Goal: Task Accomplishment & Management: Manage account settings

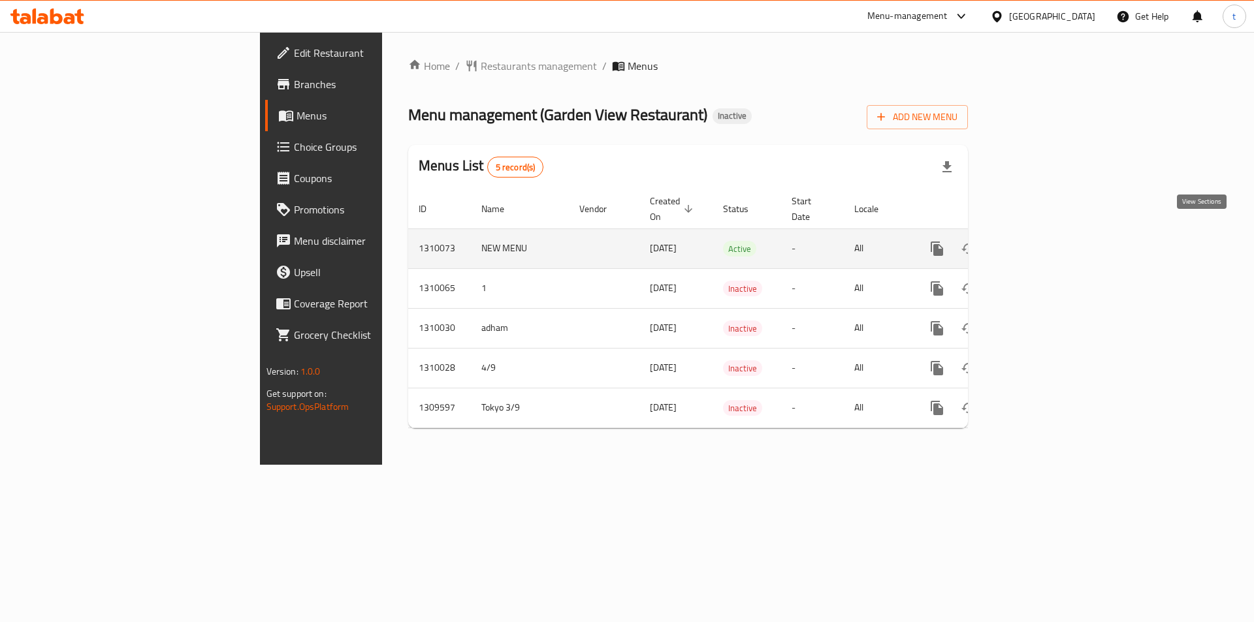
click at [1047, 233] on link "enhanced table" at bounding box center [1031, 248] width 31 height 31
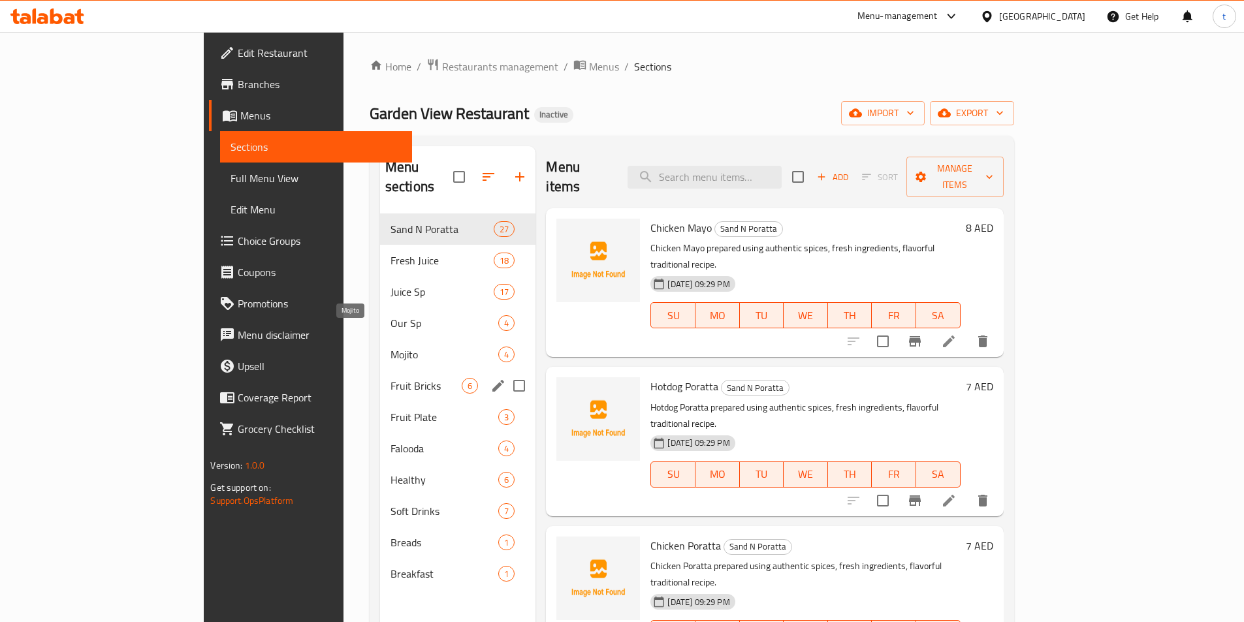
scroll to position [183, 0]
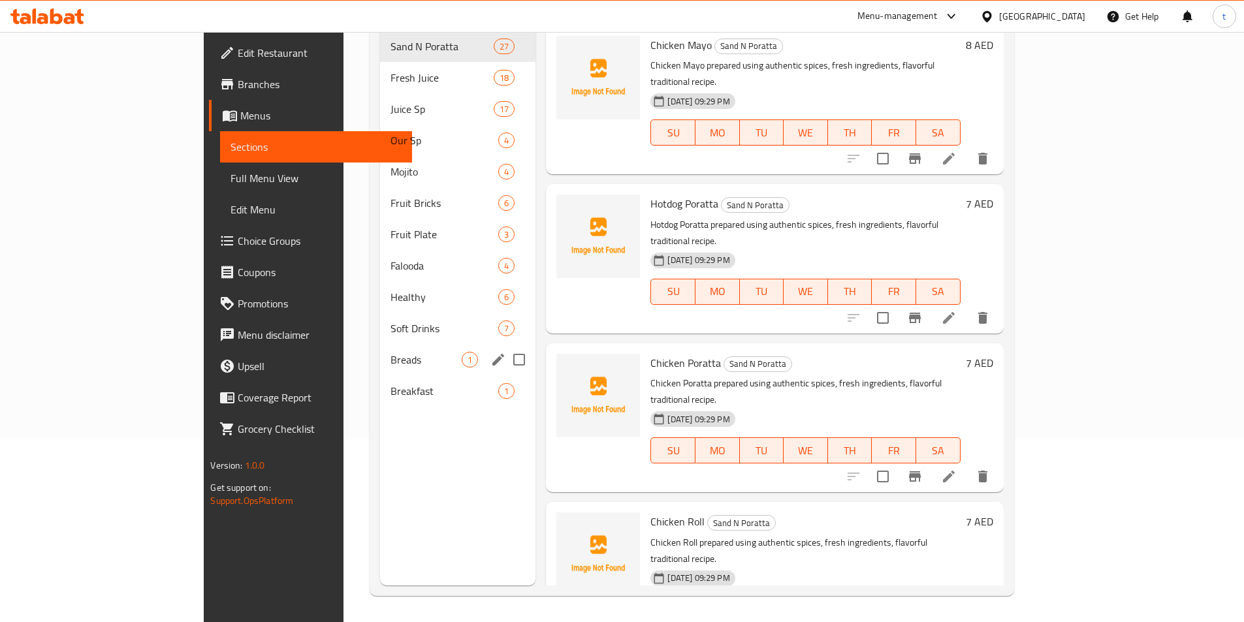
click at [380, 351] on div "Breads 1" at bounding box center [458, 359] width 156 height 31
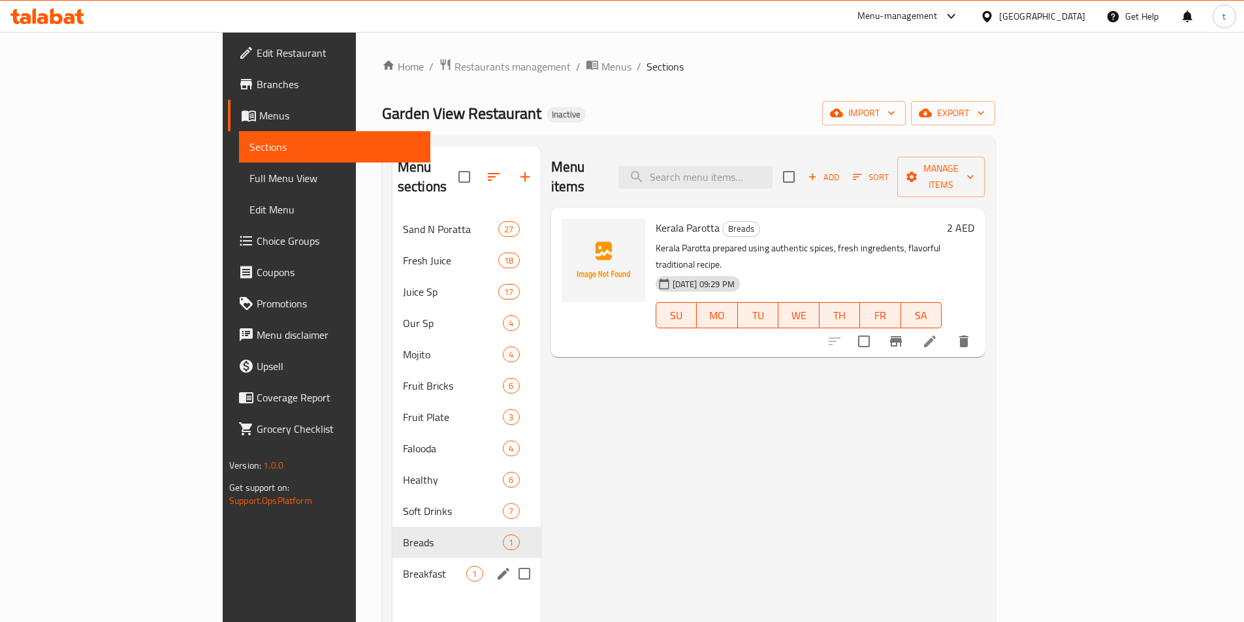
click at [393, 562] on div "Breakfast 1" at bounding box center [467, 573] width 148 height 31
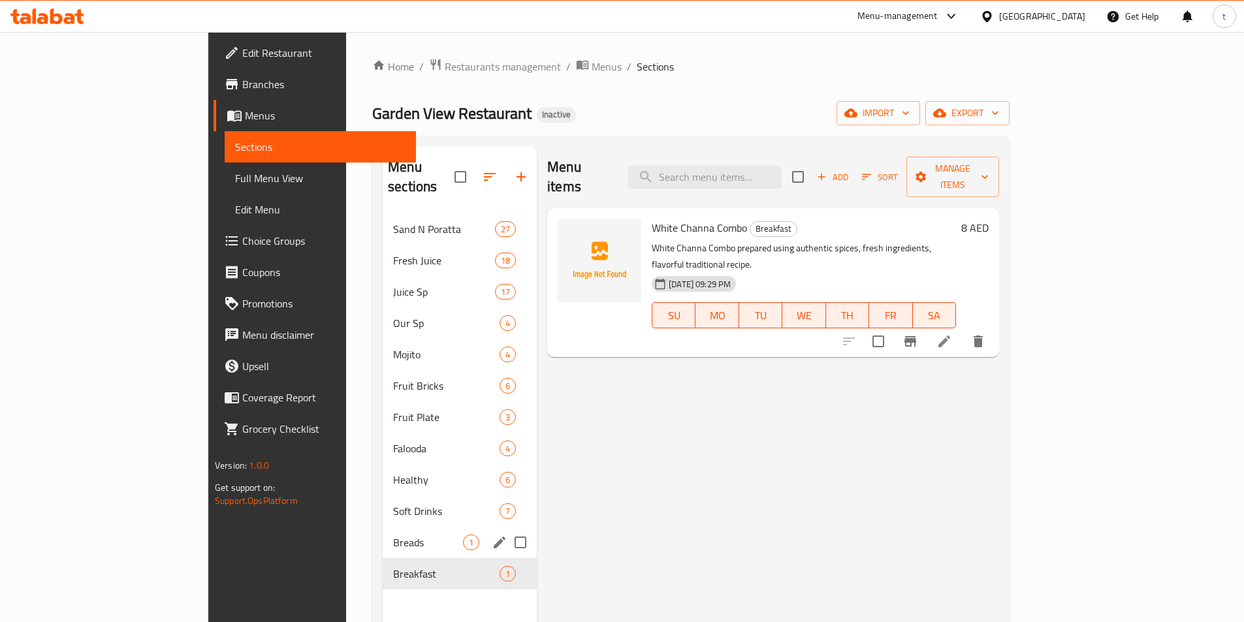
click at [383, 537] on div "Breads 1" at bounding box center [460, 542] width 154 height 31
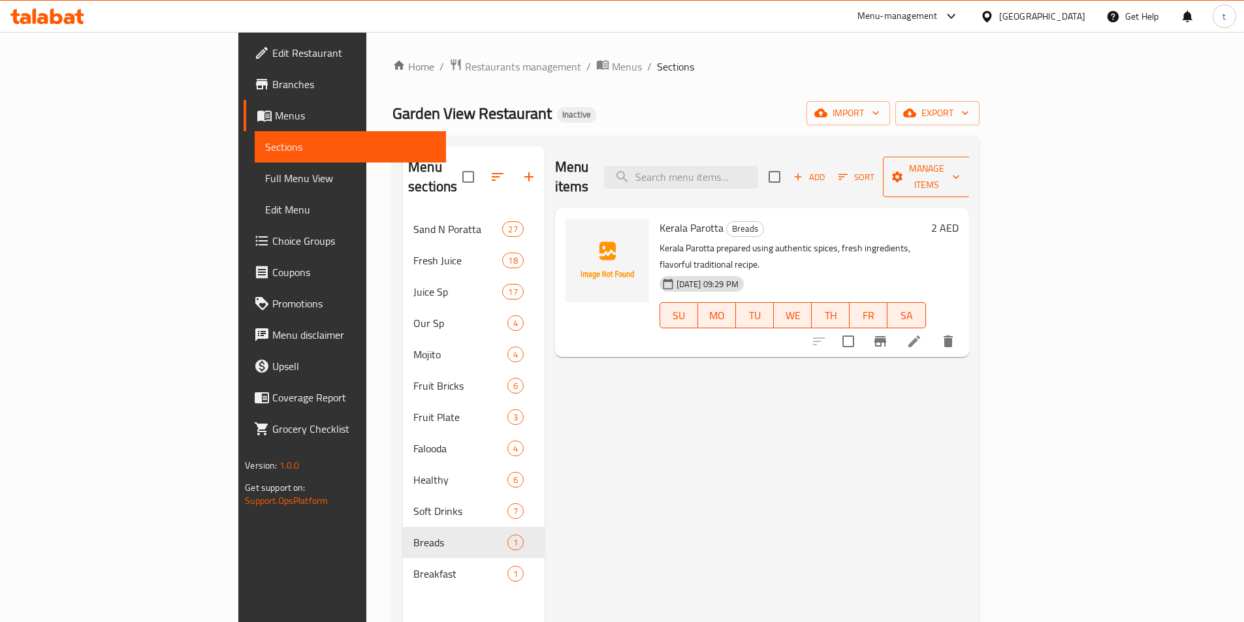
click at [960, 166] on span "Manage items" at bounding box center [926, 177] width 67 height 33
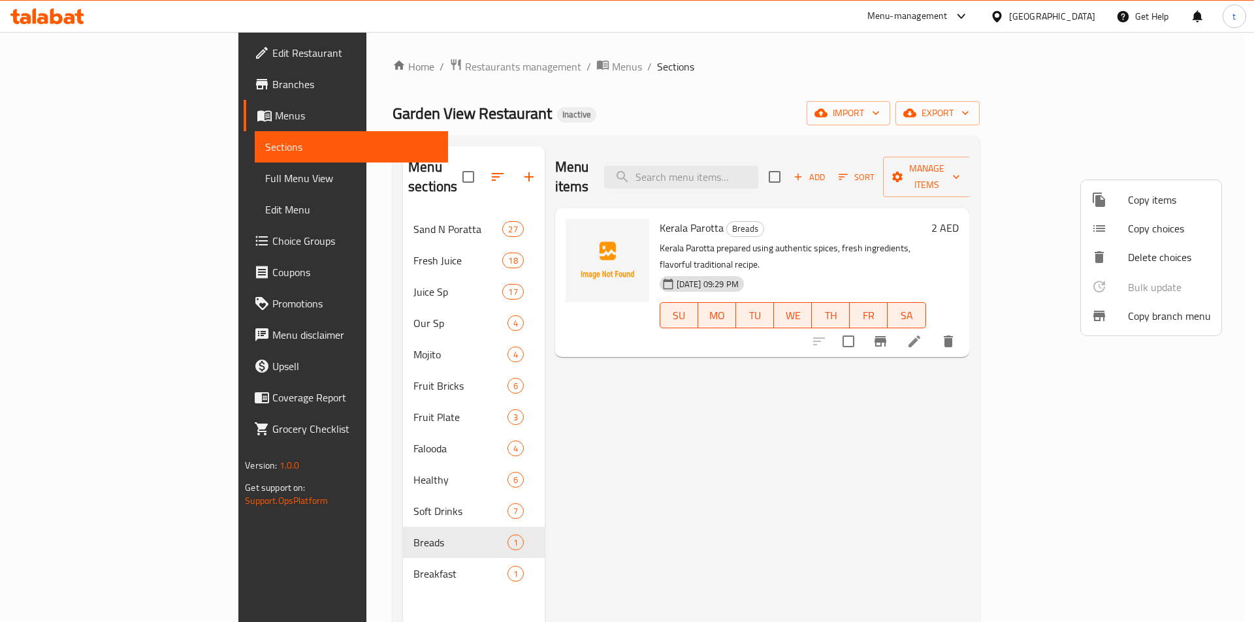
click at [975, 372] on div at bounding box center [627, 311] width 1254 height 622
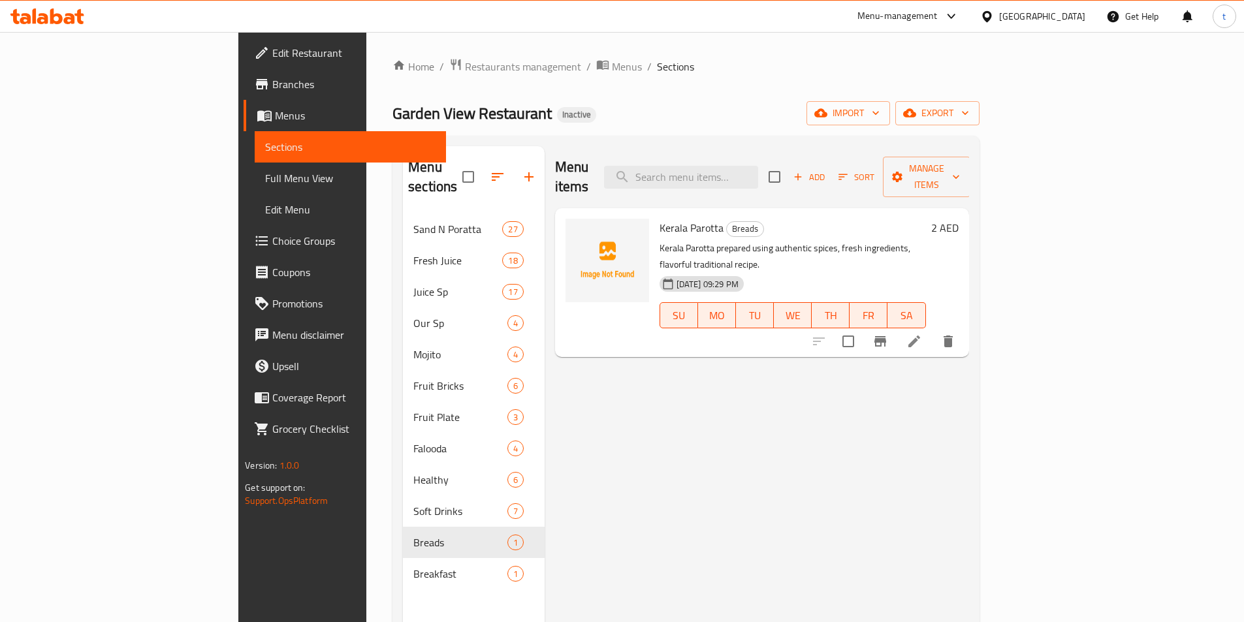
click at [265, 148] on span "Sections" at bounding box center [350, 147] width 170 height 16
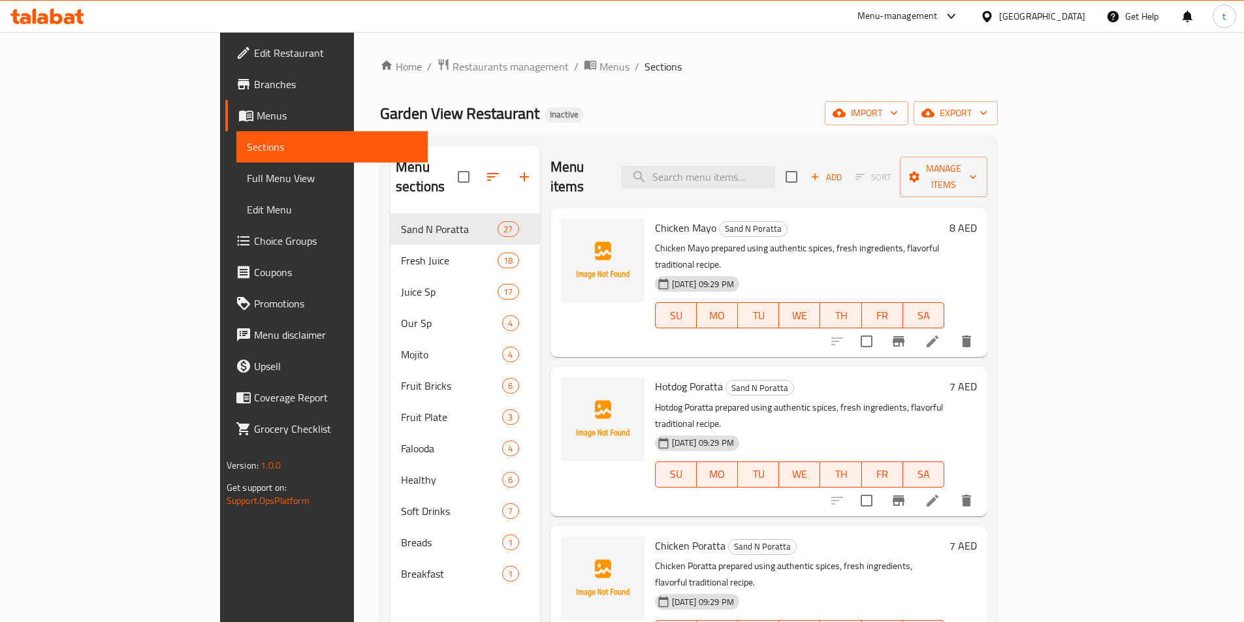
click at [247, 147] on span "Sections" at bounding box center [332, 147] width 170 height 16
click at [898, 113] on span "import" at bounding box center [866, 113] width 63 height 16
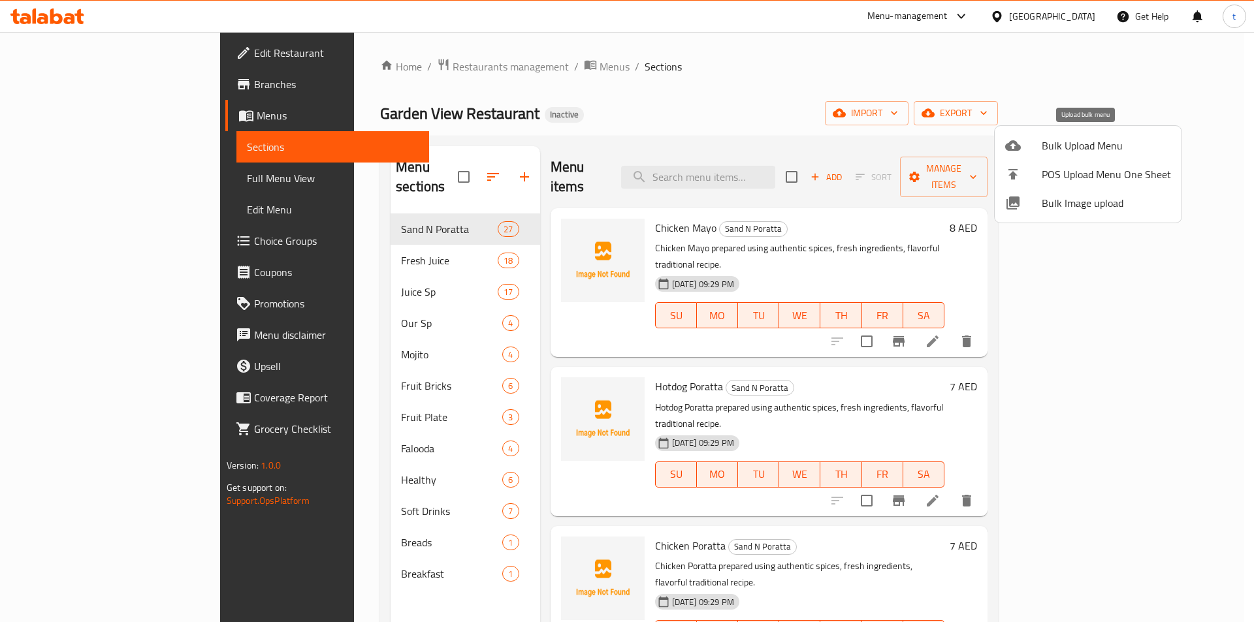
click at [1052, 145] on span "Bulk Upload Menu" at bounding box center [1106, 146] width 129 height 16
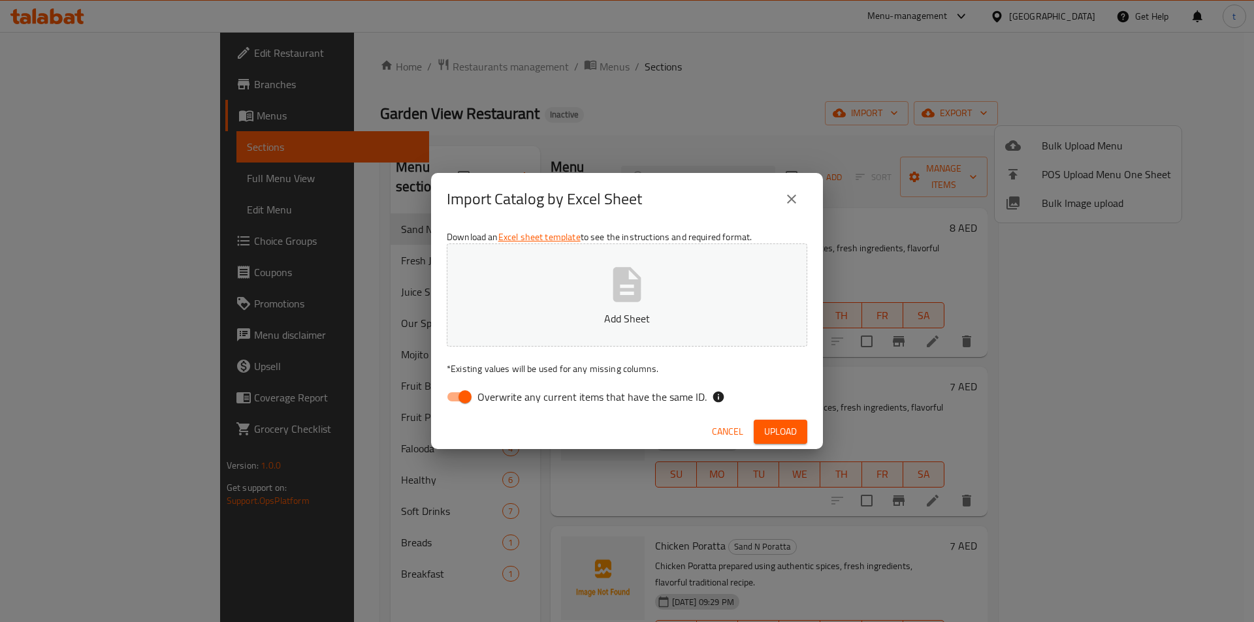
click at [470, 393] on input "Overwrite any current items that have the same ID." at bounding box center [465, 397] width 74 height 25
checkbox input "false"
click at [561, 315] on p "Add Sheet" at bounding box center [627, 319] width 320 height 16
click at [782, 431] on span "Upload" at bounding box center [780, 432] width 33 height 16
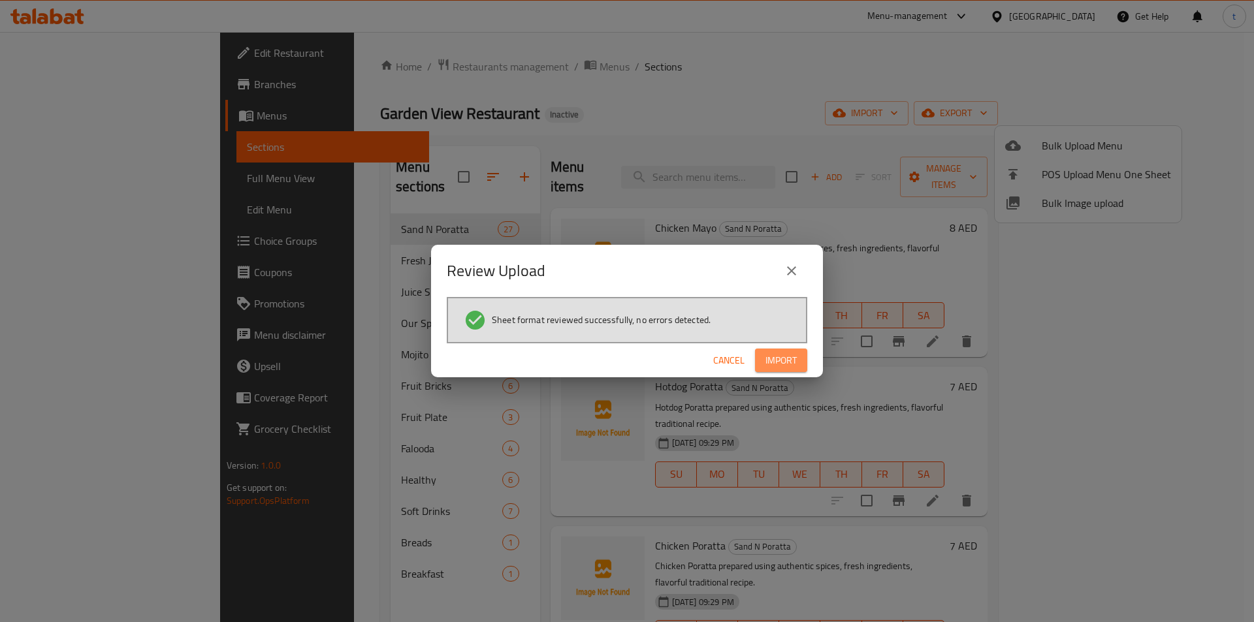
click at [790, 368] on span "Import" at bounding box center [780, 361] width 31 height 16
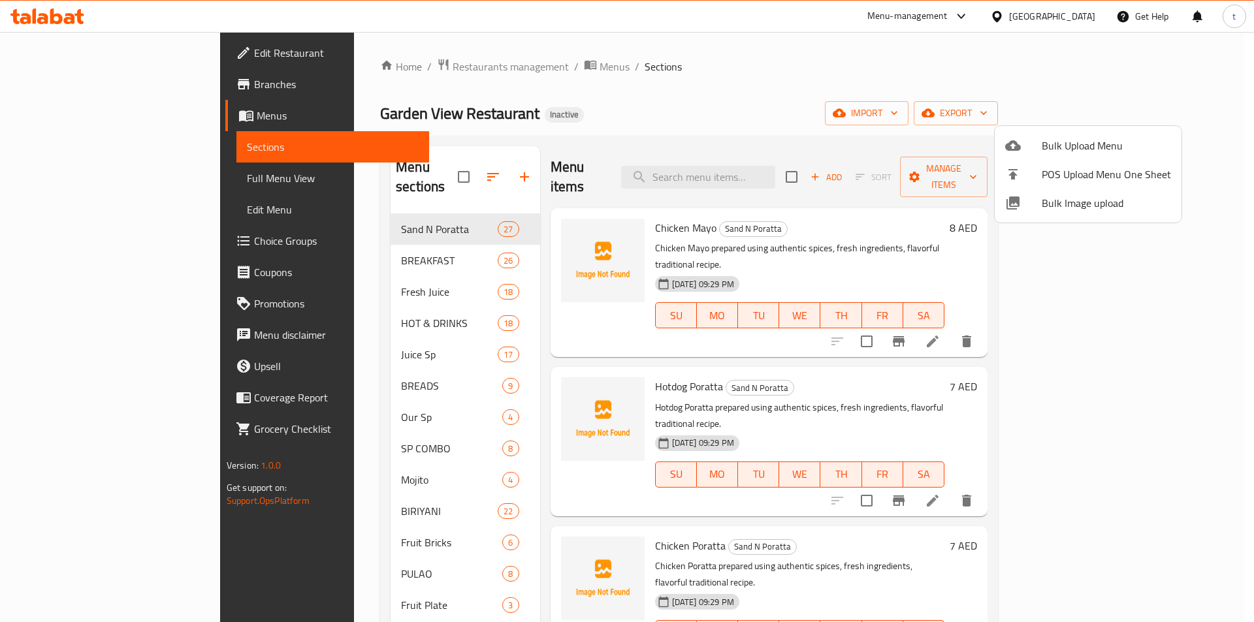
click at [108, 181] on div at bounding box center [627, 311] width 1254 height 622
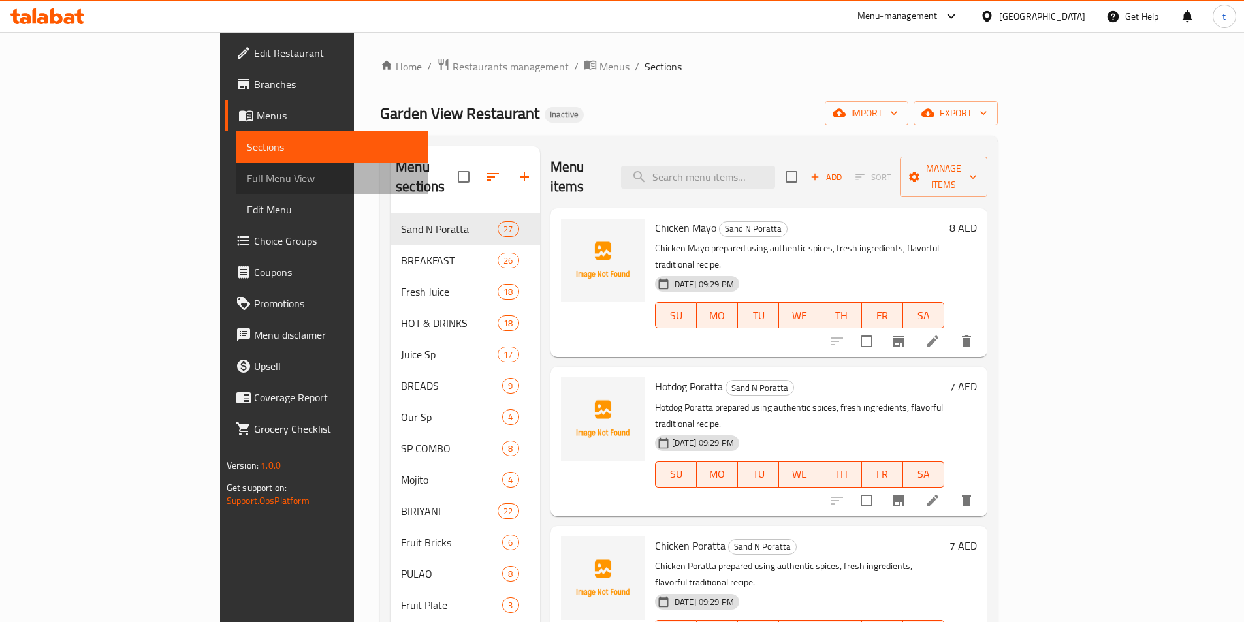
click at [247, 181] on span "Full Menu View" at bounding box center [332, 178] width 170 height 16
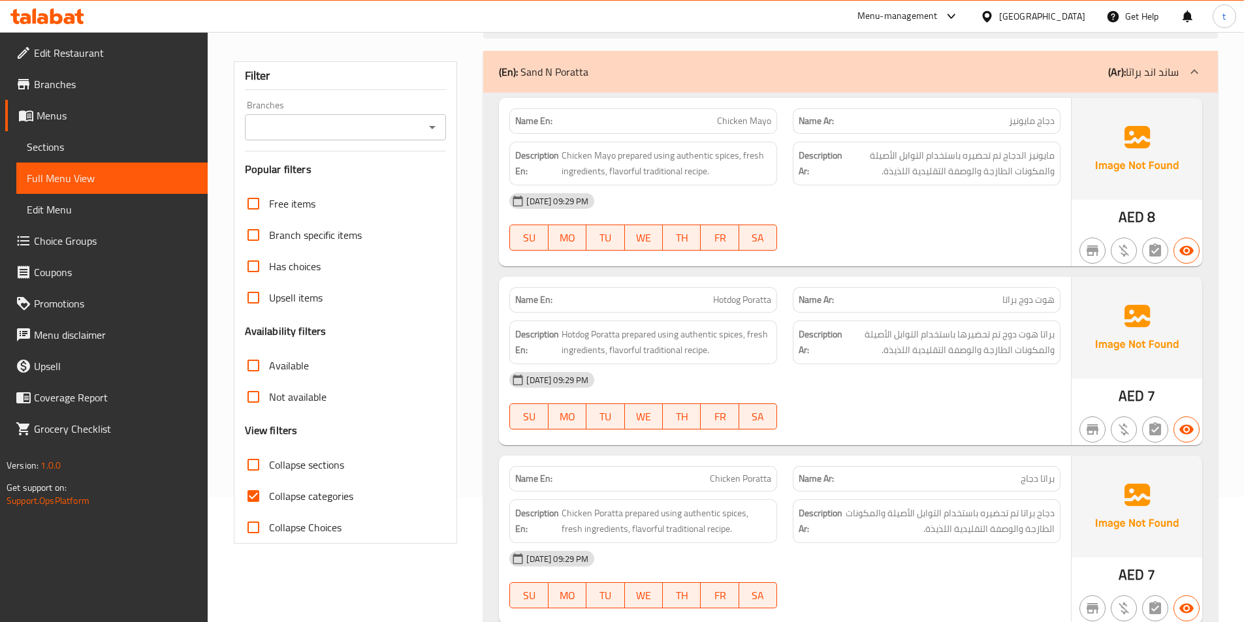
scroll to position [131, 0]
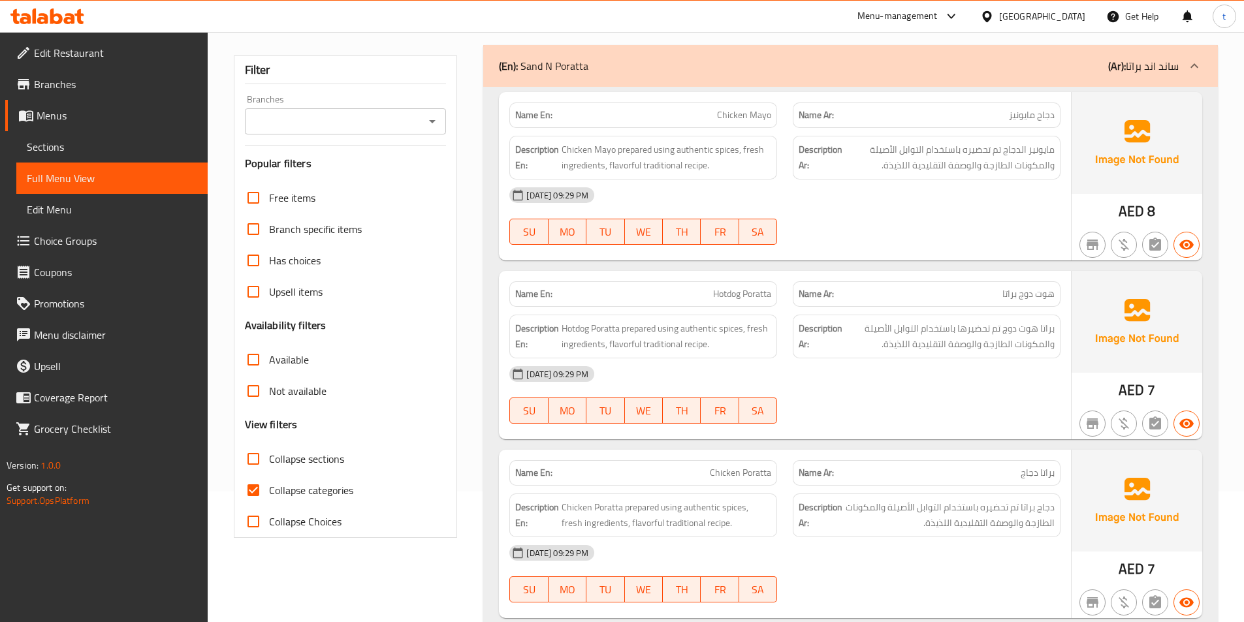
click at [255, 496] on input "Collapse categories" at bounding box center [253, 490] width 31 height 31
checkbox input "false"
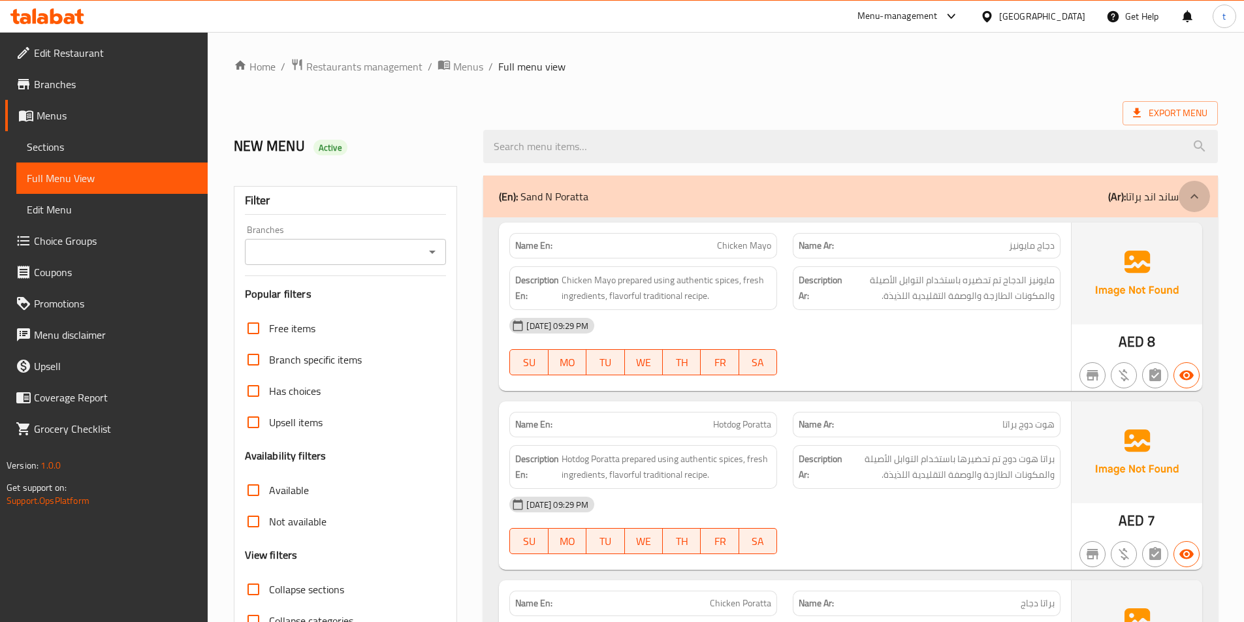
click at [1202, 200] on icon at bounding box center [1195, 197] width 16 height 16
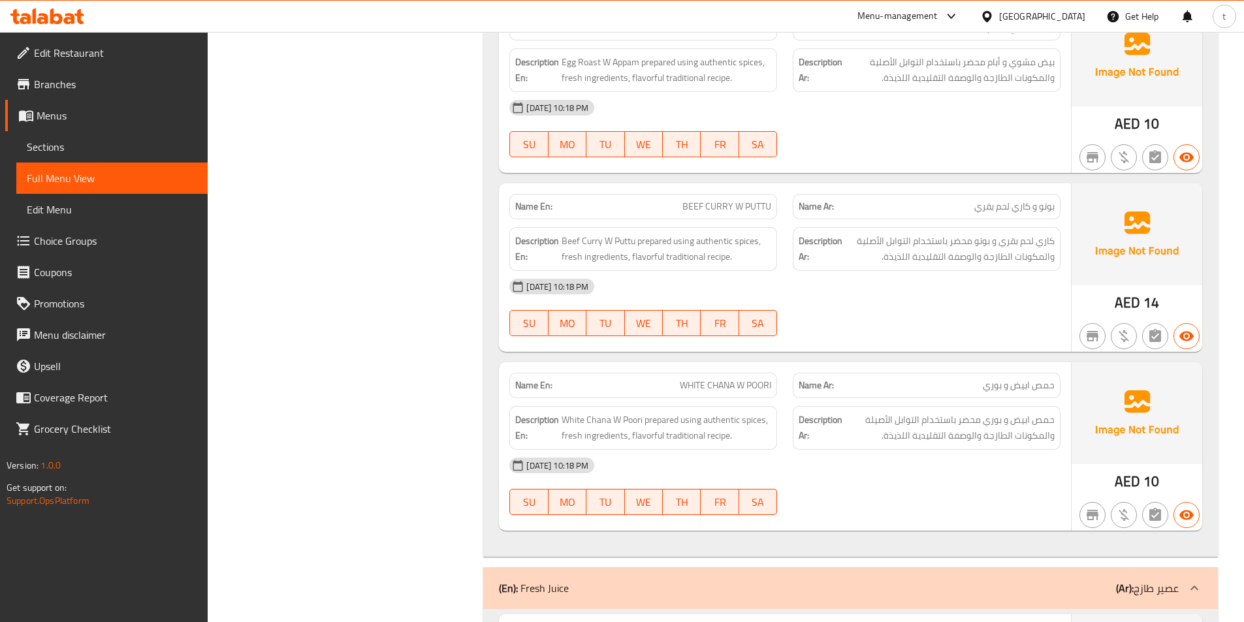
scroll to position [4768, 0]
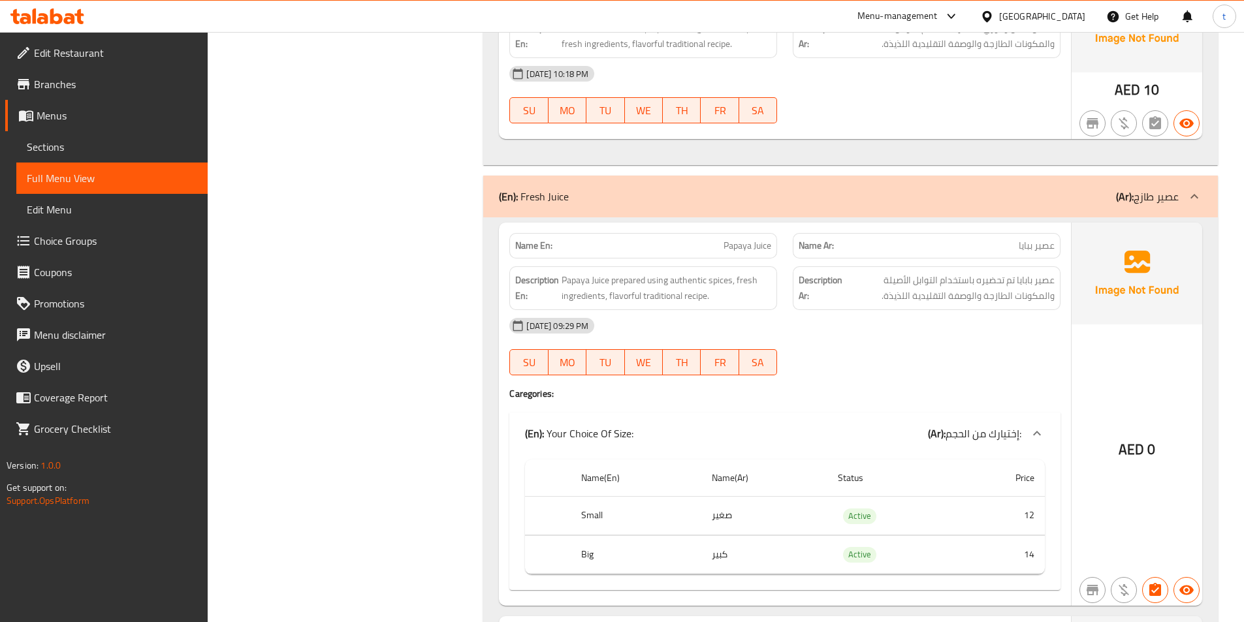
click at [1204, 193] on div at bounding box center [1194, 196] width 31 height 31
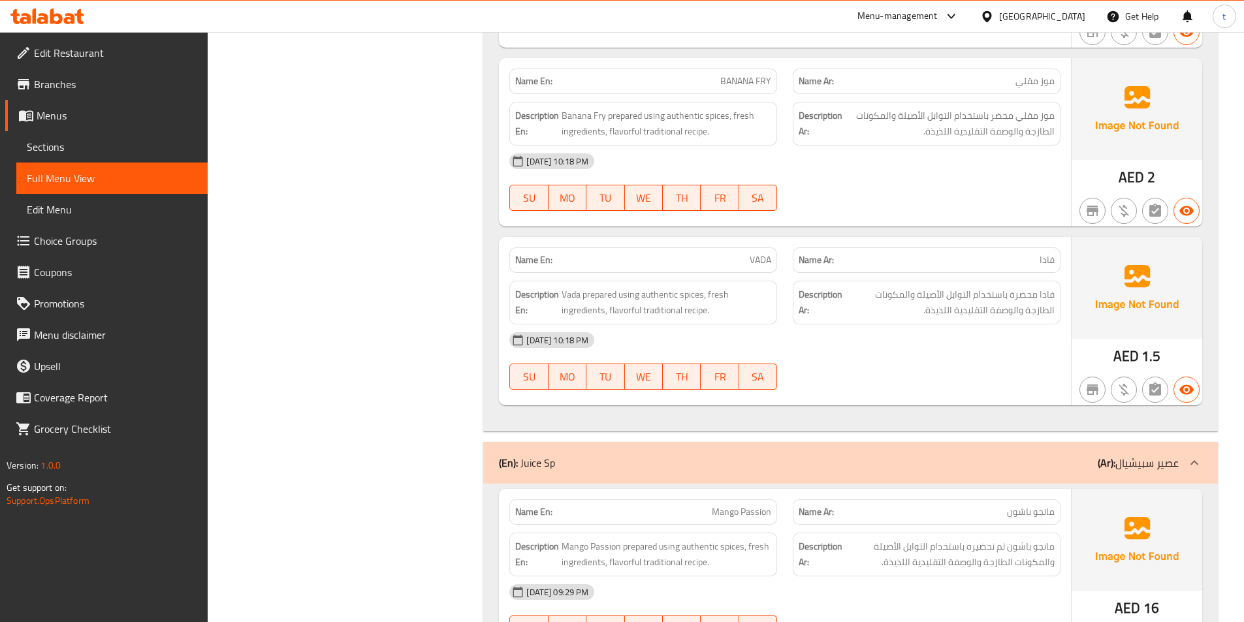
scroll to position [8164, 0]
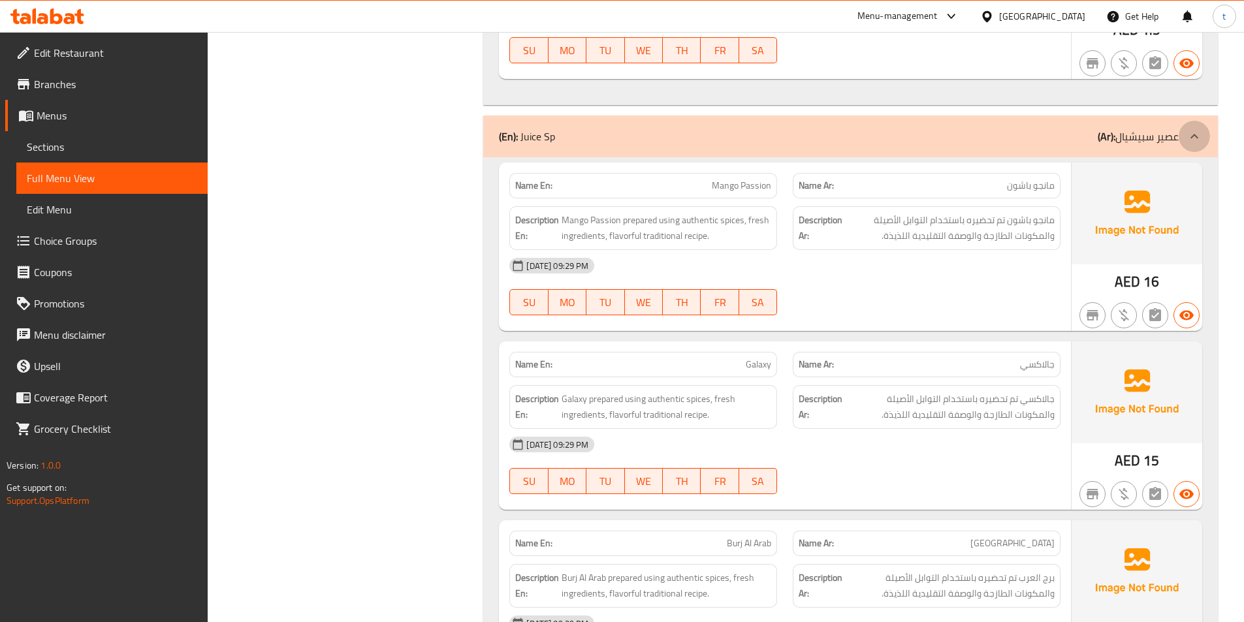
click at [1199, 134] on icon at bounding box center [1195, 137] width 16 height 16
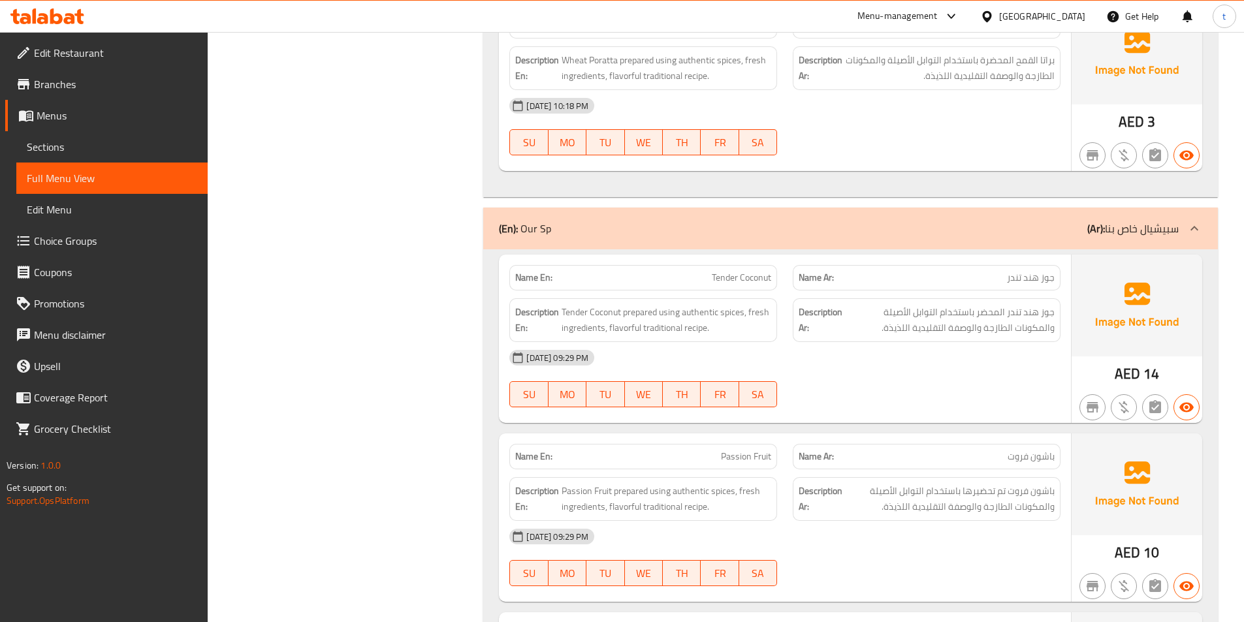
scroll to position [9797, 0]
drag, startPoint x: 1195, startPoint y: 234, endPoint x: 949, endPoint y: 388, distance: 289.6
click at [1195, 234] on icon at bounding box center [1195, 229] width 16 height 16
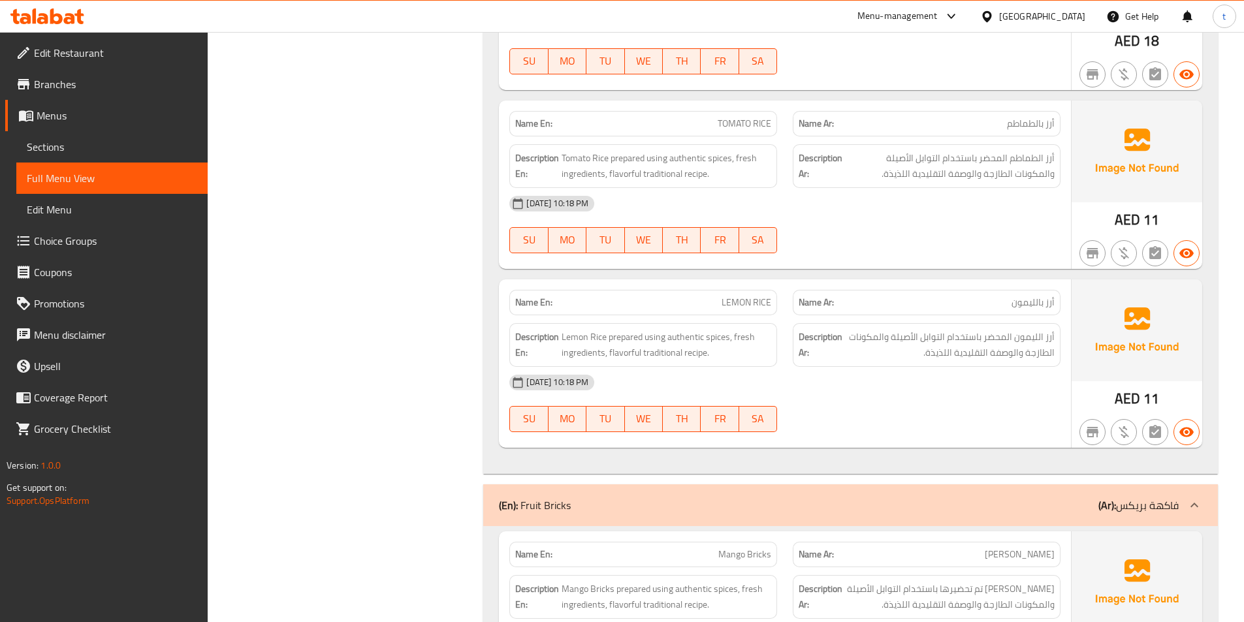
scroll to position [16982, 0]
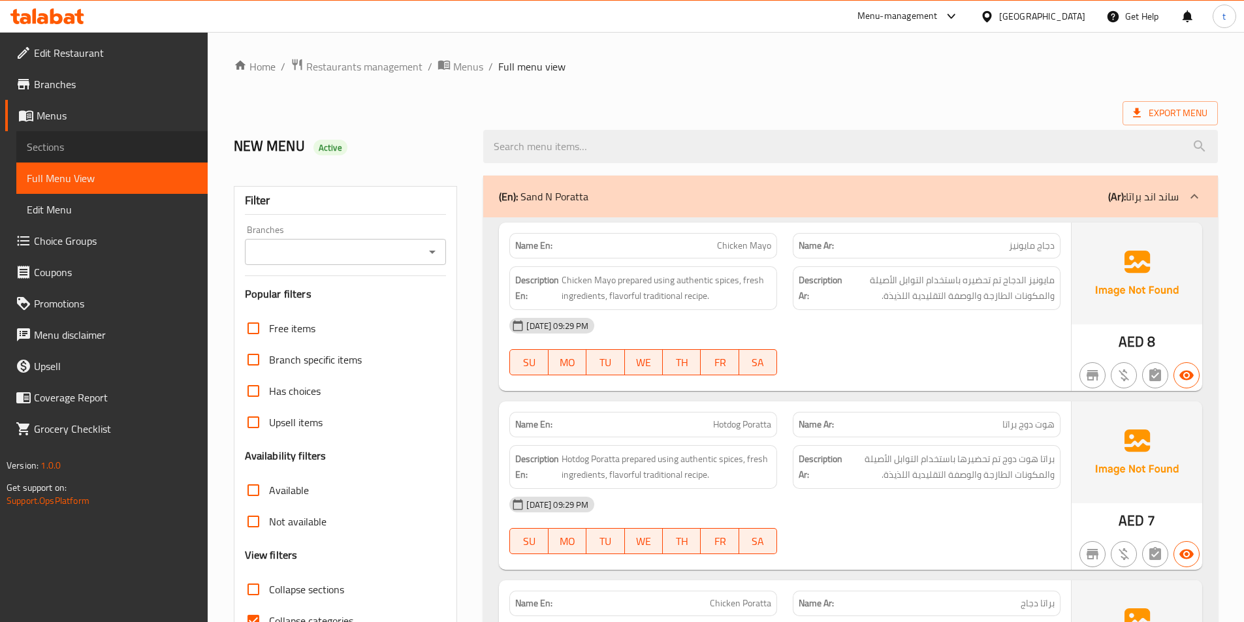
click at [36, 139] on span "Sections" at bounding box center [112, 147] width 170 height 16
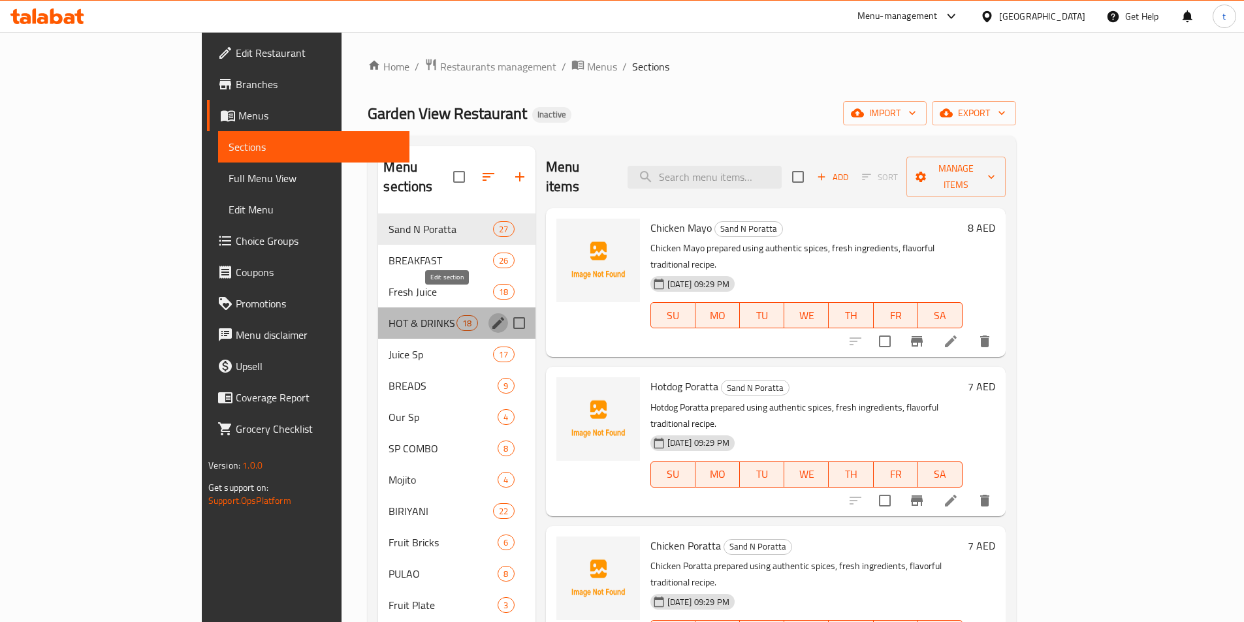
click at [492, 317] on icon "edit" at bounding box center [498, 323] width 12 height 12
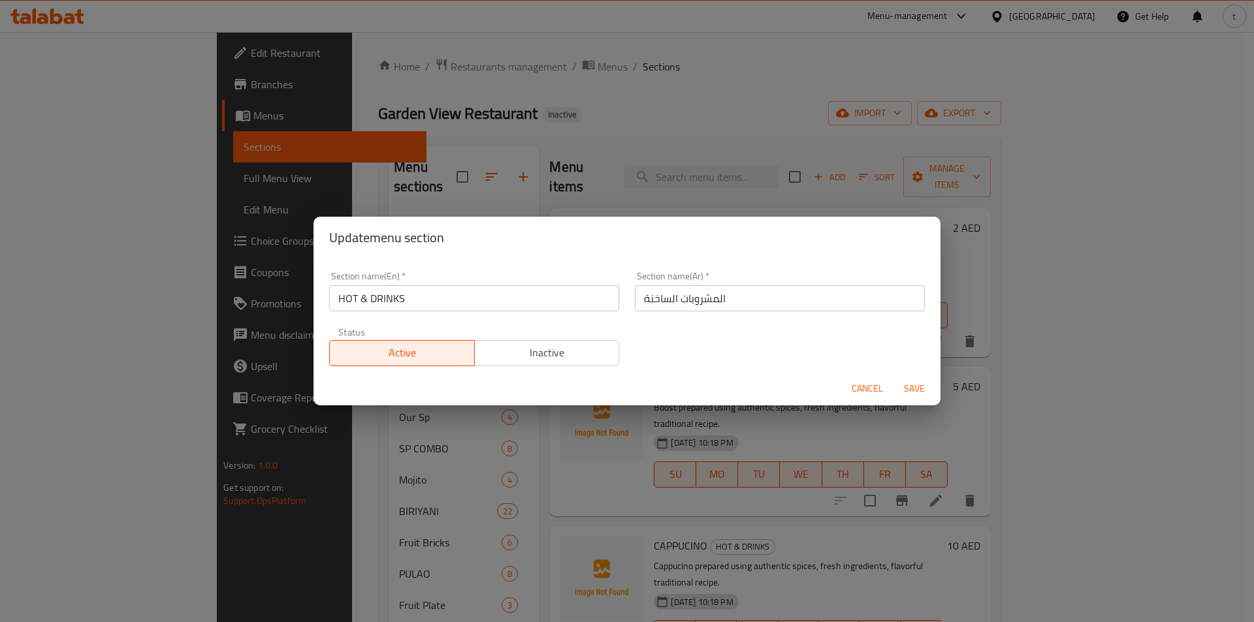
click at [677, 301] on input "المشروبات الساخنة" at bounding box center [780, 298] width 290 height 26
drag, startPoint x: 427, startPoint y: 299, endPoint x: 314, endPoint y: 306, distance: 113.2
click at [314, 306] on div "Section name(En)   * HOT & DRINKS Section name(En) * Section name(Ar)   * المشر…" at bounding box center [627, 315] width 627 height 113
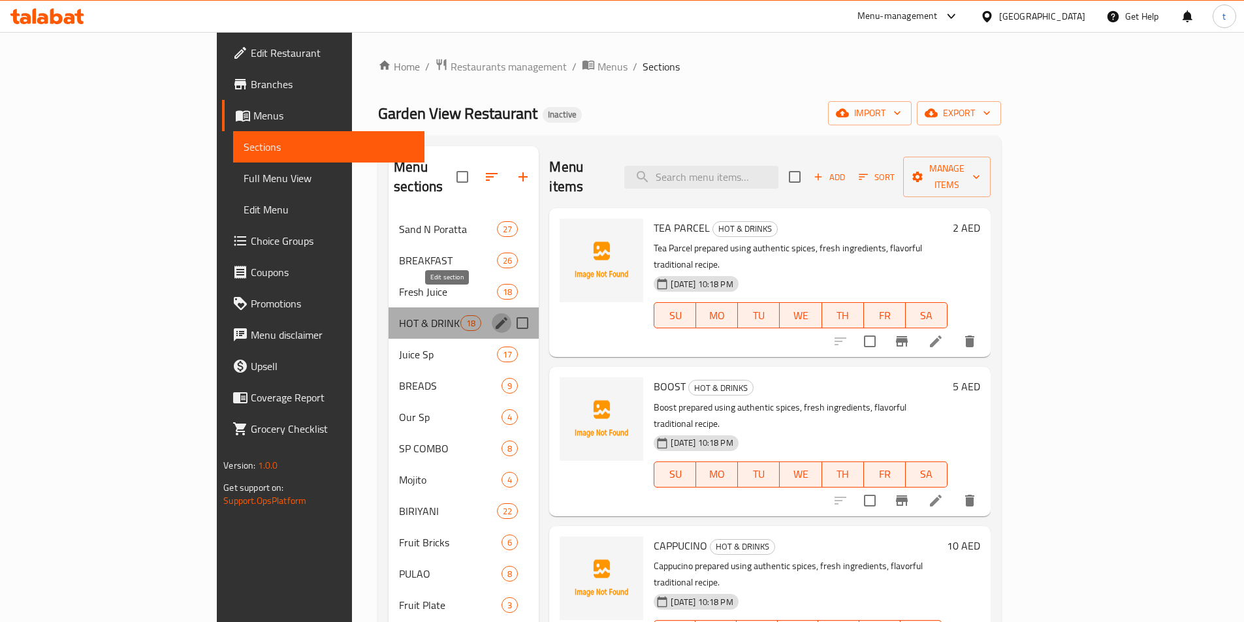
click at [494, 315] on icon "edit" at bounding box center [502, 323] width 16 height 16
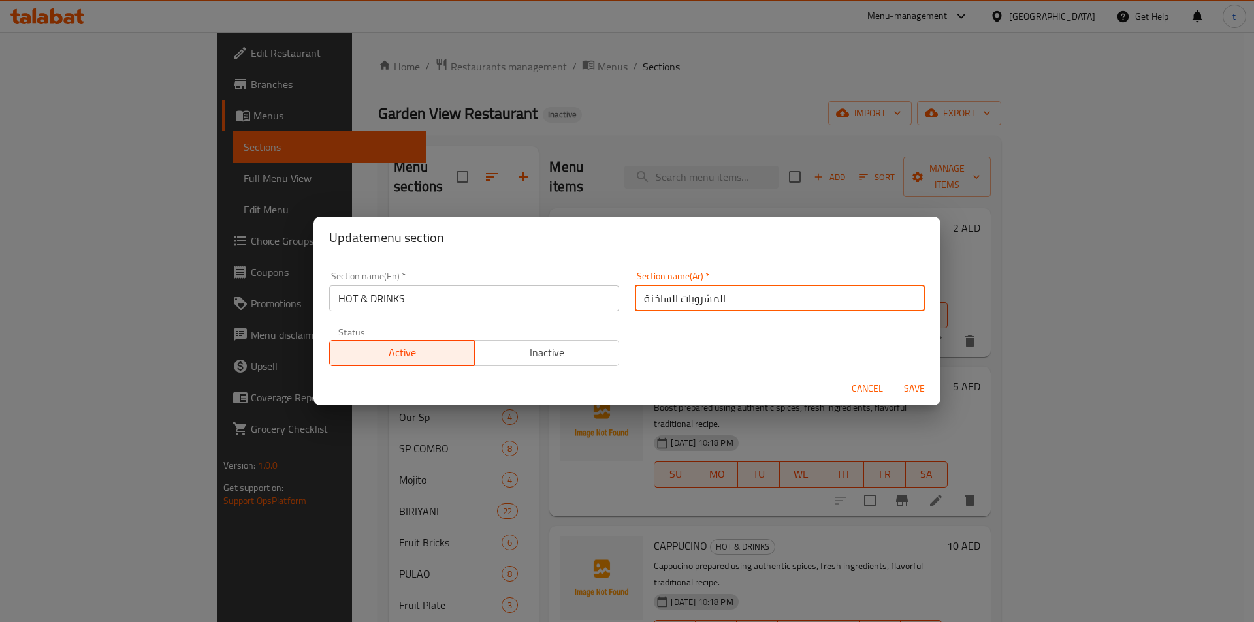
drag, startPoint x: 774, startPoint y: 302, endPoint x: 636, endPoint y: 321, distance: 139.8
click at [636, 321] on div "Section name(En)   * HOT & DRINKS Section name(En) * Section name(Ar)   * المشر…" at bounding box center [626, 319] width 611 height 110
type input "ا"
click at [714, 299] on input "هوت و" at bounding box center [780, 298] width 290 height 26
type input "هوت و درينكس"
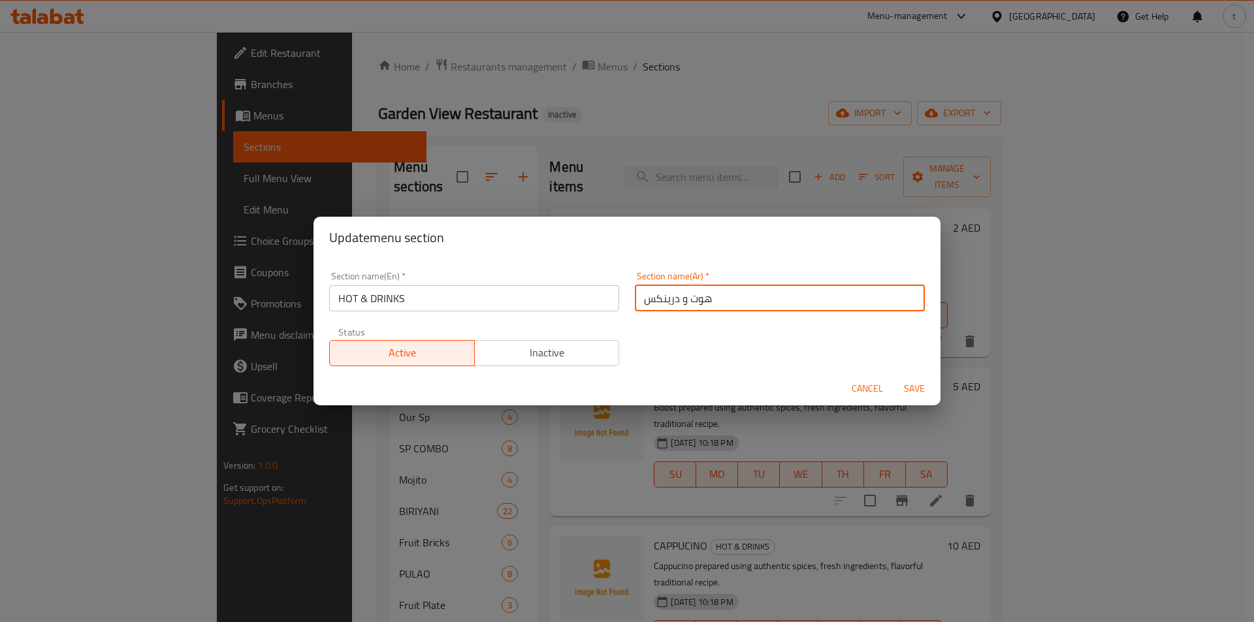
click at [918, 387] on span "Save" at bounding box center [914, 389] width 31 height 16
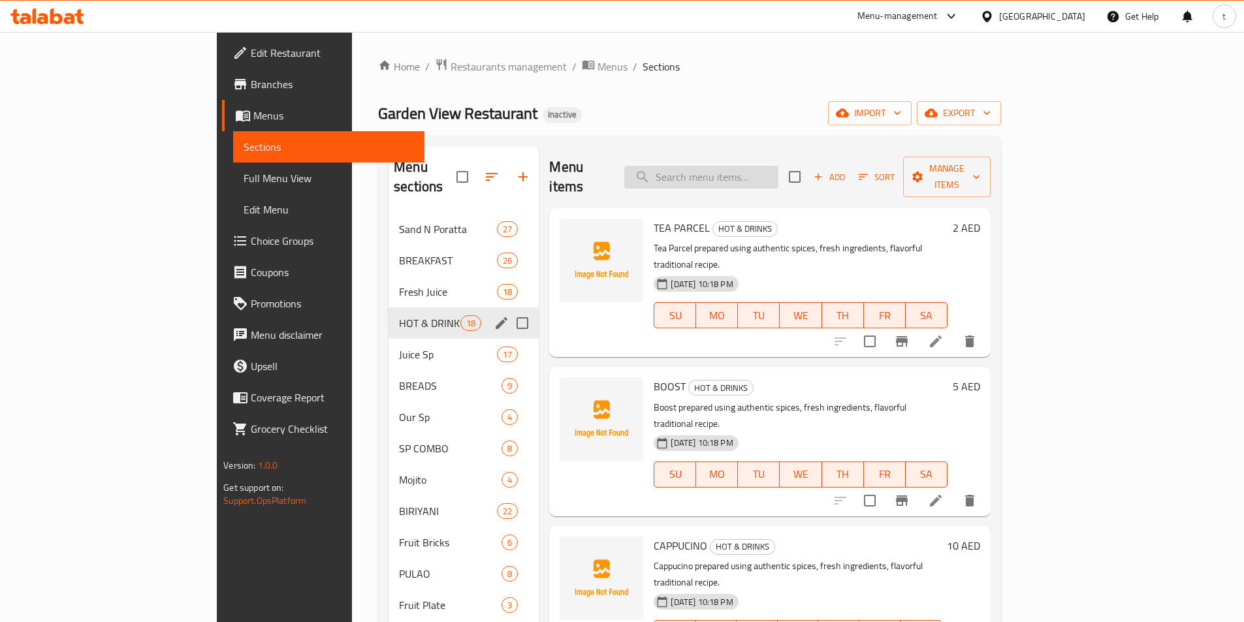
click at [746, 174] on input "search" at bounding box center [701, 177] width 154 height 23
paste input "GHEE ROAST"
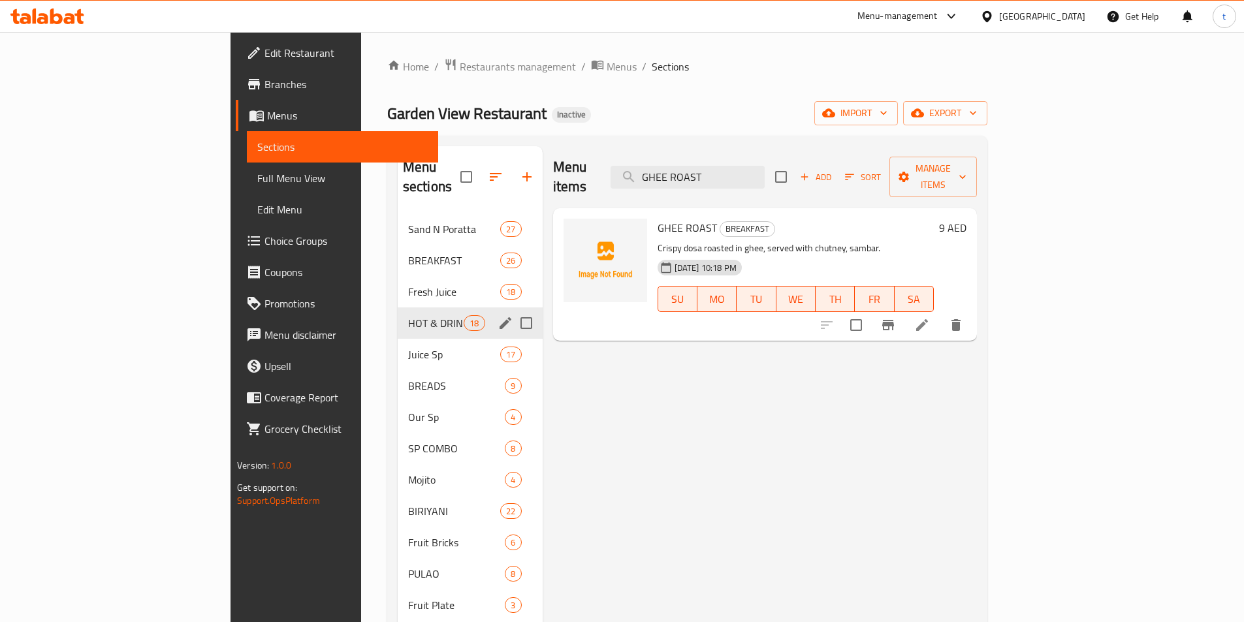
type input "GHEE ROAST"
click at [941, 314] on li at bounding box center [922, 326] width 37 height 24
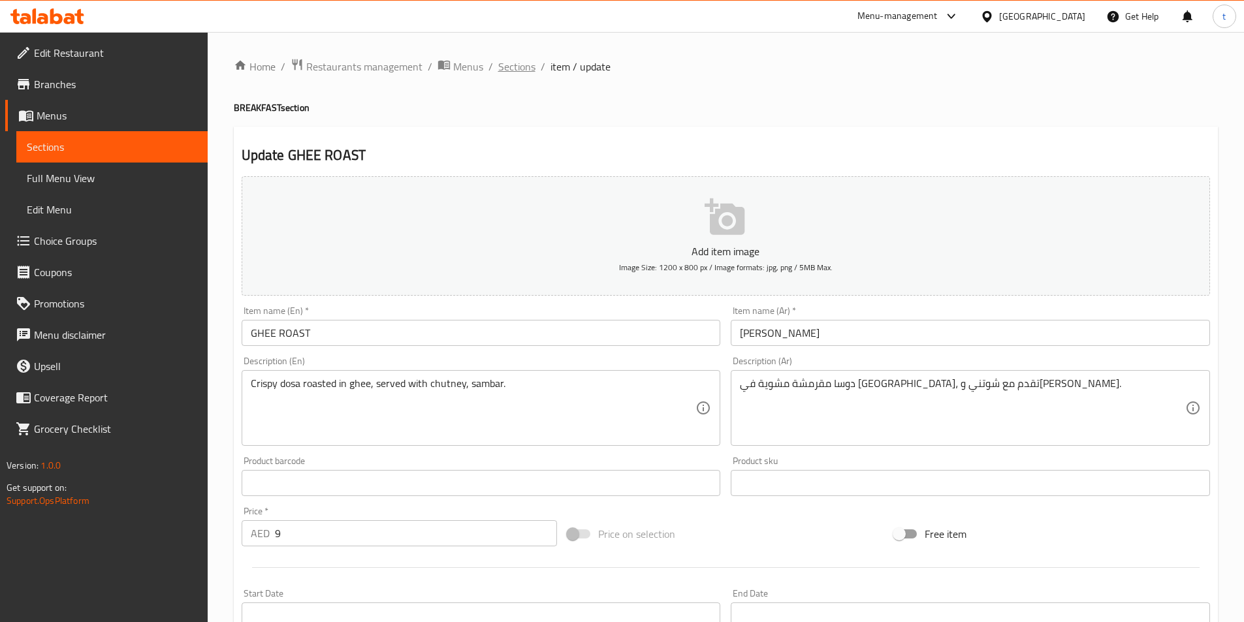
click at [524, 70] on span "Sections" at bounding box center [516, 67] width 37 height 16
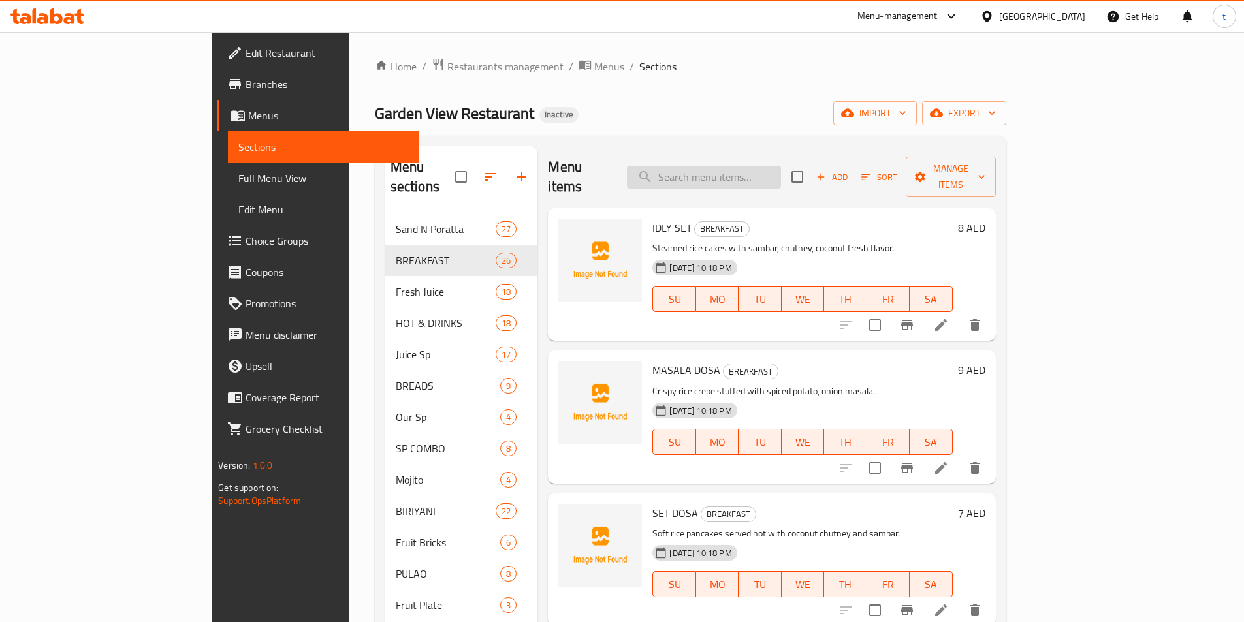
click at [733, 166] on input "search" at bounding box center [704, 177] width 154 height 23
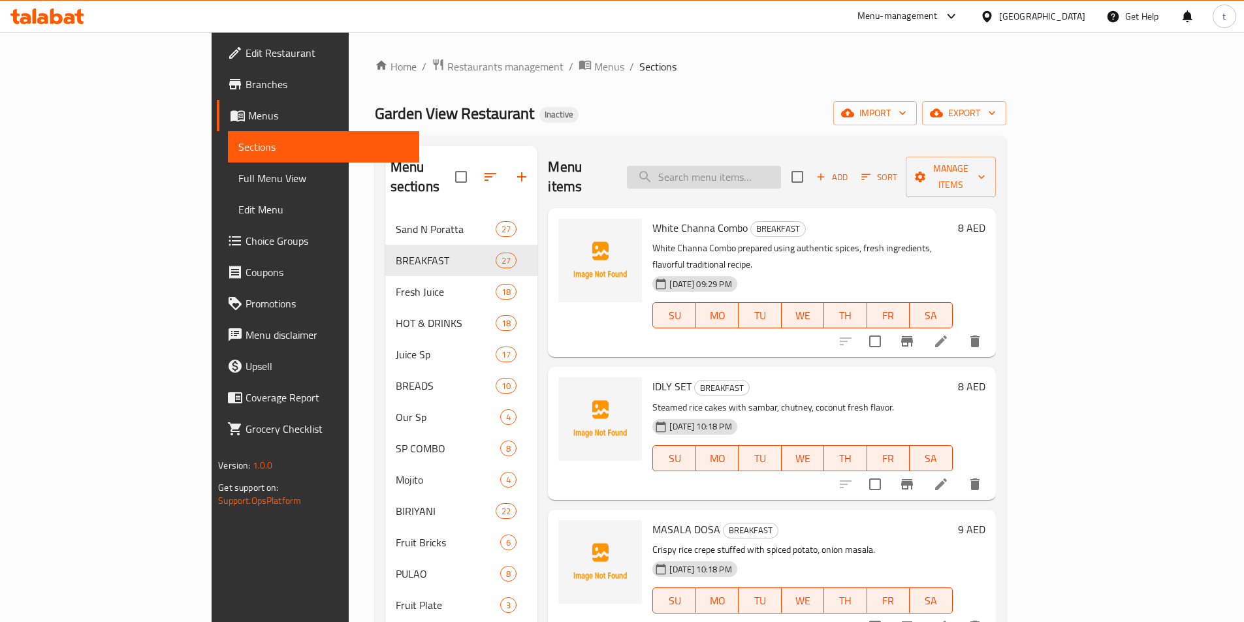
paste input "SET DOSA"
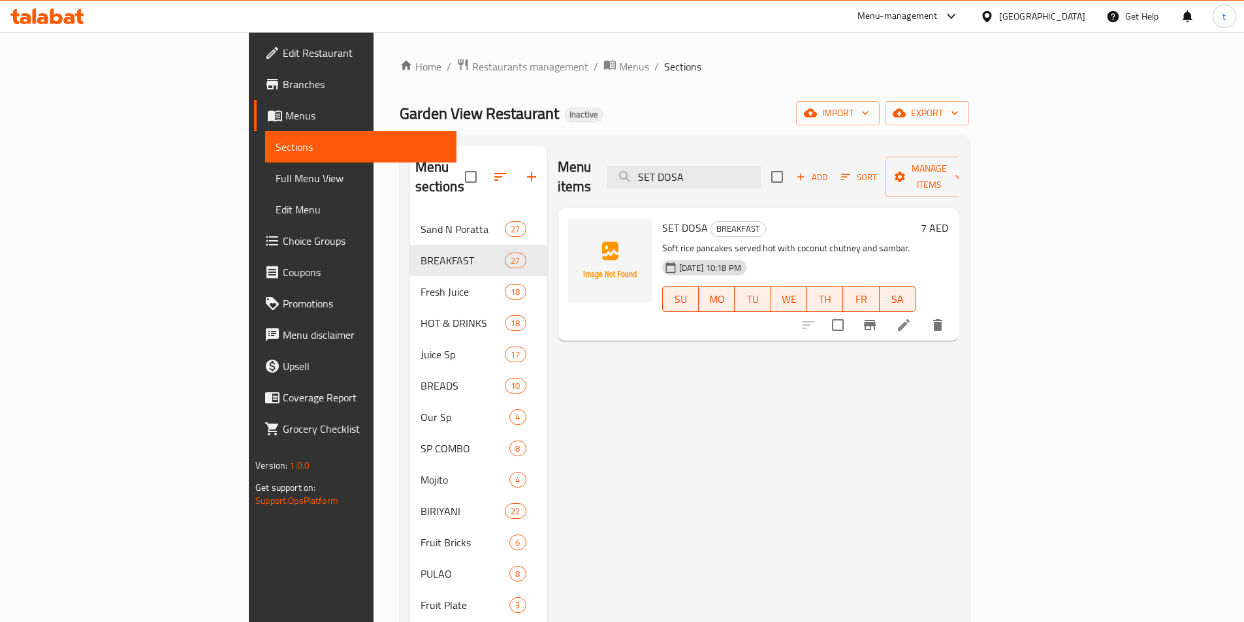
type input "SET DOSA"
click at [912, 317] on icon at bounding box center [904, 325] width 16 height 16
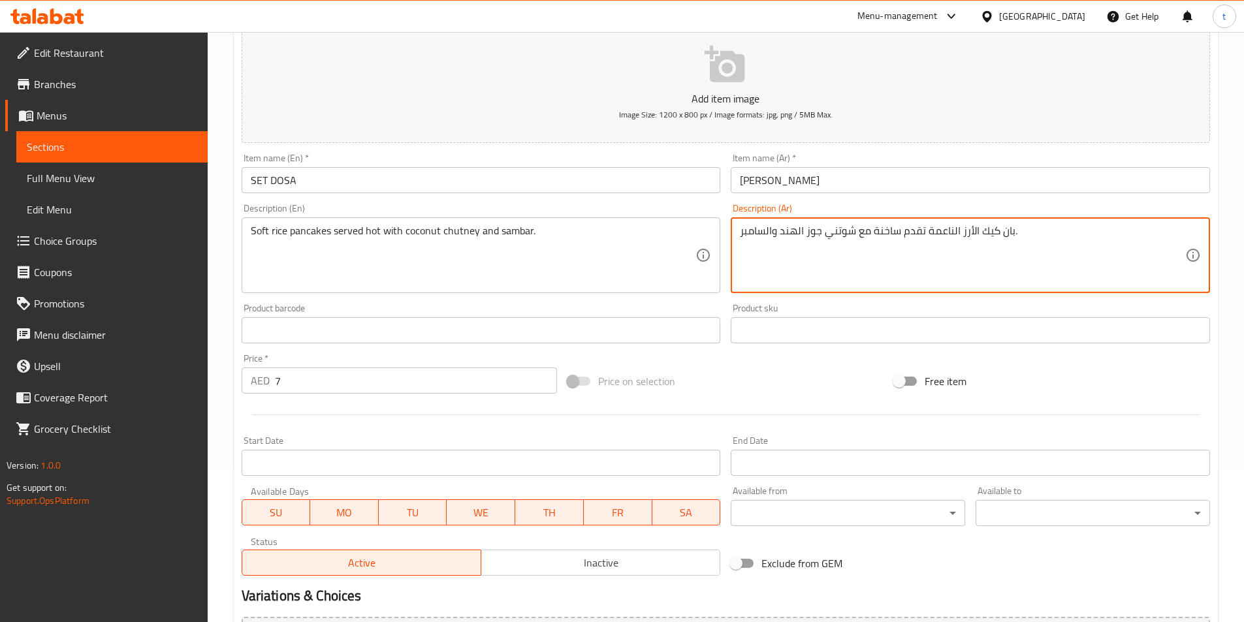
scroll to position [261, 0]
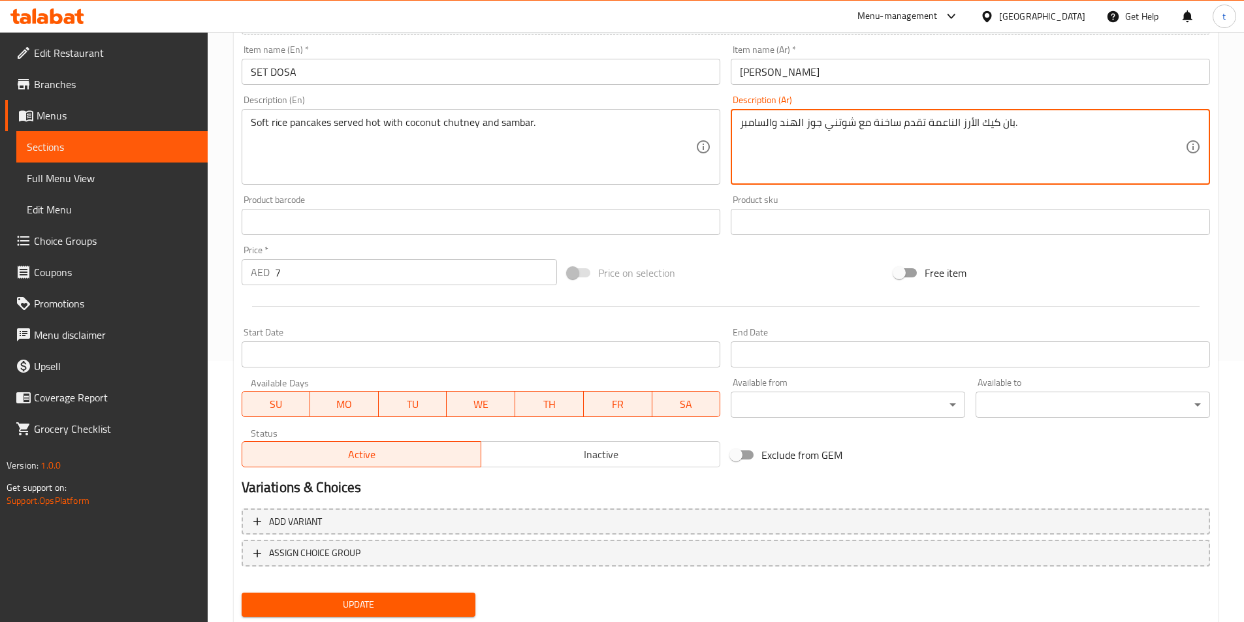
type textarea "بان كيك الأرز الناعمة تقدم ساخنة مع شوتني جوز الهند والسامبر."
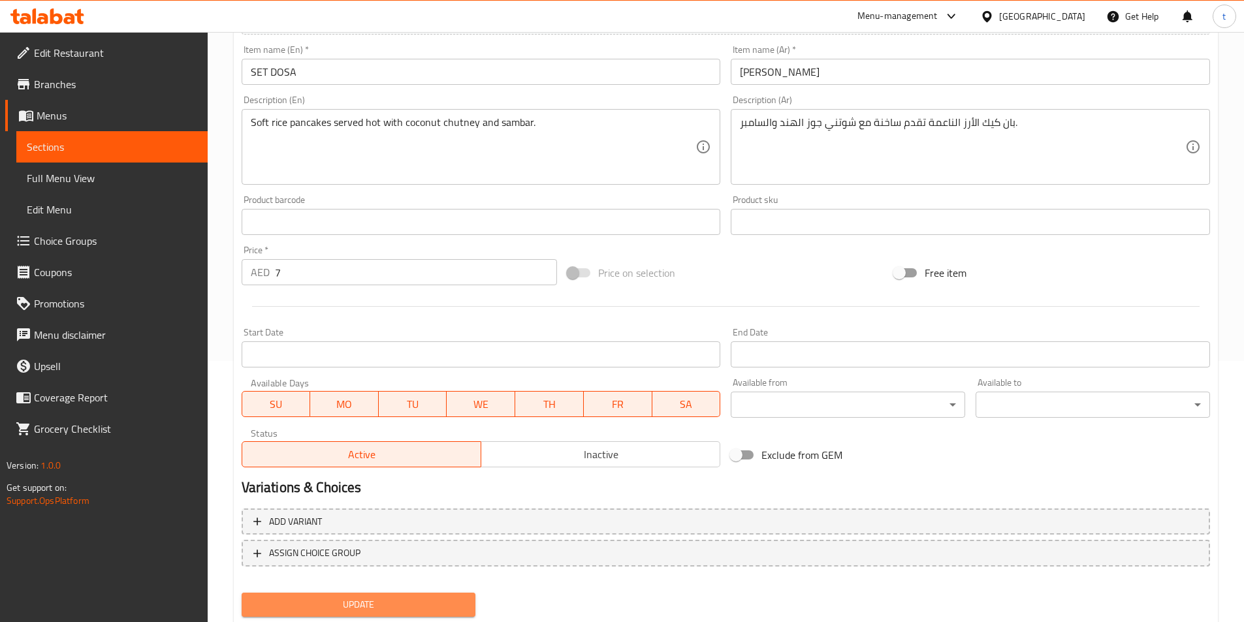
click at [376, 597] on span "Update" at bounding box center [359, 605] width 214 height 16
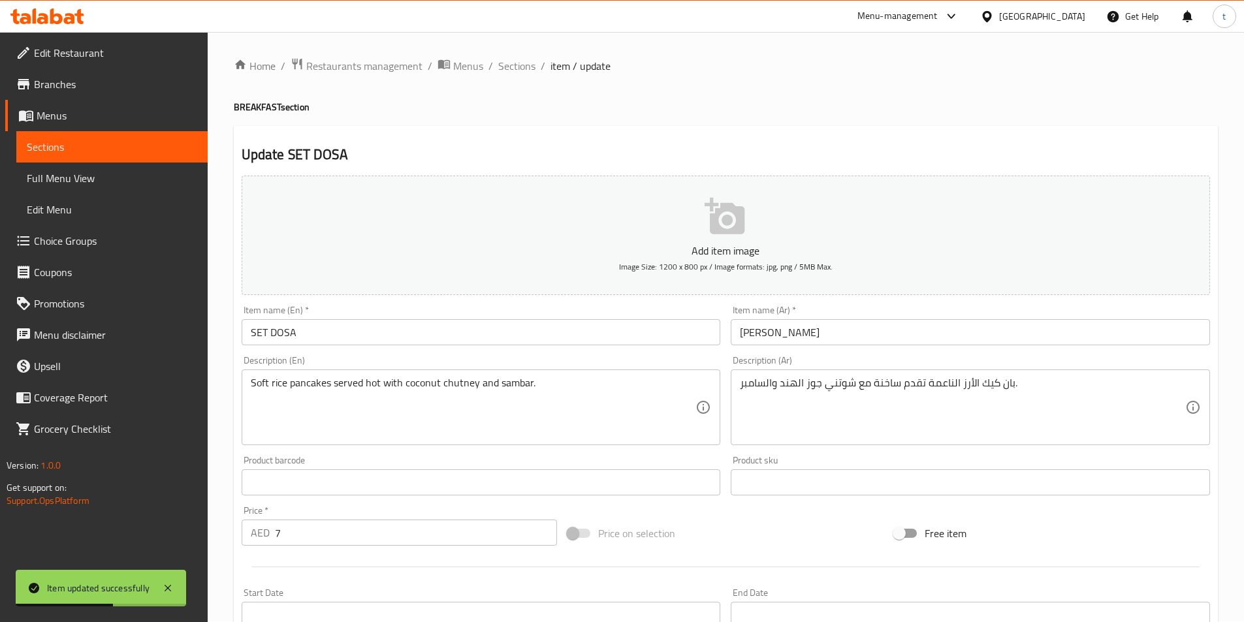
scroll to position [0, 0]
click at [504, 64] on span "Sections" at bounding box center [516, 67] width 37 height 16
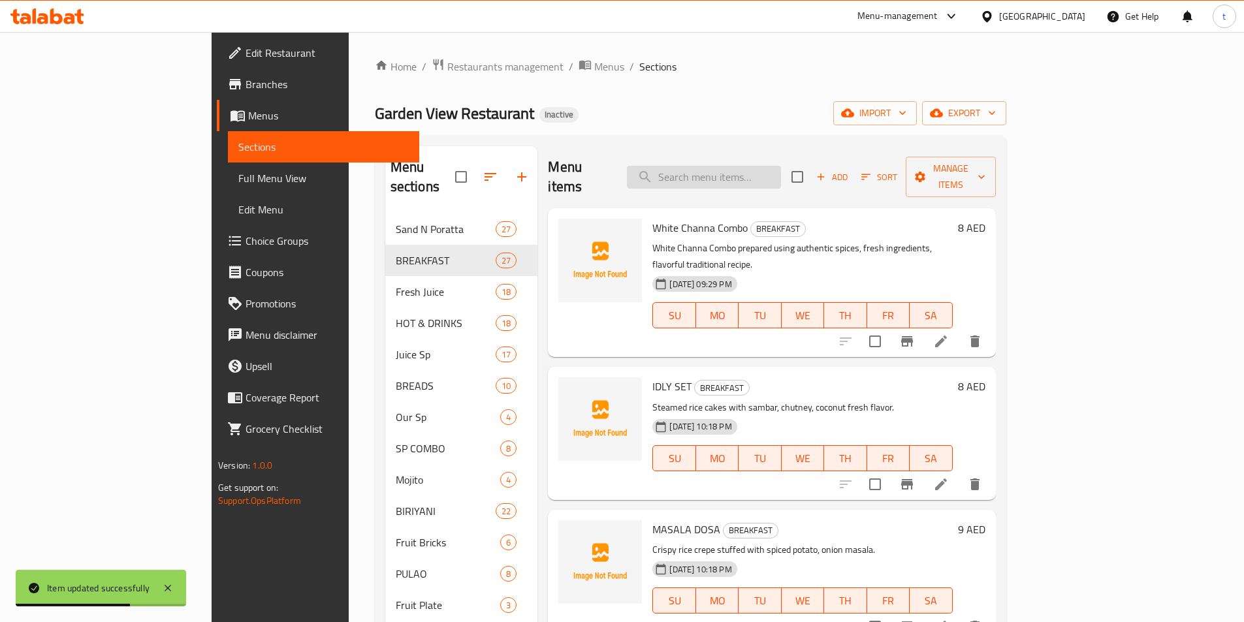
click at [776, 173] on input "search" at bounding box center [704, 177] width 154 height 23
paste input "PUTTU SET"
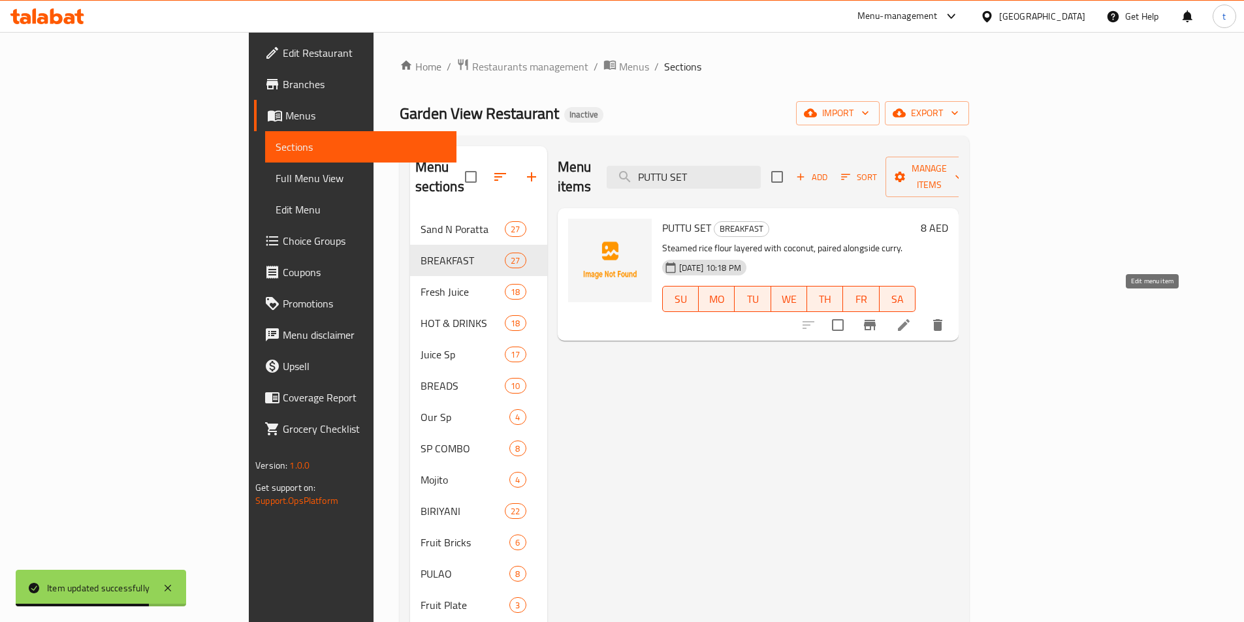
type input "PUTTU SET"
click at [912, 317] on icon at bounding box center [904, 325] width 16 height 16
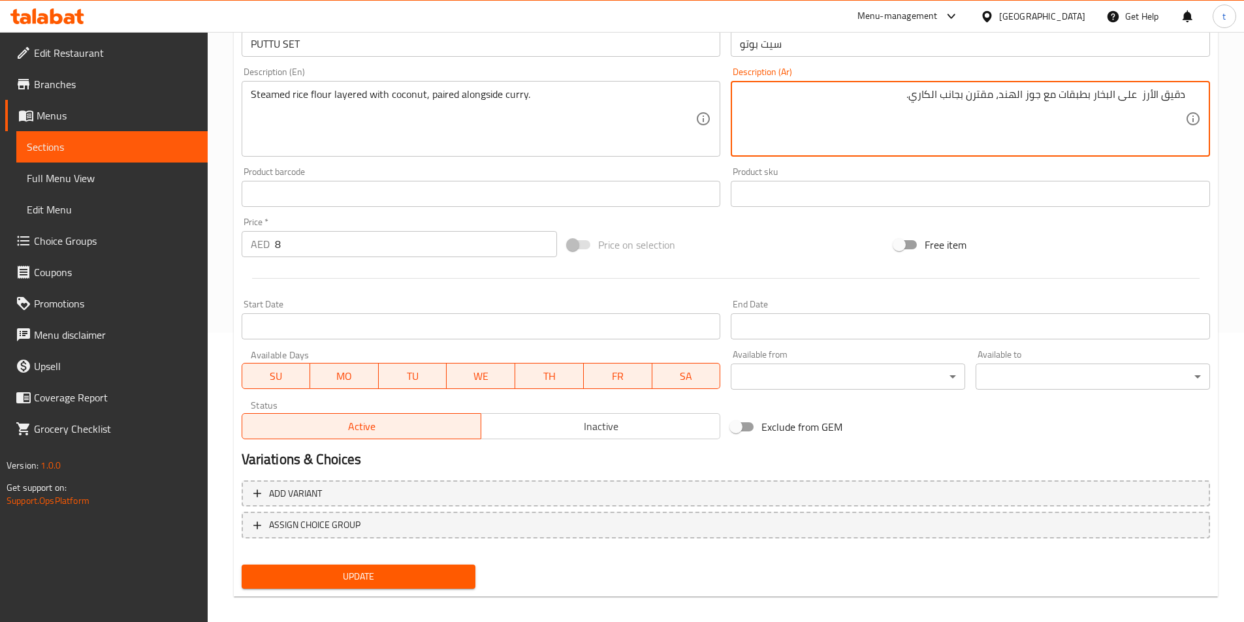
scroll to position [300, 0]
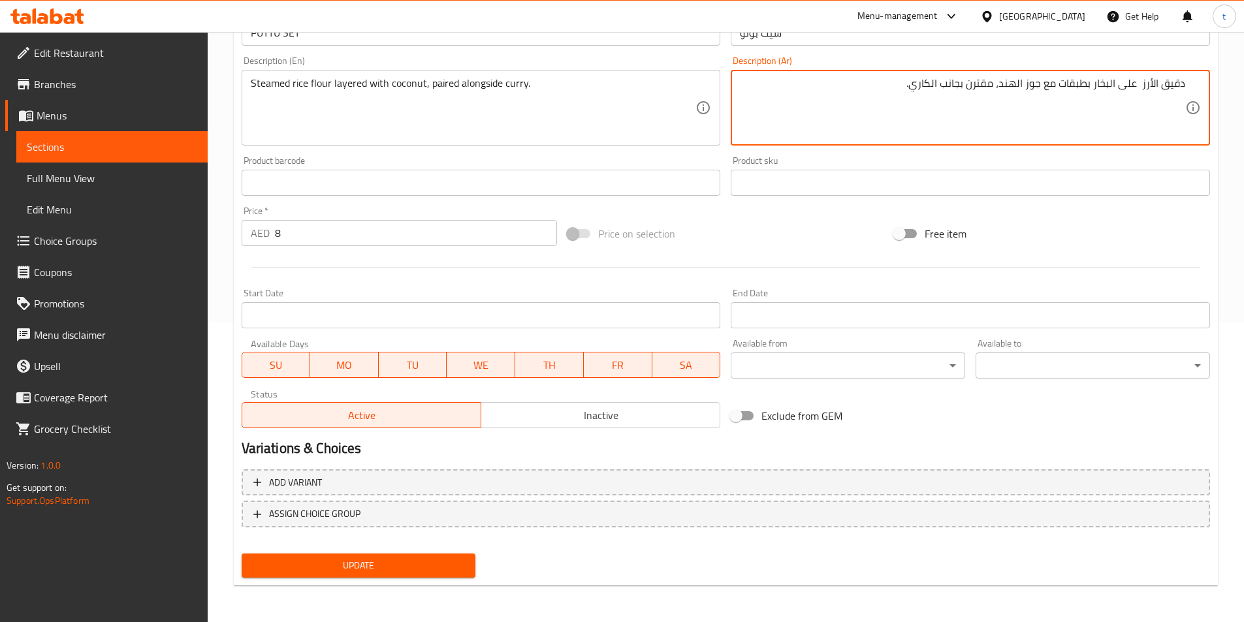
type textarea "دقيق الأرز على البخار بطبقات مع جوز الهند، مقترن بجانب الكاري."
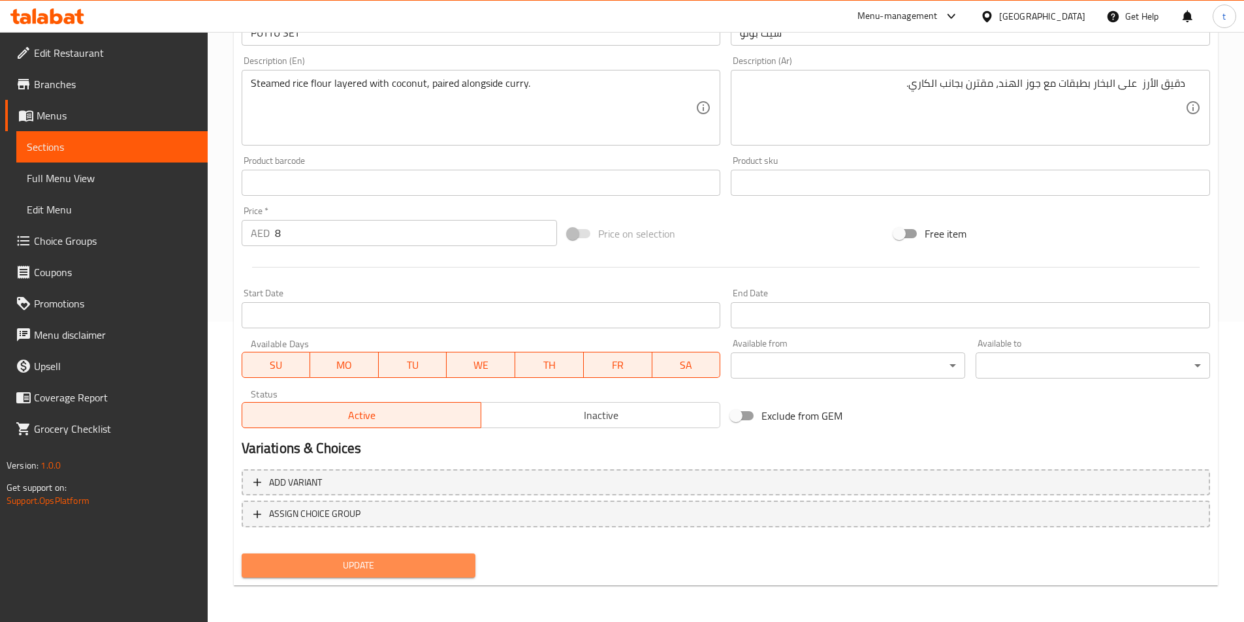
click at [376, 573] on span "Update" at bounding box center [359, 566] width 214 height 16
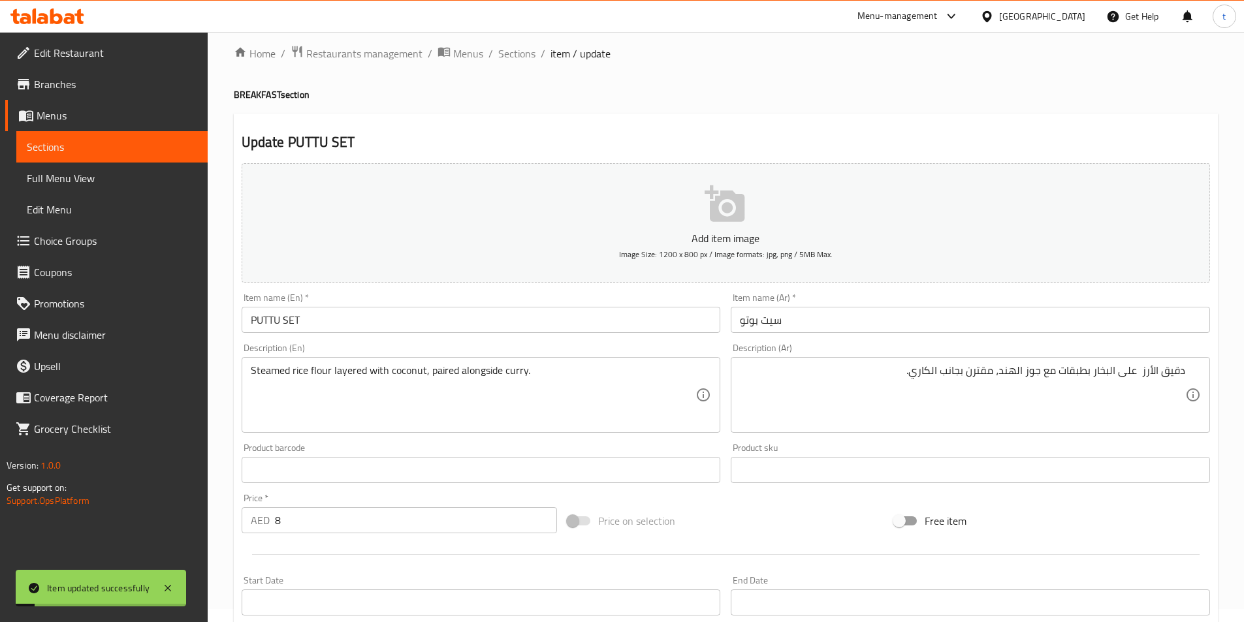
scroll to position [0, 0]
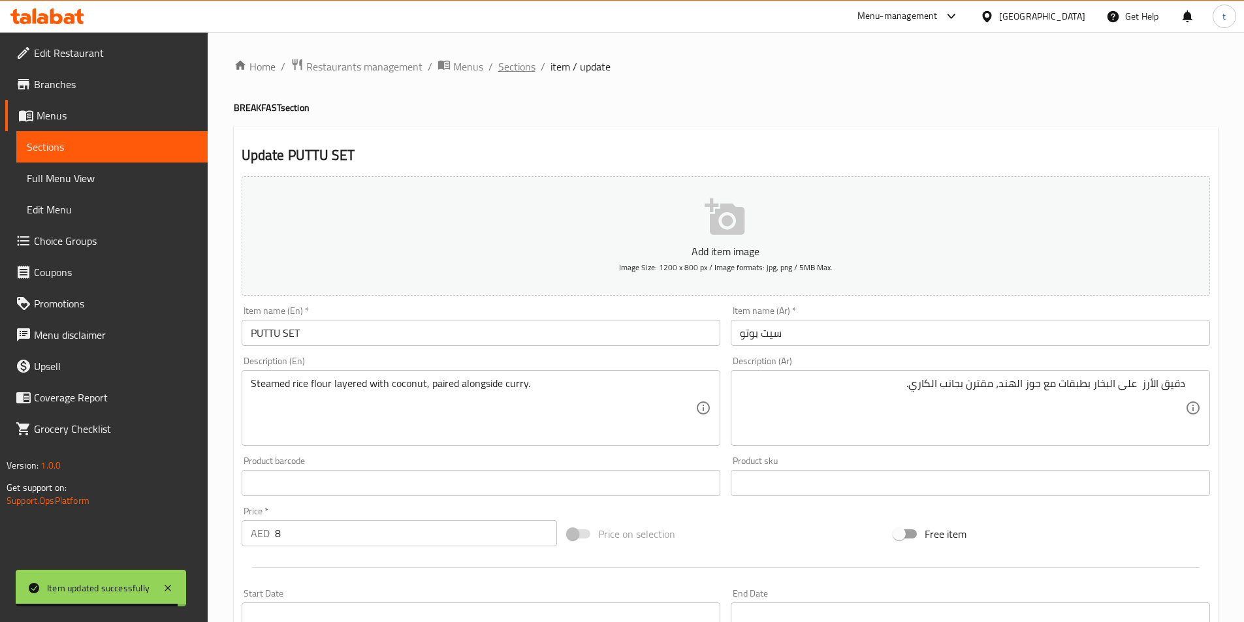
click at [509, 59] on span "Sections" at bounding box center [516, 67] width 37 height 16
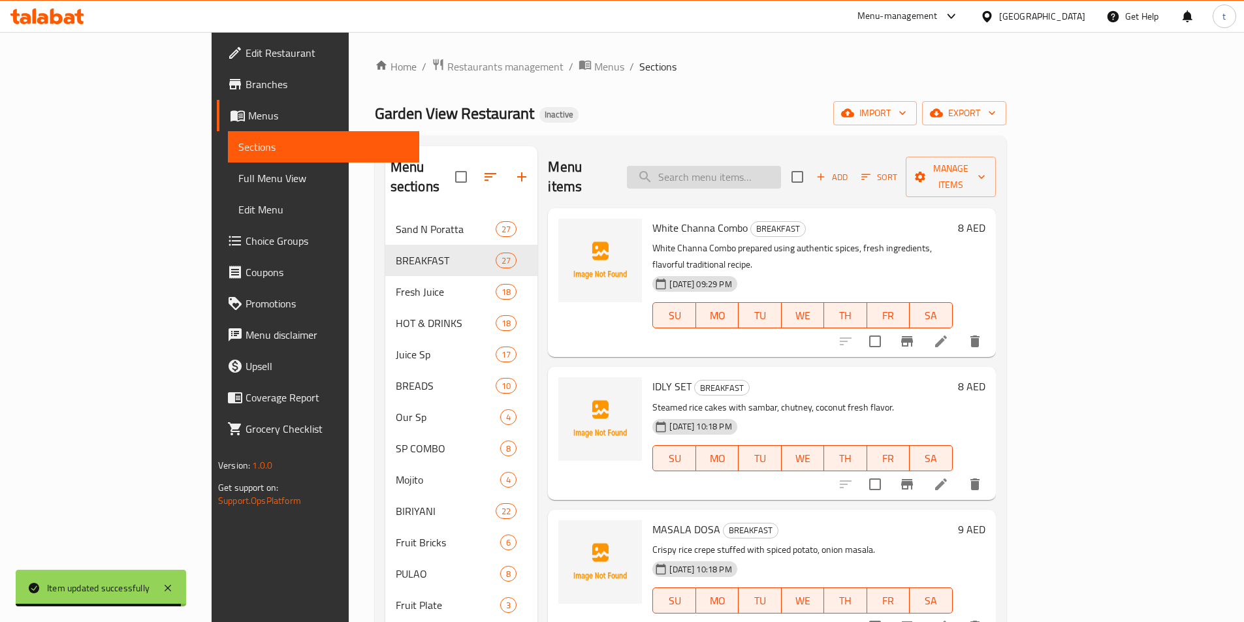
click at [781, 167] on input "search" at bounding box center [704, 177] width 154 height 23
paste input "VADA SET"
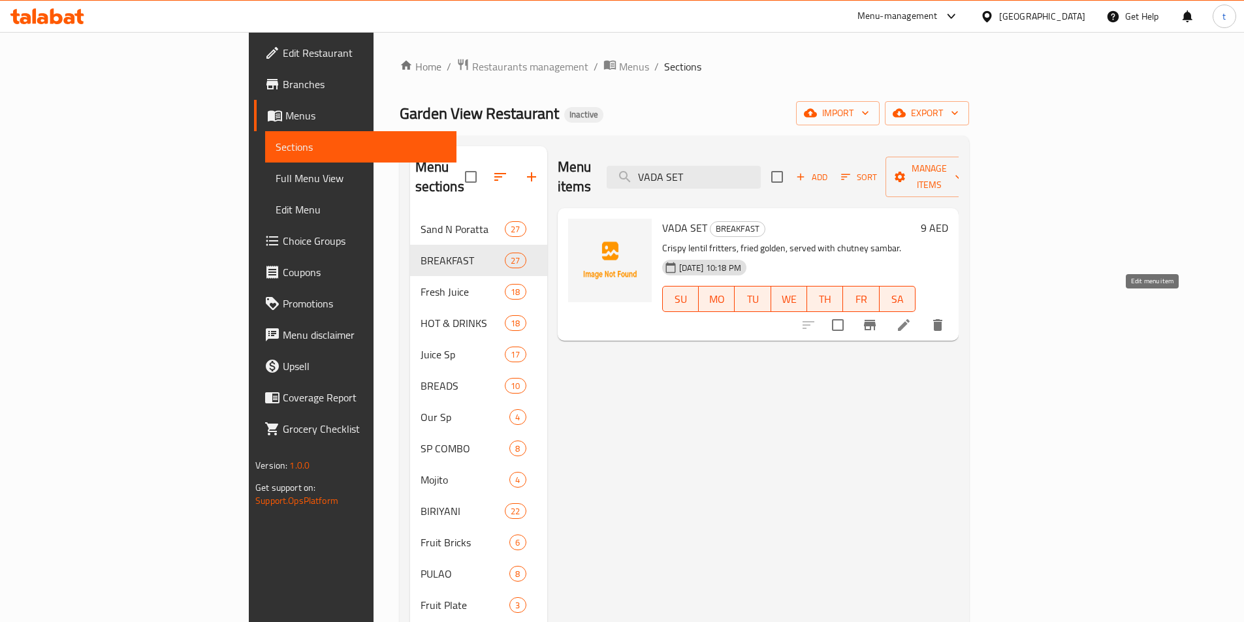
type input "VADA SET"
click at [910, 319] on icon at bounding box center [904, 325] width 12 height 12
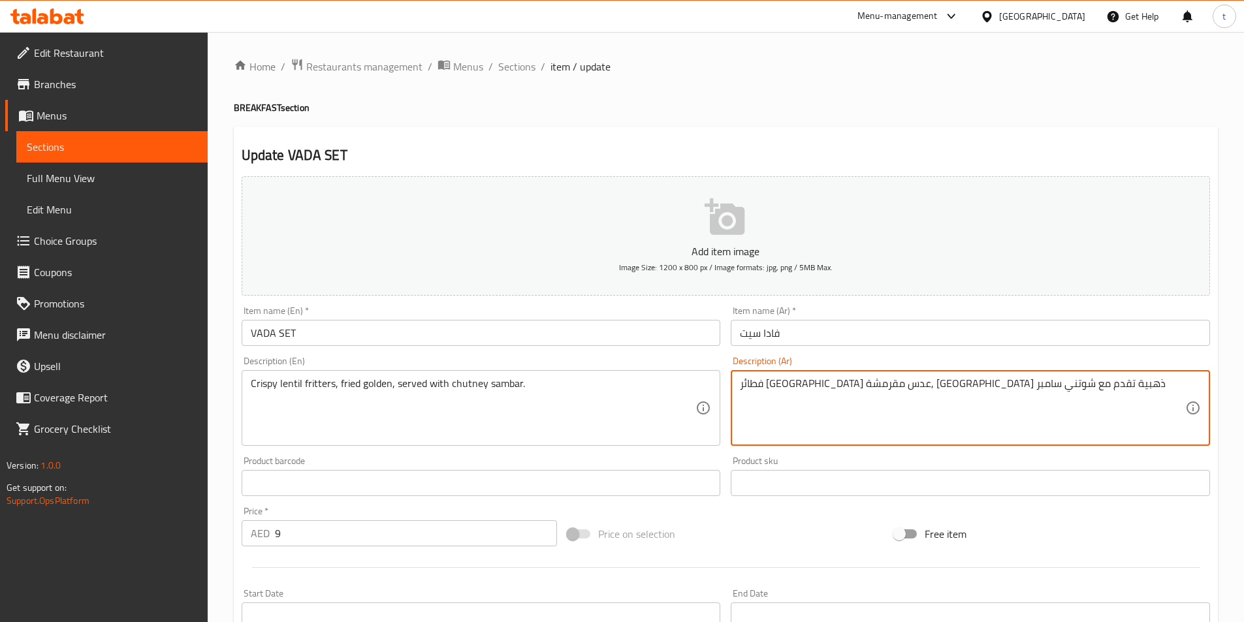
type textarea "فطائر مقلية عدس مقرمشة, مقلية ذهبية تقدم مع شوتني سامبر"
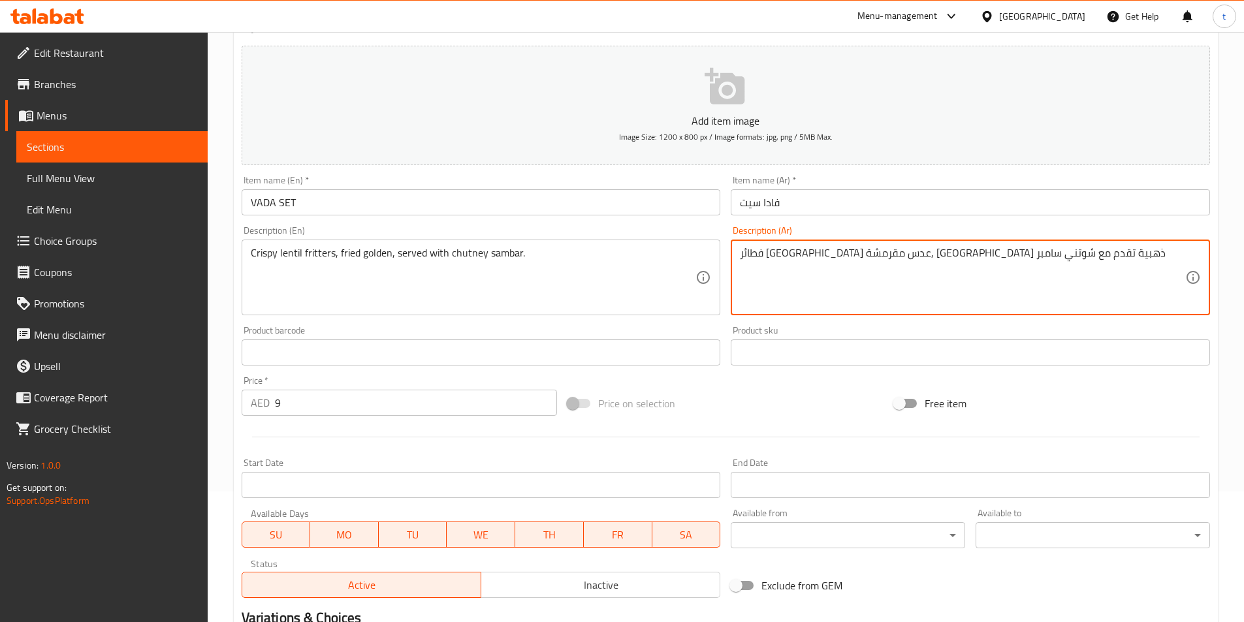
scroll to position [261, 0]
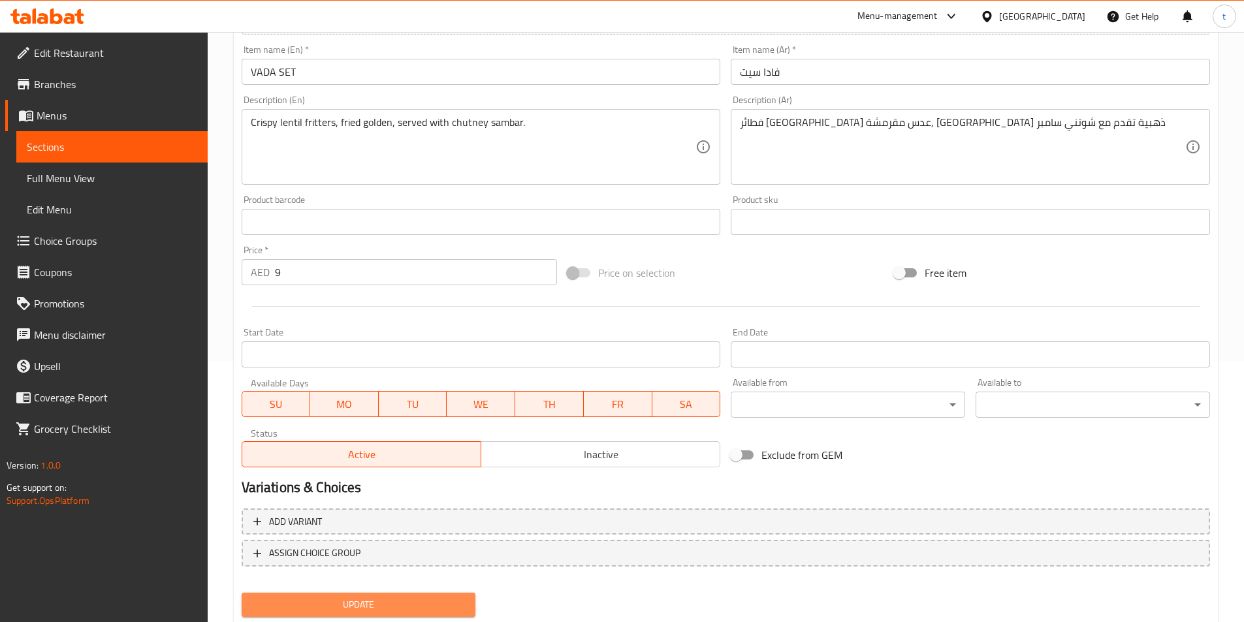
click at [357, 602] on span "Update" at bounding box center [359, 605] width 214 height 16
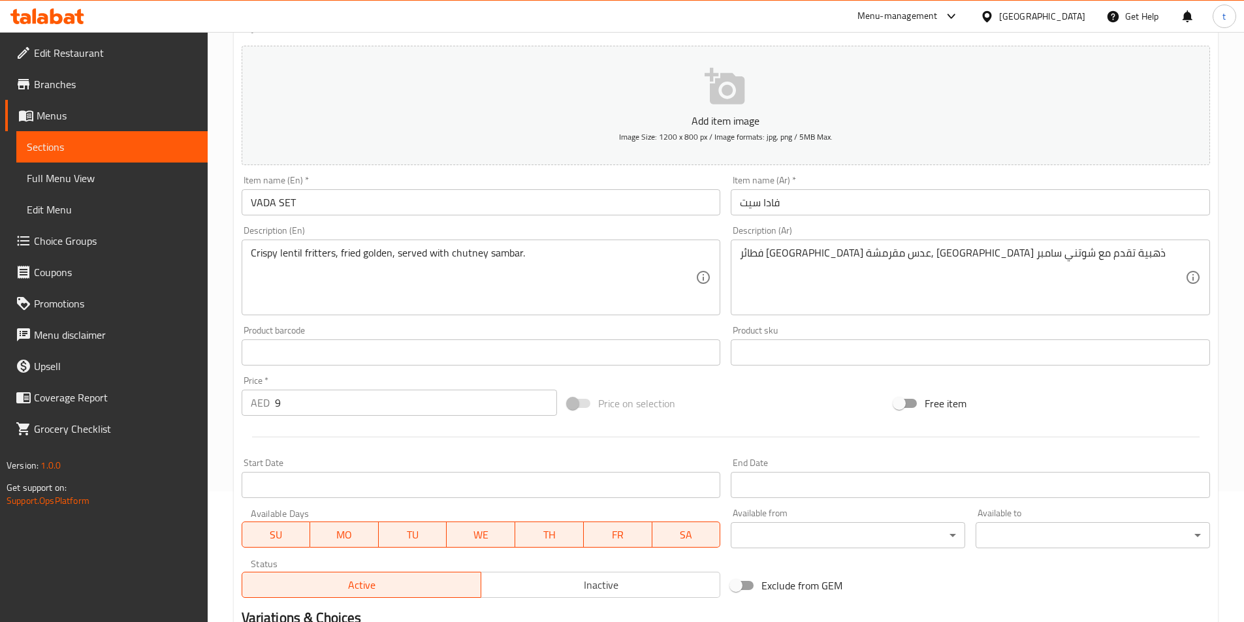
scroll to position [300, 0]
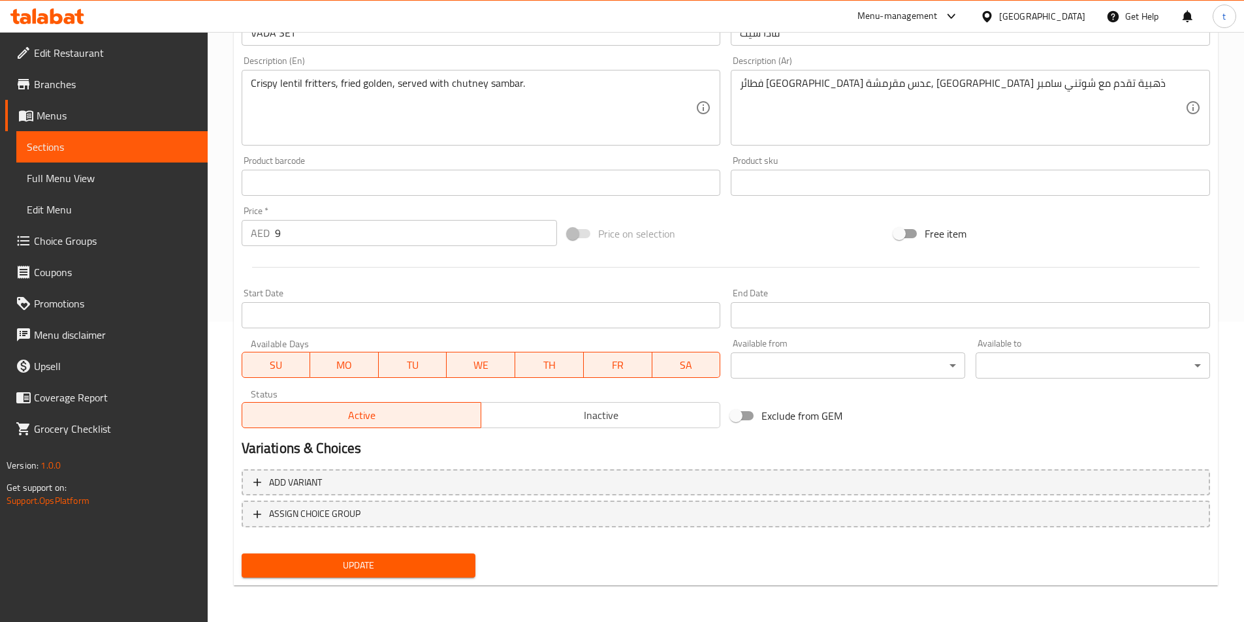
click at [403, 564] on span "Update" at bounding box center [359, 566] width 214 height 16
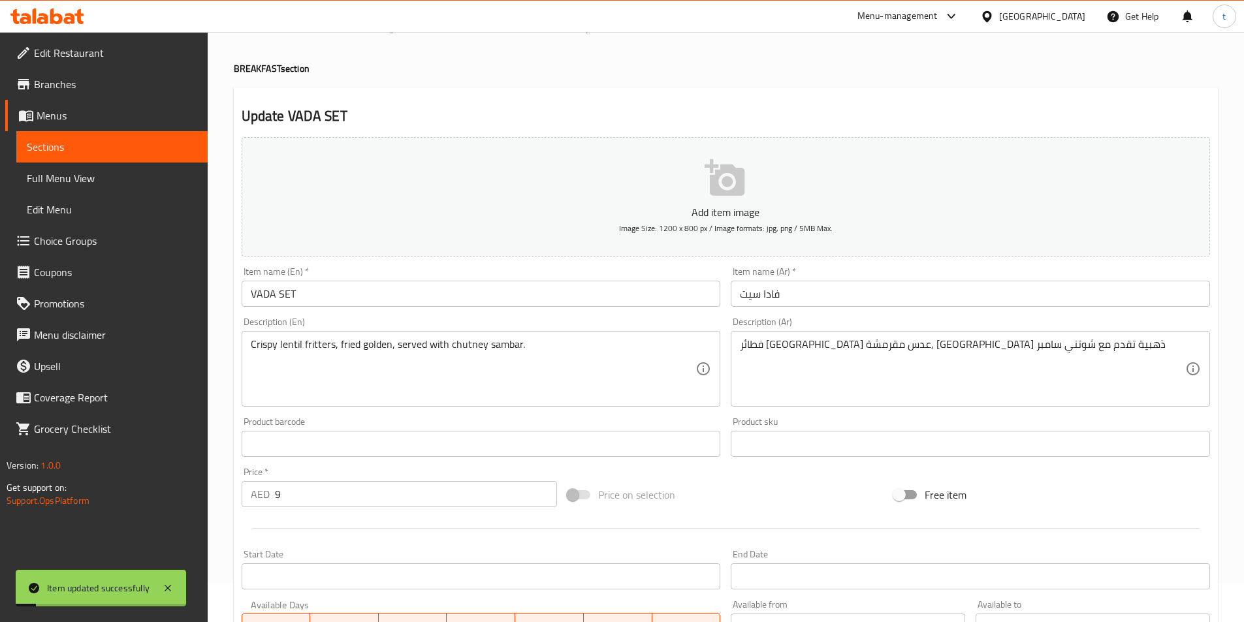
scroll to position [0, 0]
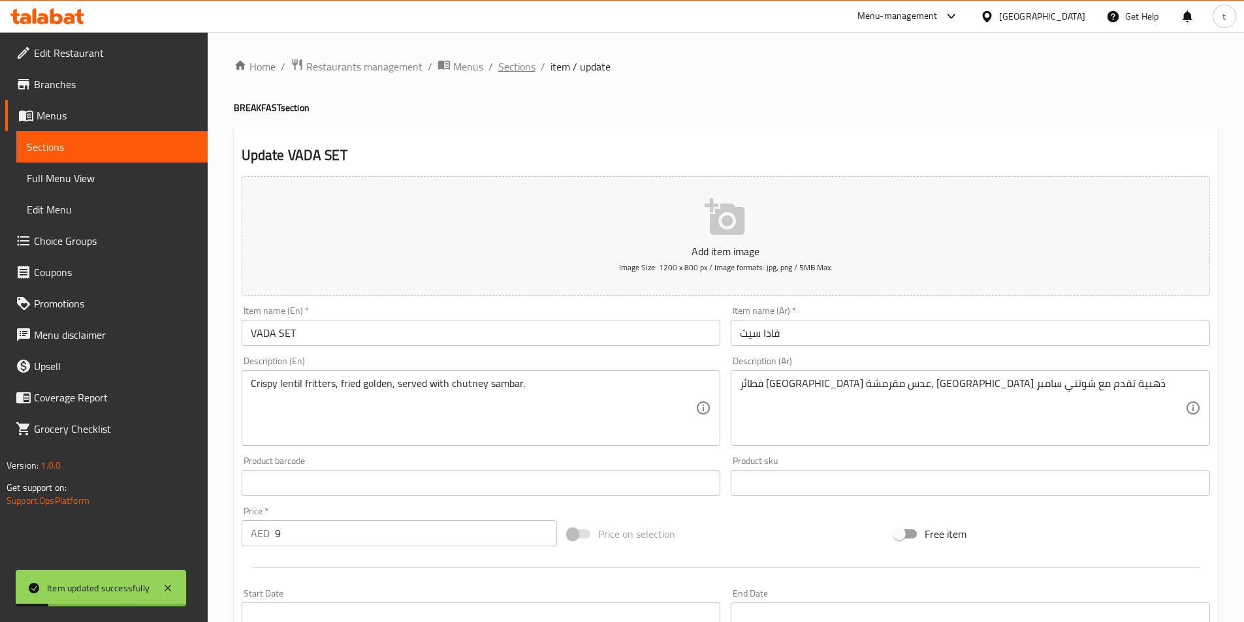
click at [518, 72] on span "Sections" at bounding box center [516, 67] width 37 height 16
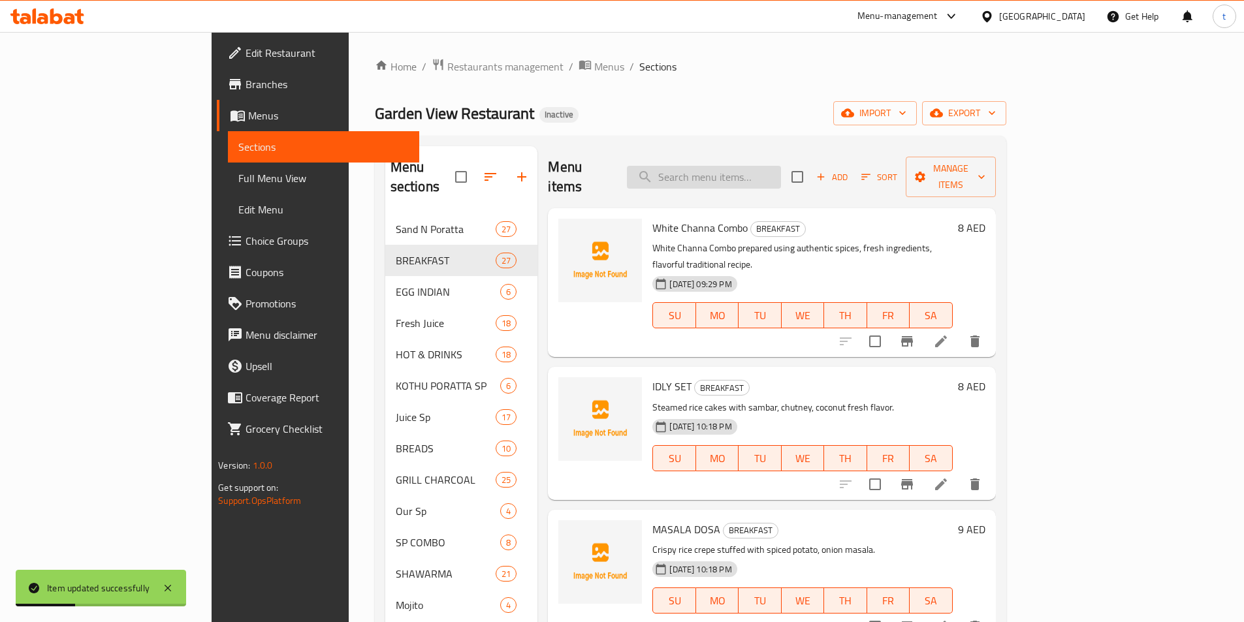
click at [751, 176] on input "search" at bounding box center [704, 177] width 154 height 23
paste input "KALLUMAKKAY"
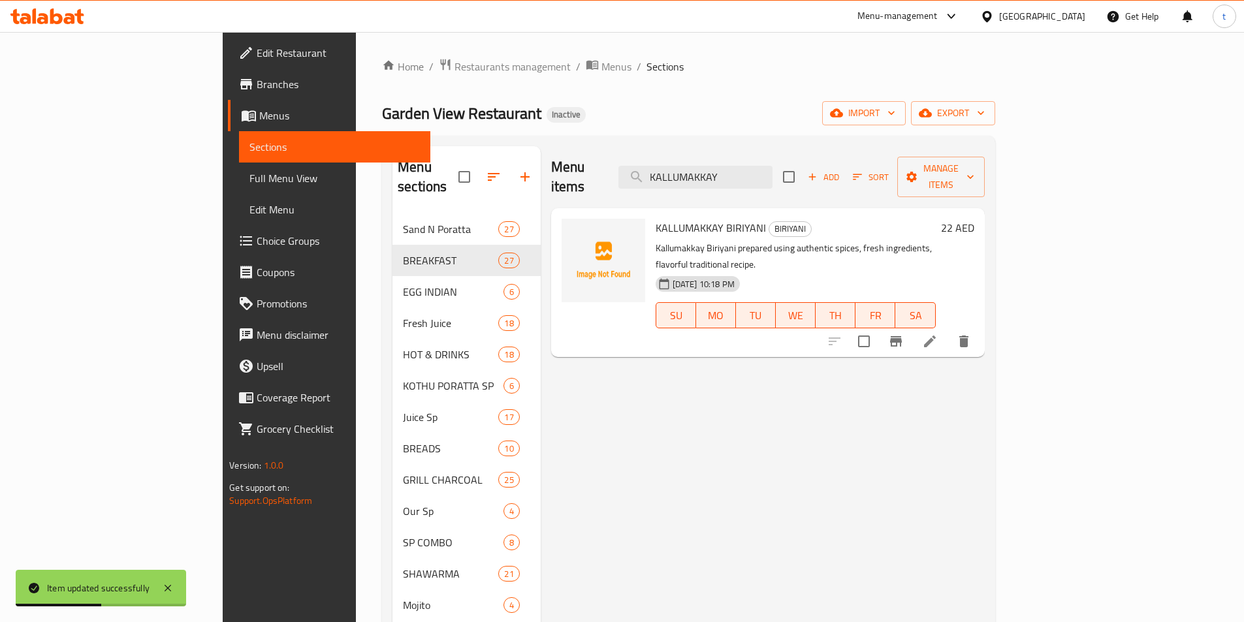
type input "KALLUMAKKAY"
click at [936, 336] on icon at bounding box center [930, 342] width 12 height 12
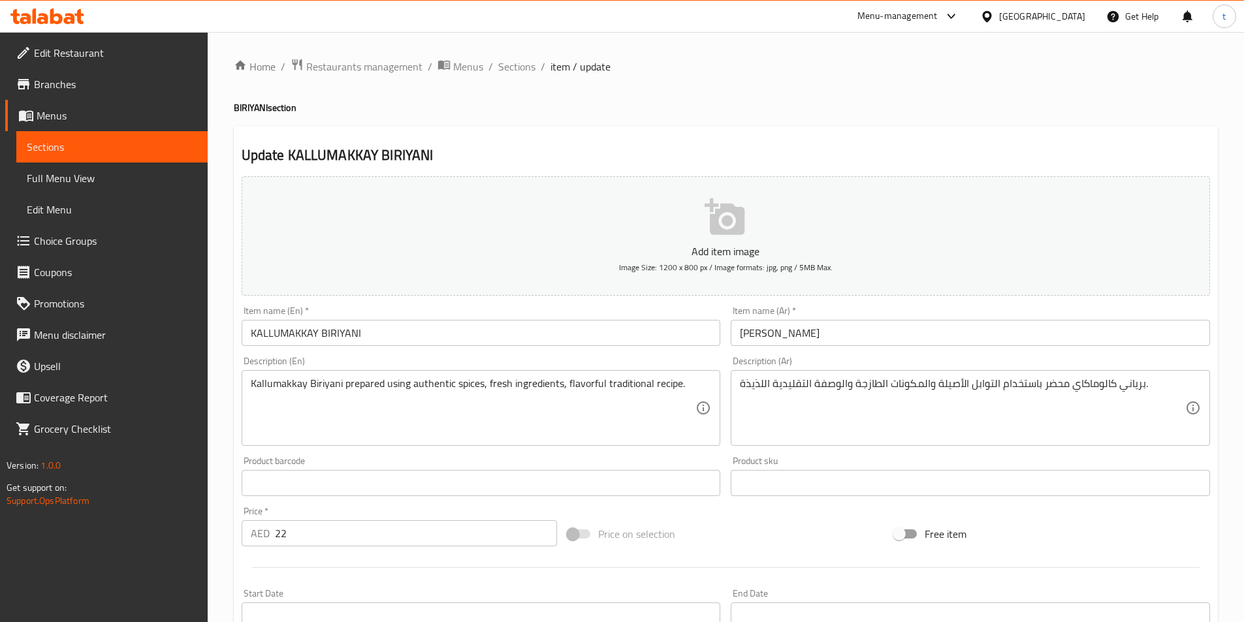
click at [758, 335] on input "[PERSON_NAME]" at bounding box center [970, 333] width 479 height 26
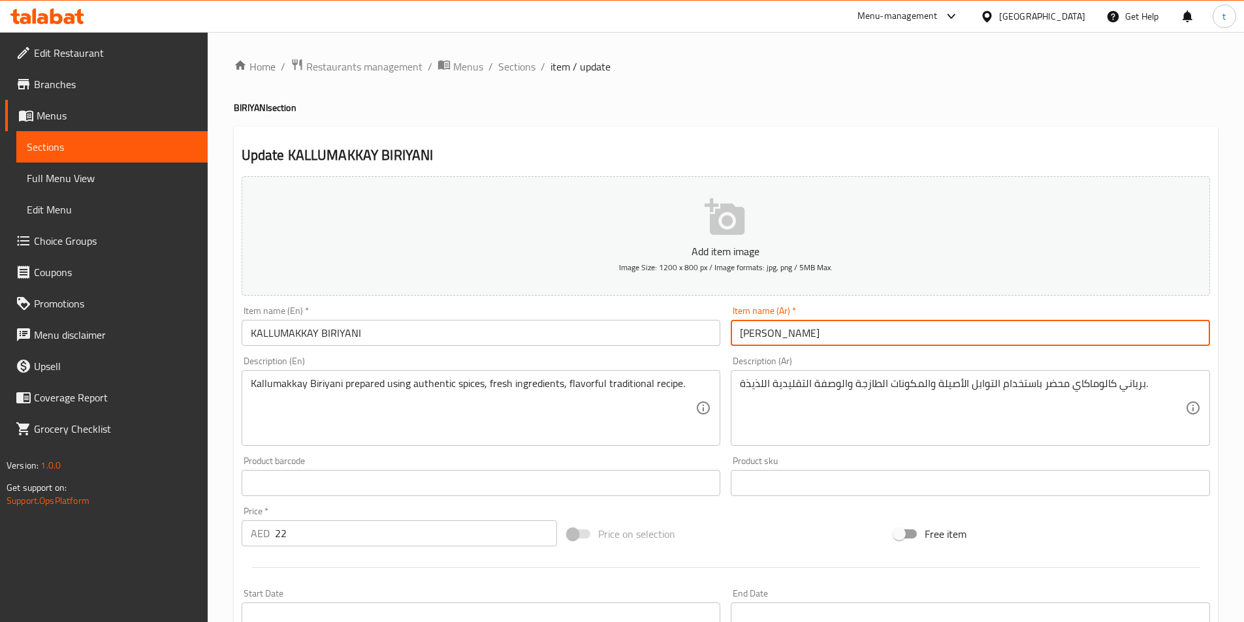
type input "برياني كالوماكاي"
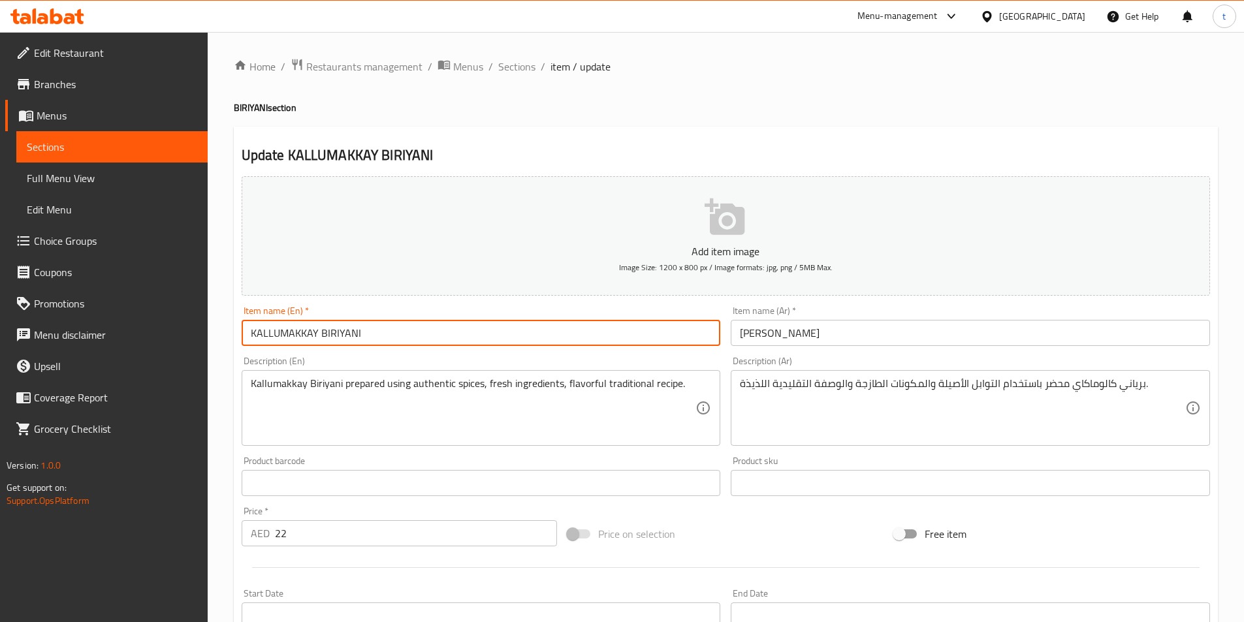
click at [280, 329] on input "KALLUMAKKAY BIRIYANI" at bounding box center [481, 333] width 479 height 26
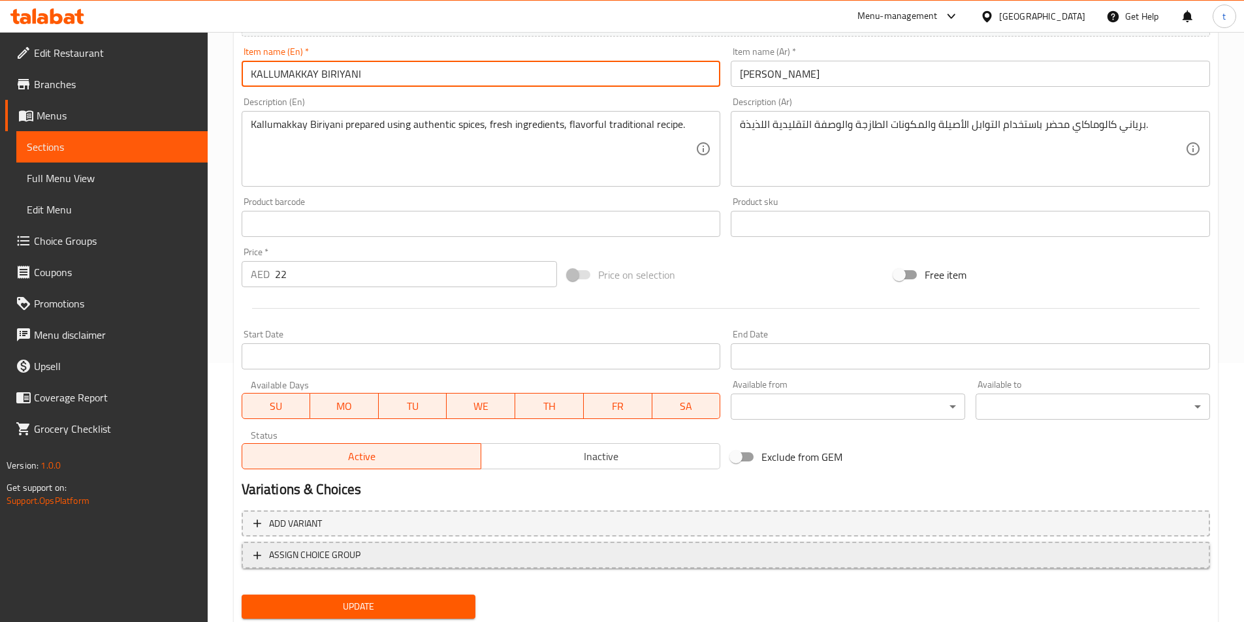
scroll to position [300, 0]
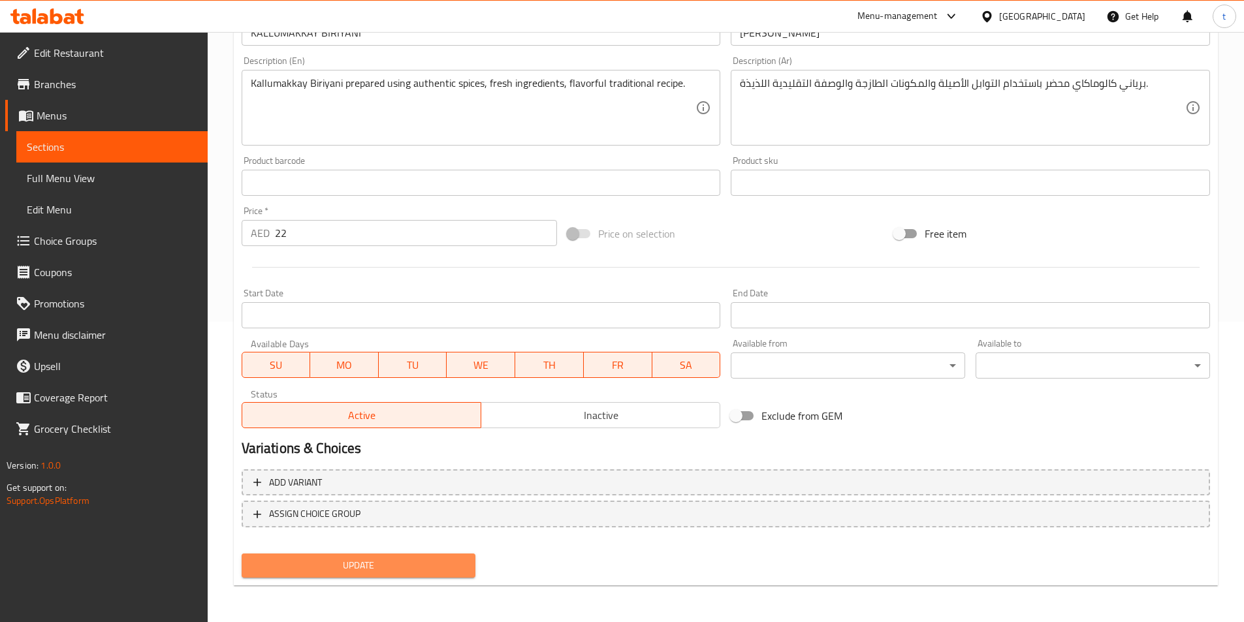
click at [437, 564] on span "Update" at bounding box center [359, 566] width 214 height 16
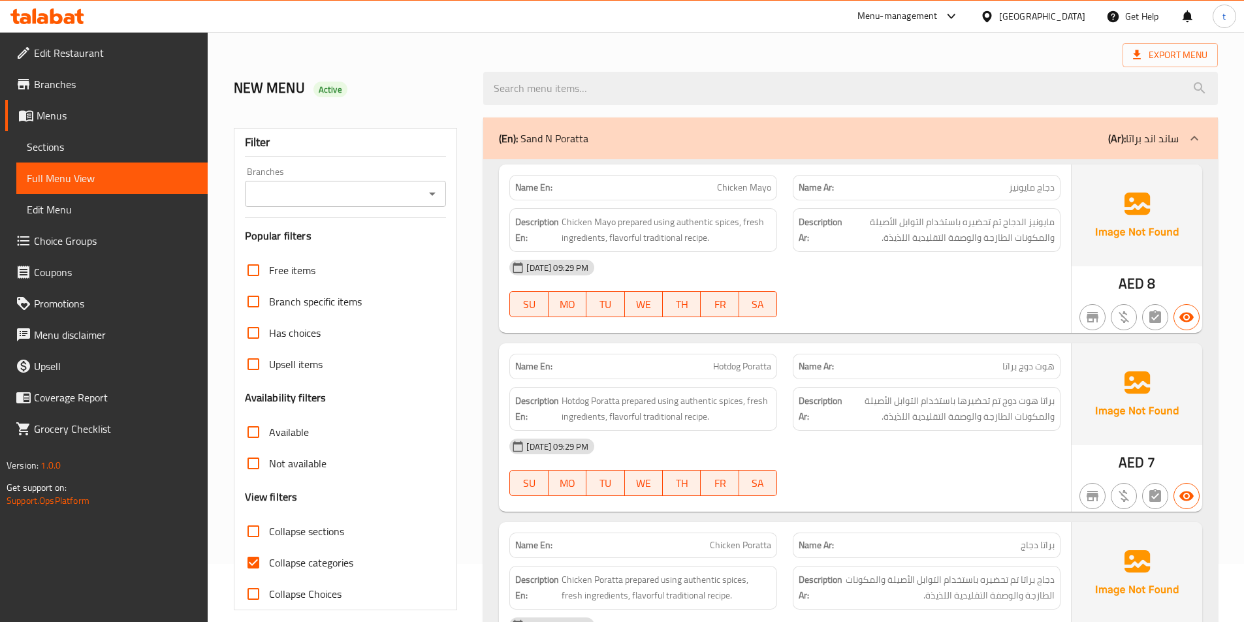
scroll to position [196, 0]
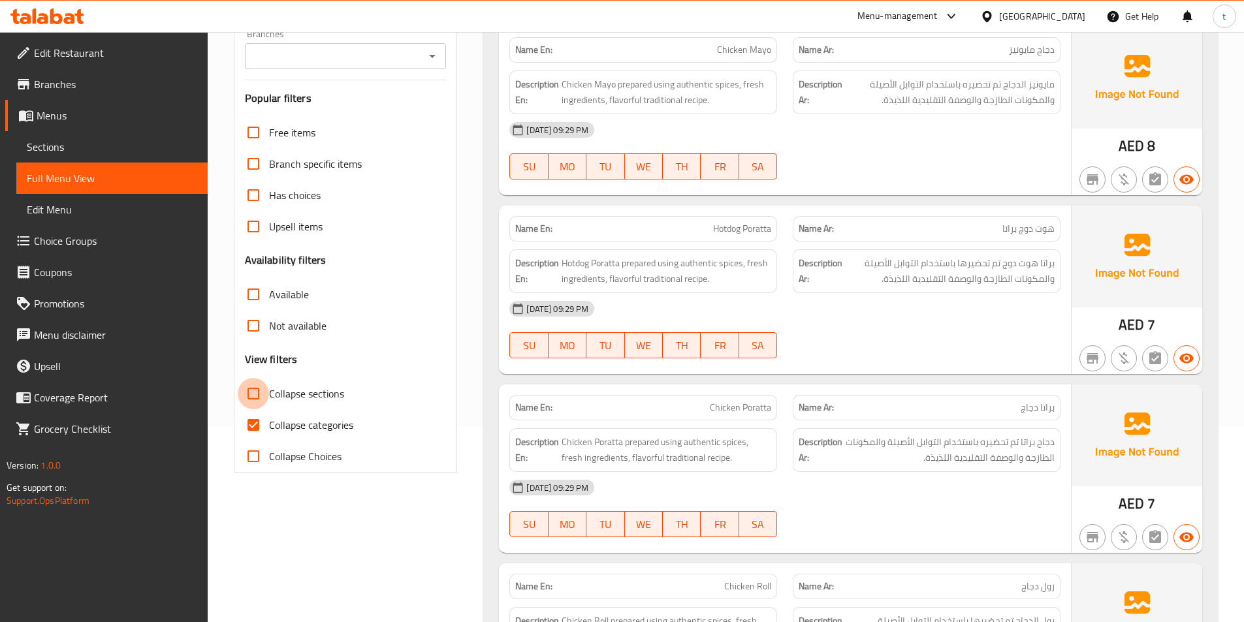
click at [253, 400] on input "Collapse sections" at bounding box center [253, 393] width 31 height 31
checkbox input "true"
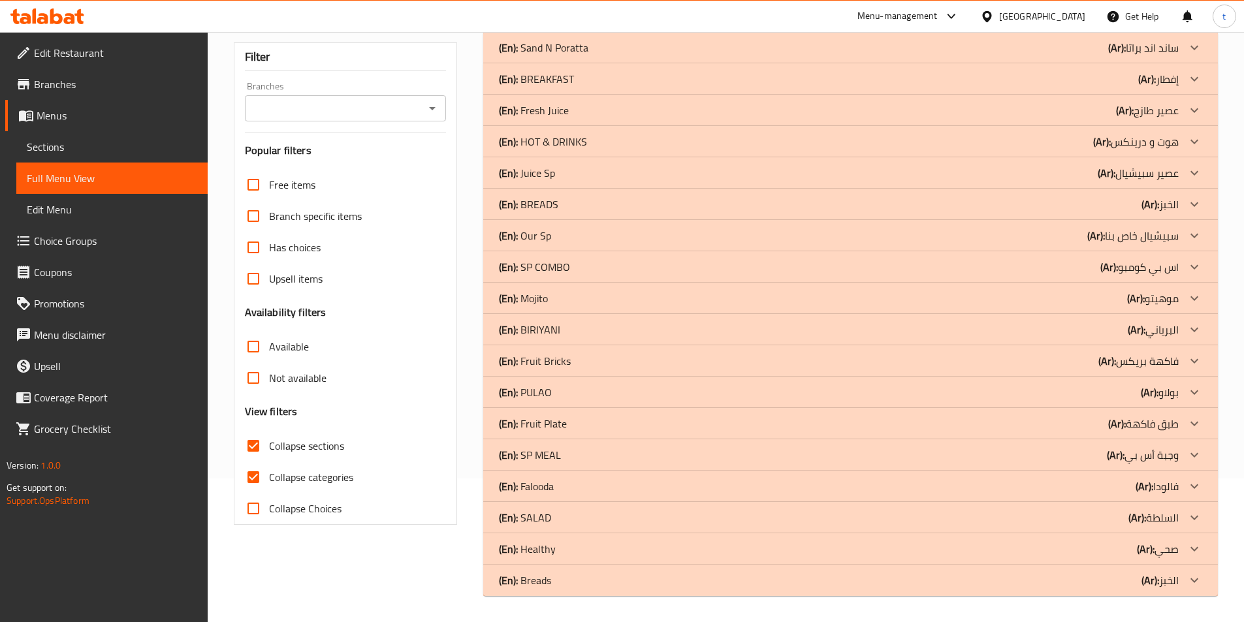
click at [257, 462] on input "Collapse categories" at bounding box center [253, 477] width 31 height 31
checkbox input "false"
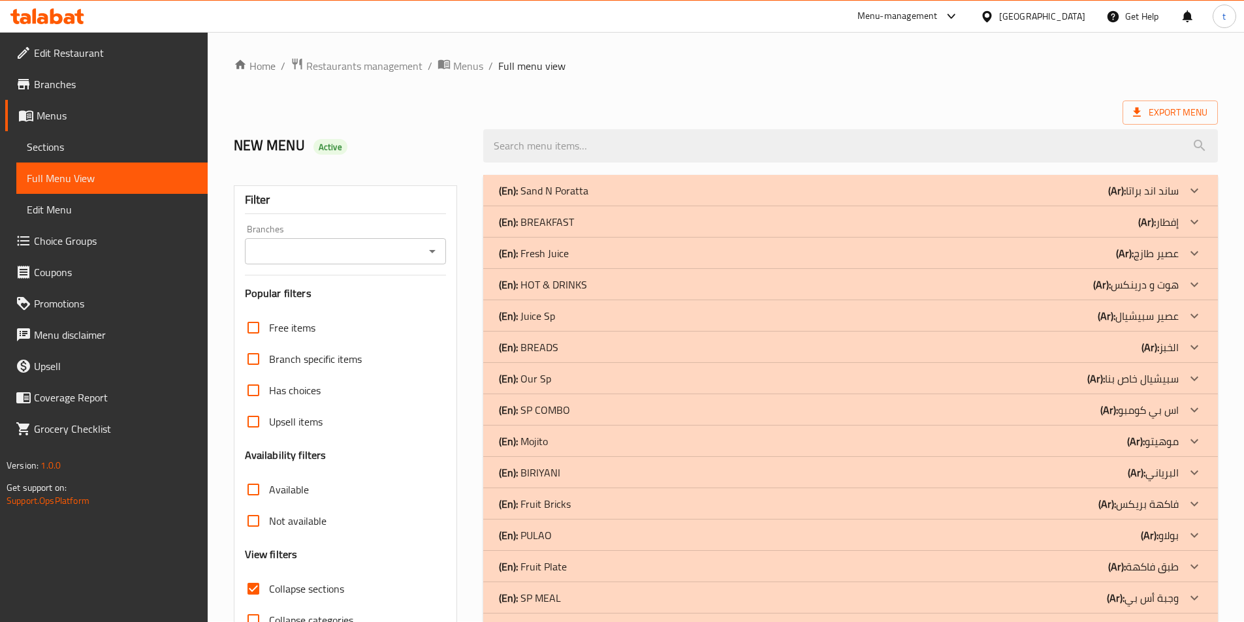
scroll to position [0, 0]
click at [1191, 218] on icon at bounding box center [1195, 223] width 16 height 16
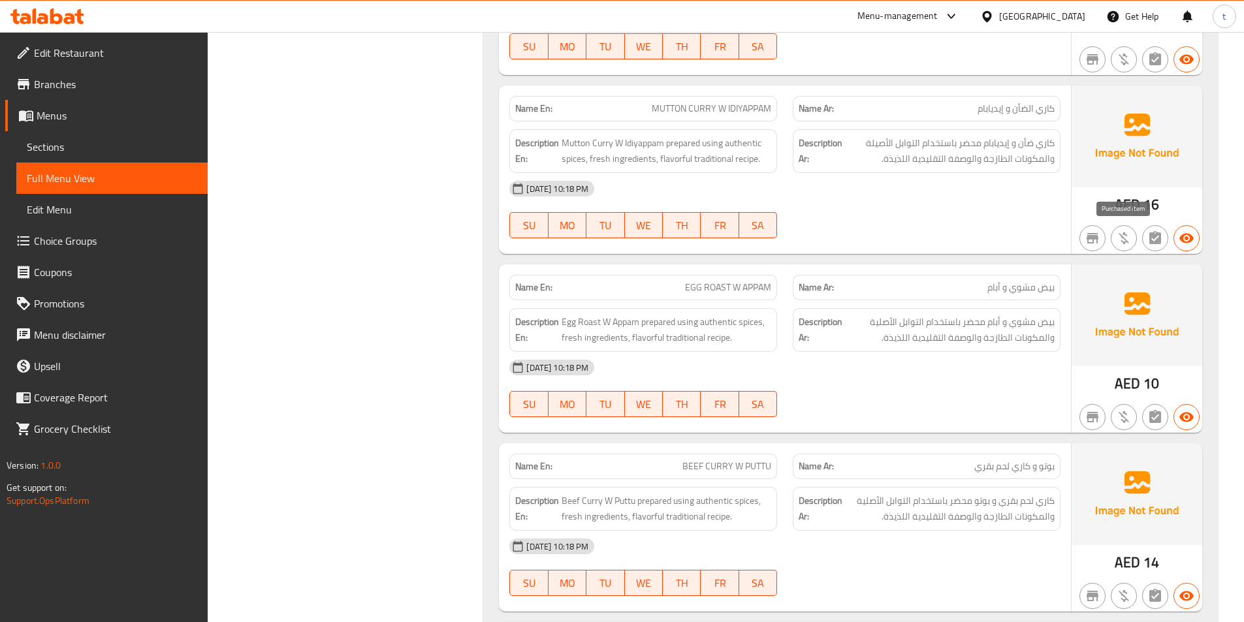
scroll to position [4637, 0]
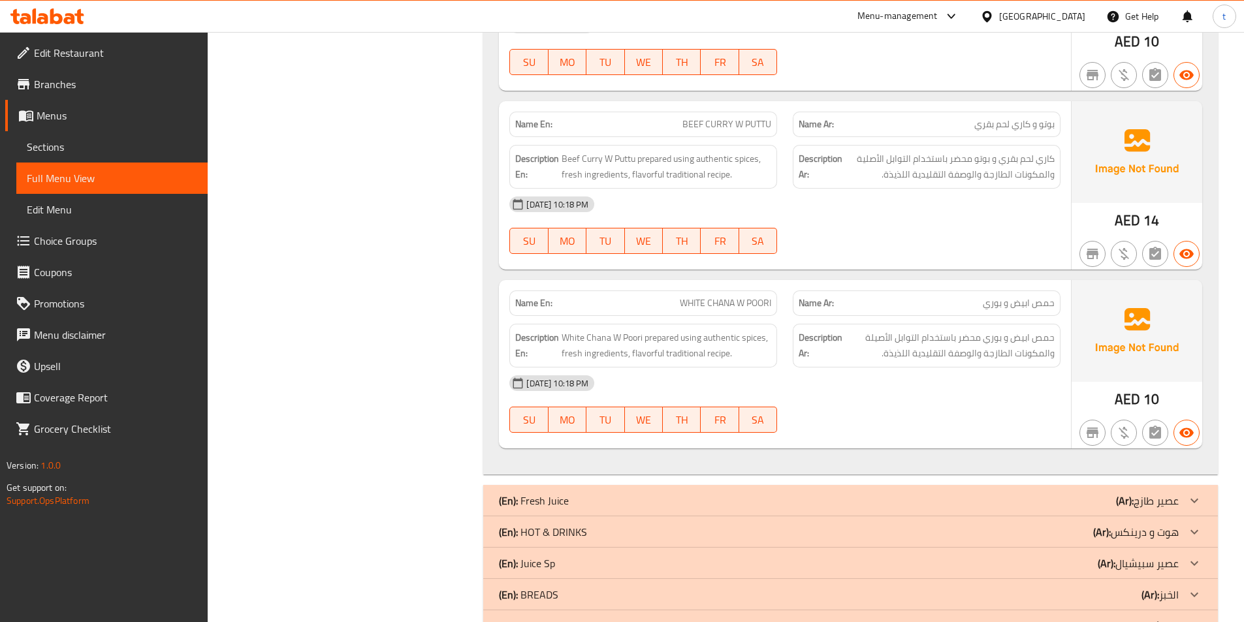
click at [1105, 535] on b "(Ar):" at bounding box center [1102, 533] width 18 height 20
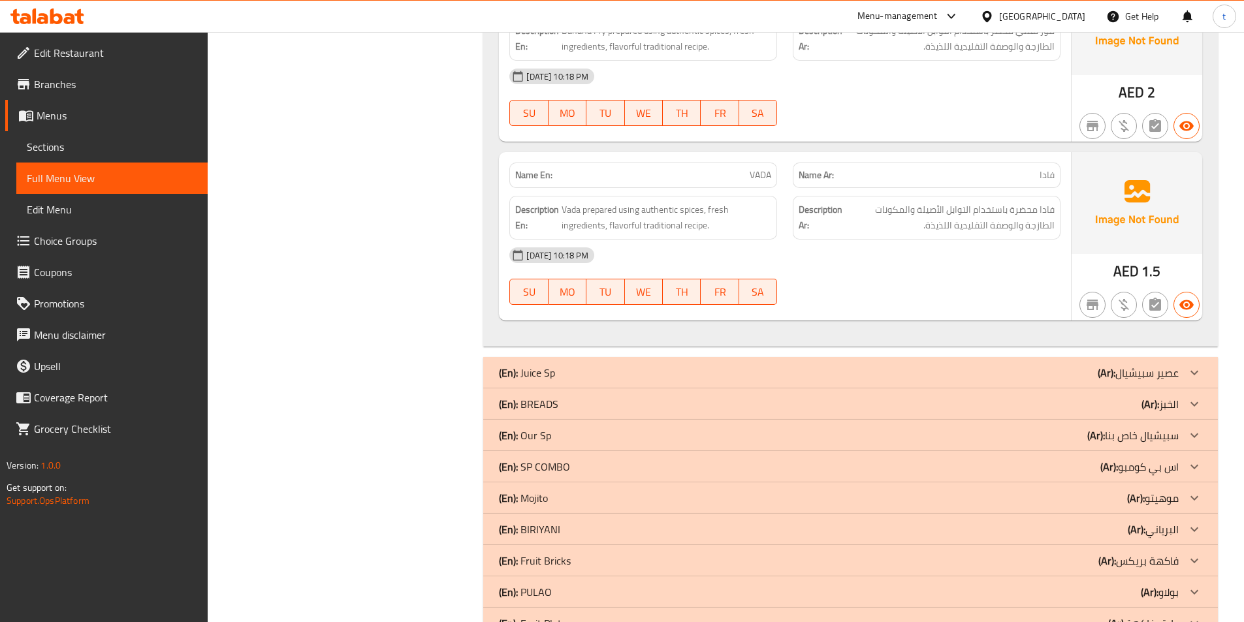
scroll to position [8301, 0]
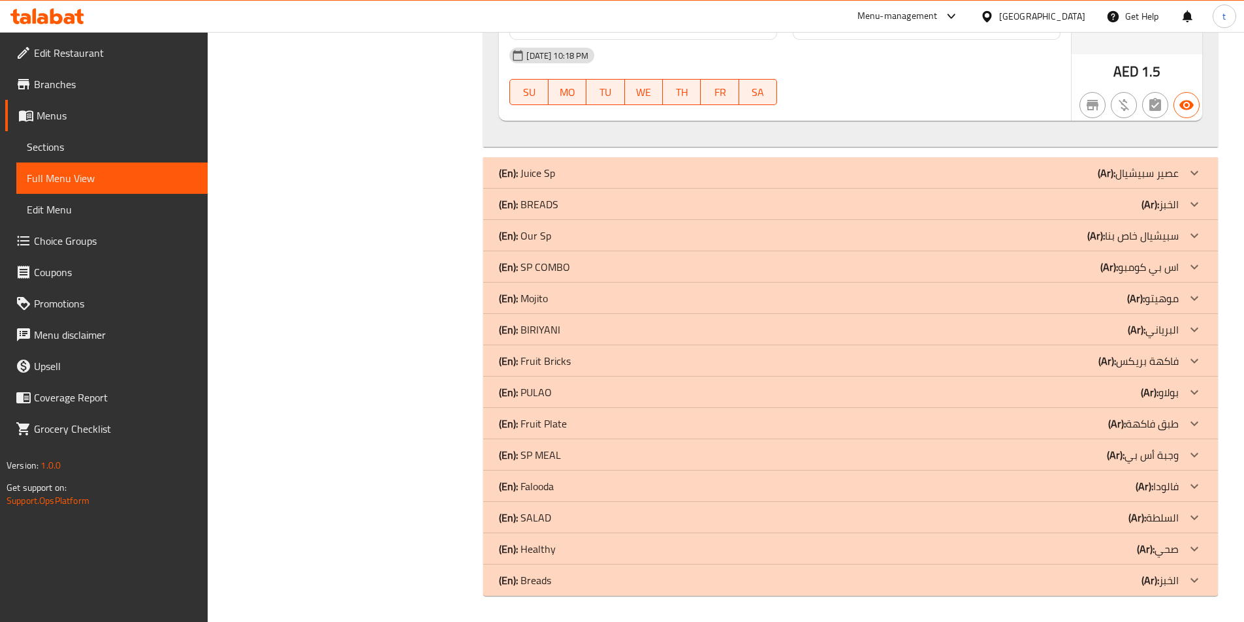
click at [1119, 205] on div "(En): BREADS (Ar): الخبز" at bounding box center [839, 205] width 680 height 16
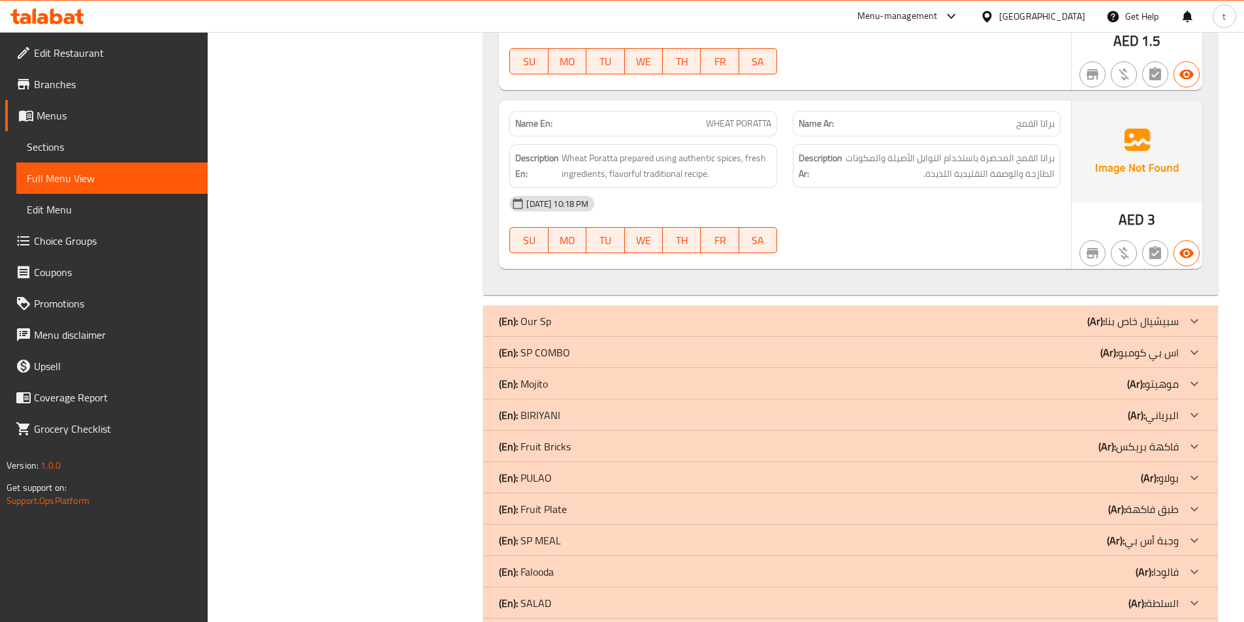
scroll to position [9964, 0]
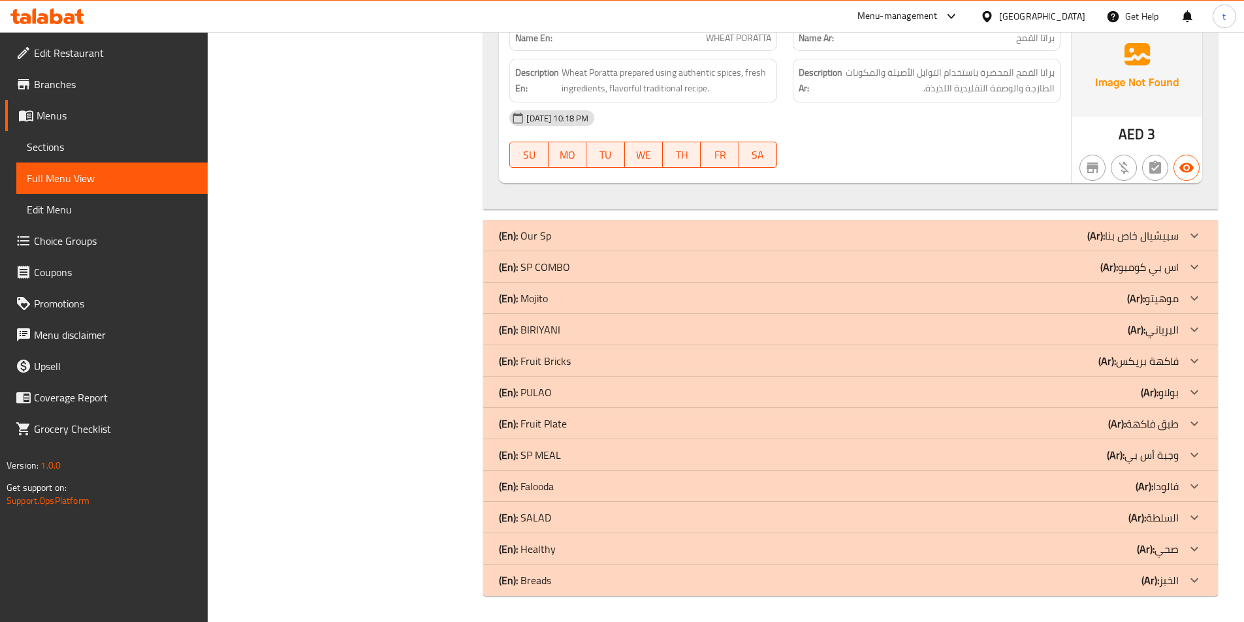
click at [1157, 263] on p "(Ar): اس بي كومبو" at bounding box center [1140, 267] width 78 height 16
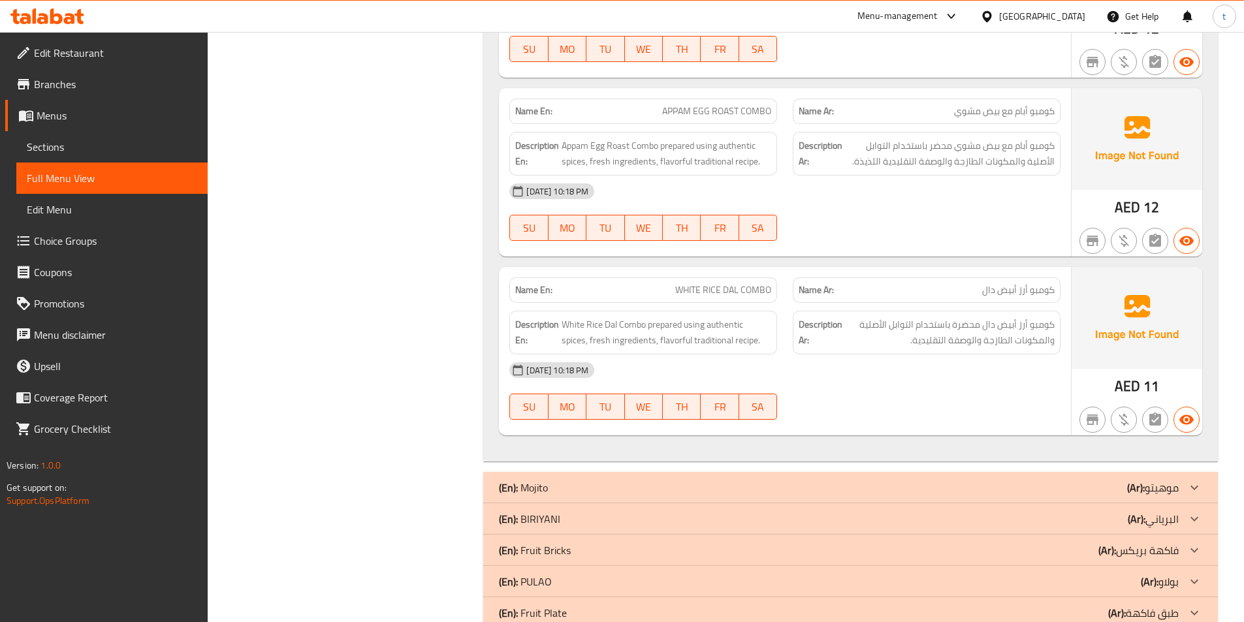
scroll to position [11917, 0]
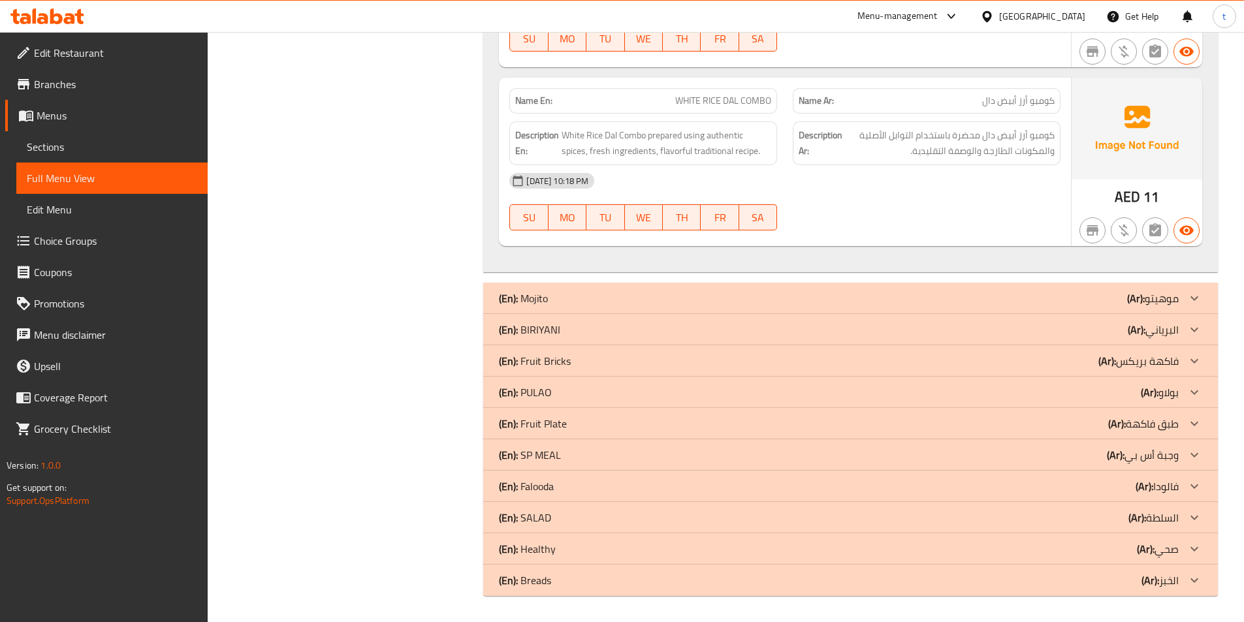
click at [1159, 327] on p "(Ar): البرياني" at bounding box center [1153, 330] width 51 height 16
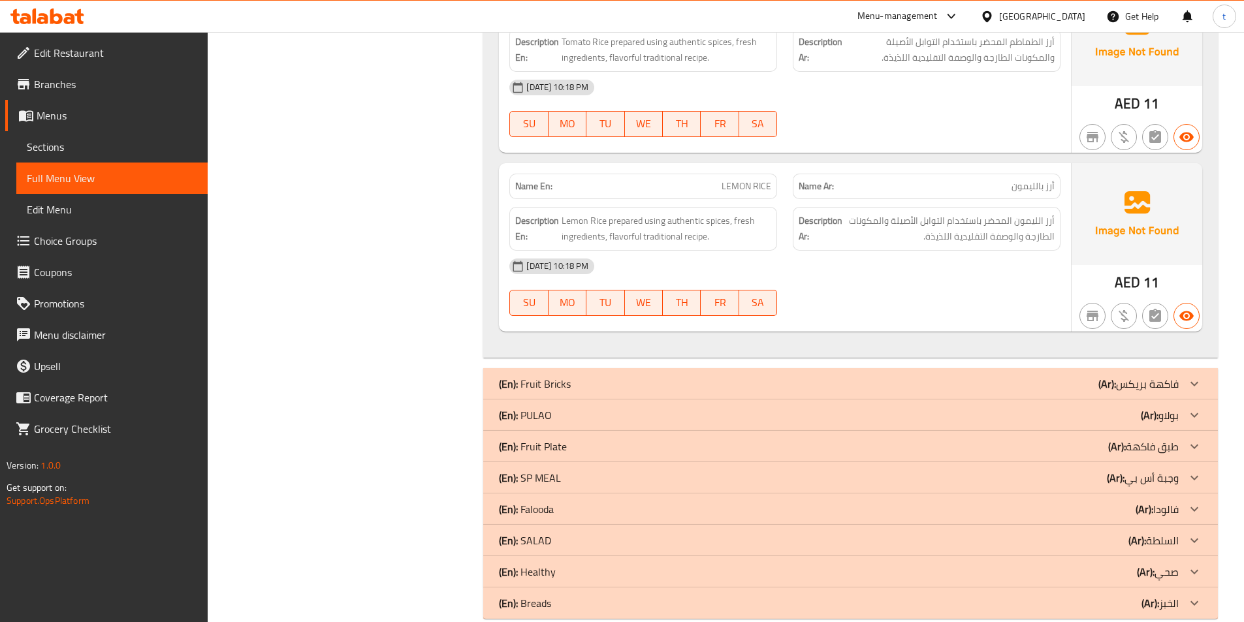
scroll to position [16161, 0]
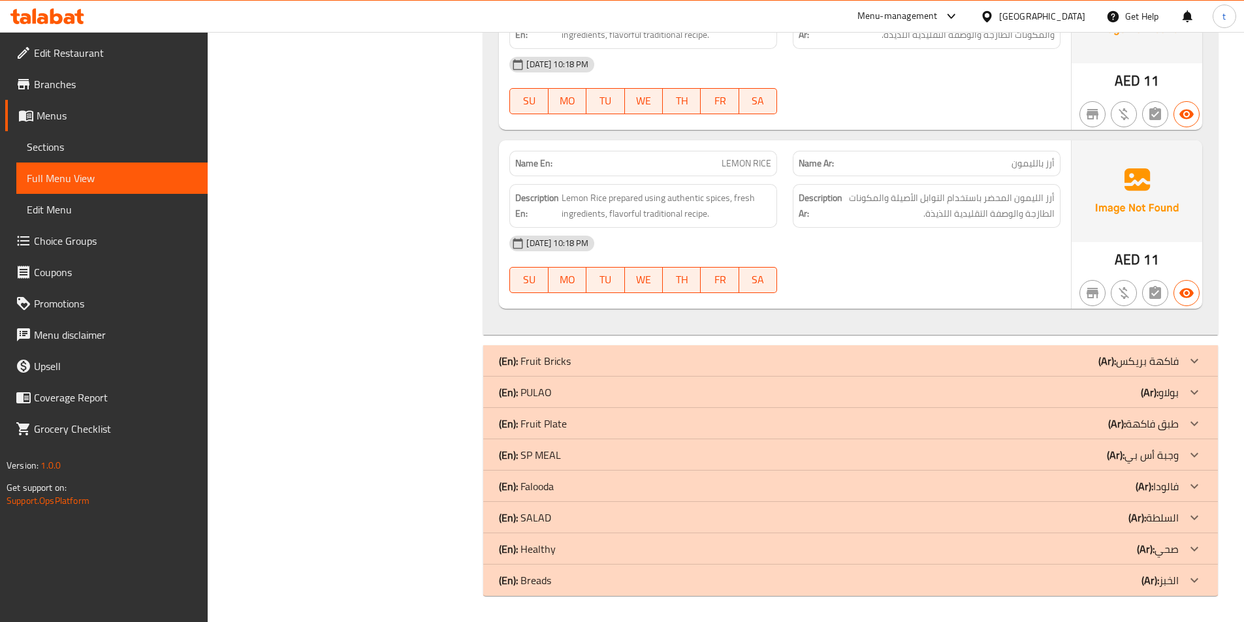
click at [1142, 403] on div "(En): PULAO (Ar): بولاو" at bounding box center [850, 392] width 735 height 31
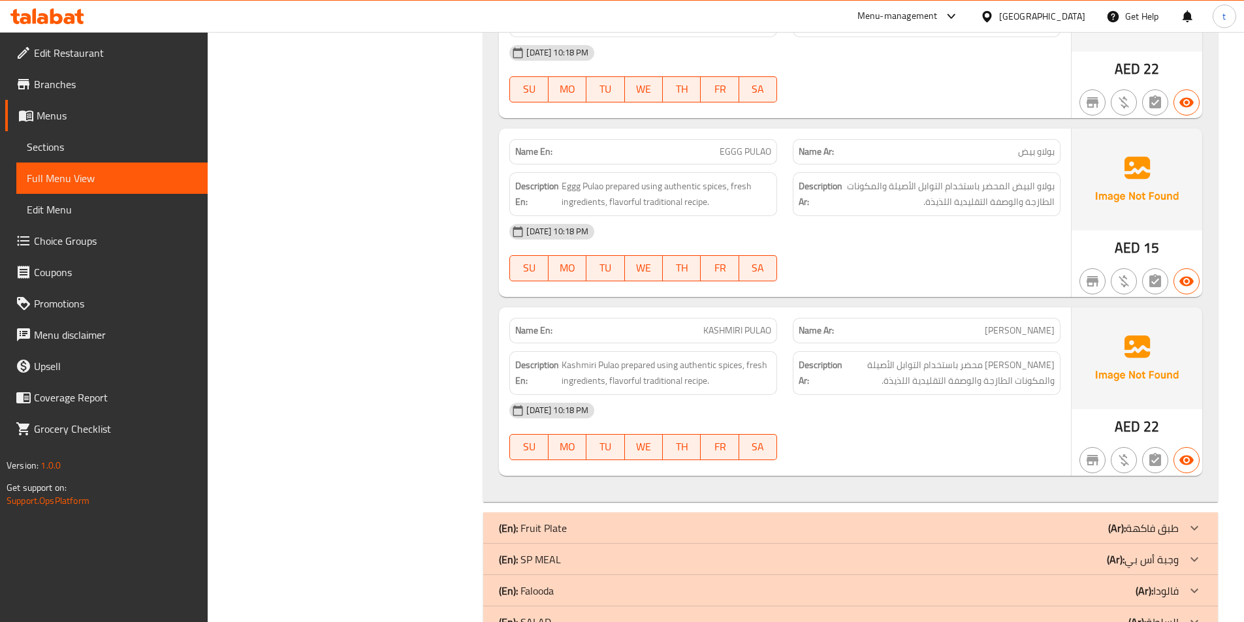
scroll to position [17645, 0]
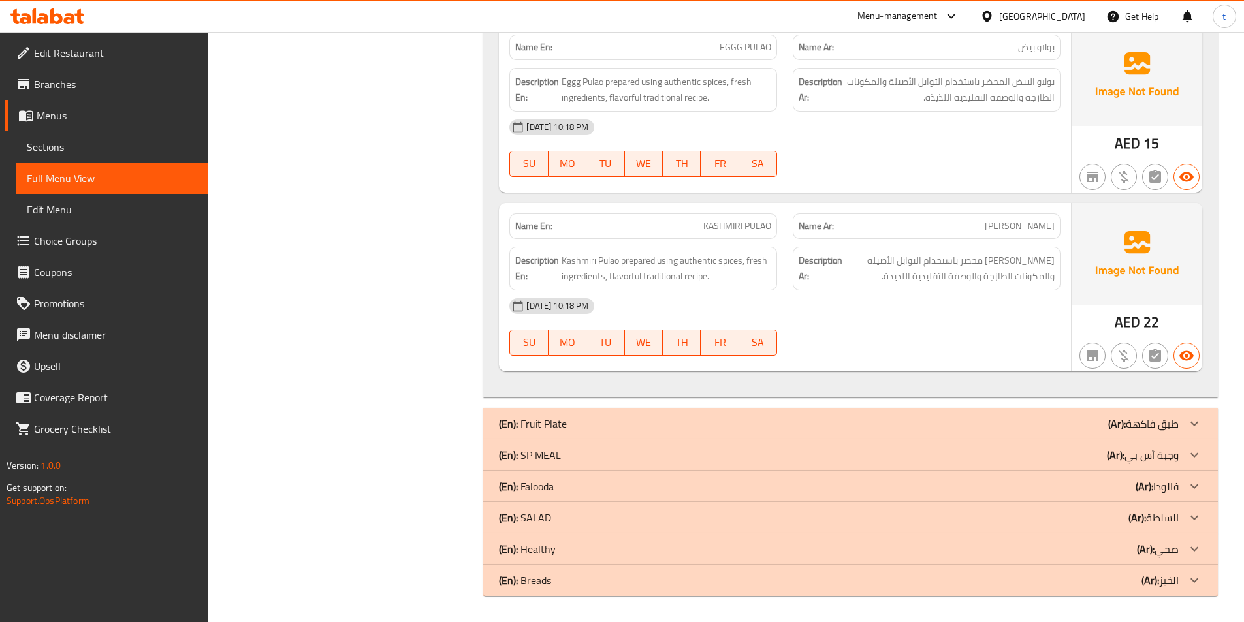
click at [1148, 459] on p "(Ar): وجبة أس بي" at bounding box center [1143, 455] width 72 height 16
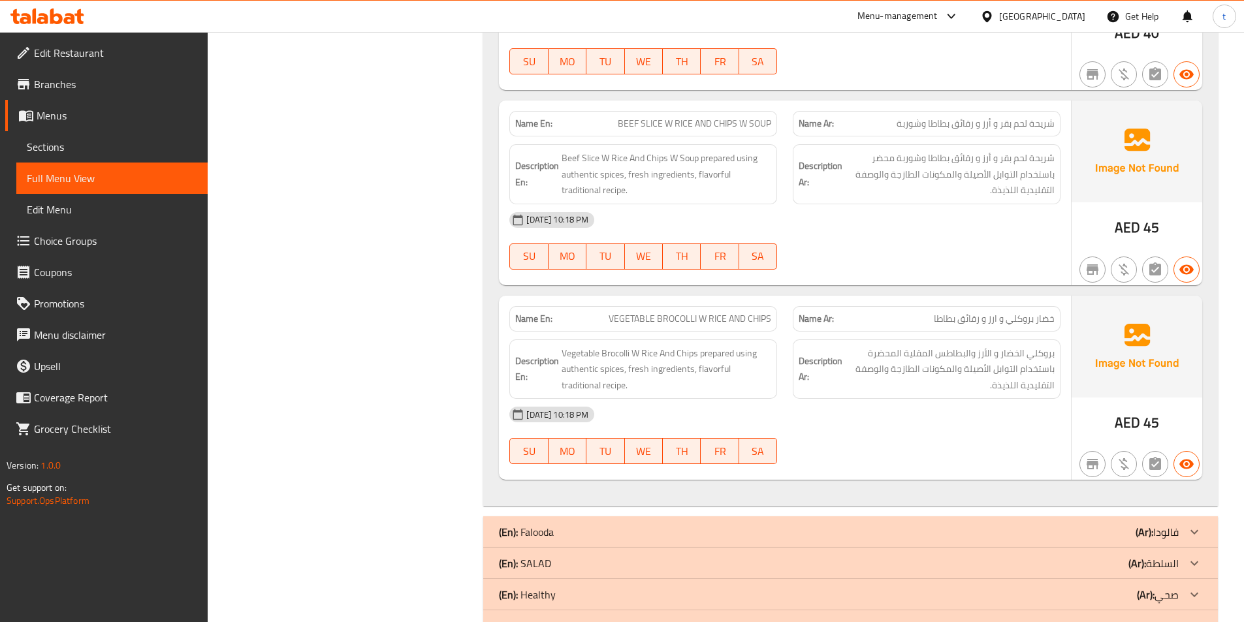
scroll to position [18281, 0]
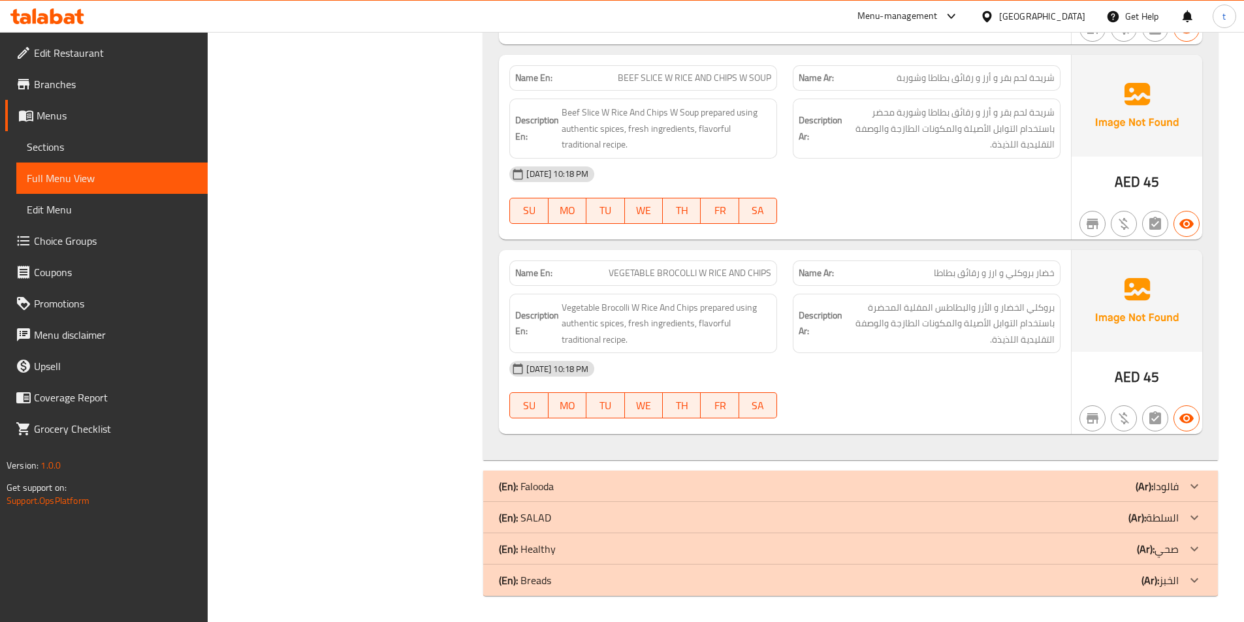
click at [1084, 515] on div "(En): SALAD (Ar): السلطة" at bounding box center [839, 518] width 680 height 16
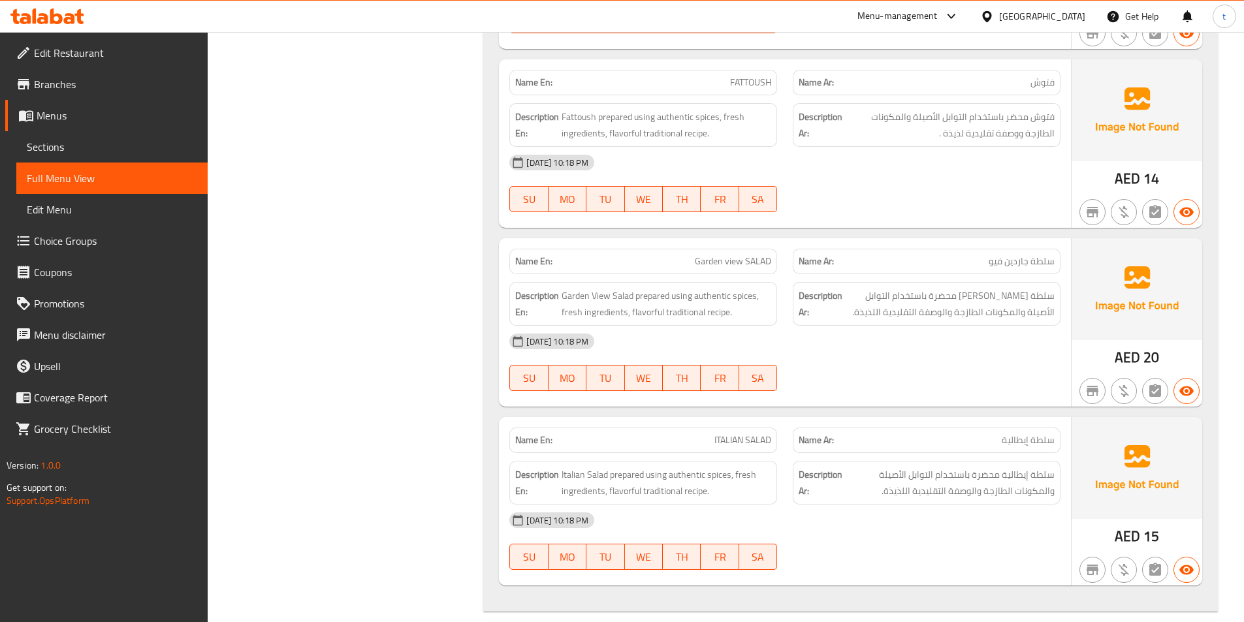
scroll to position [19586, 0]
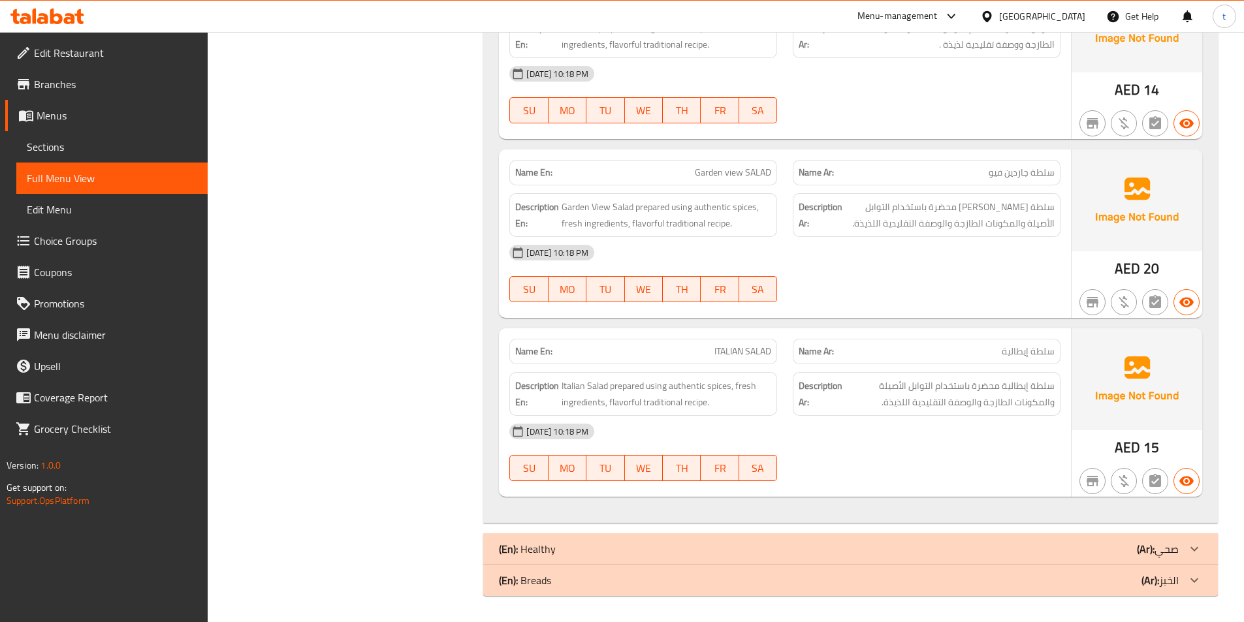
click at [967, 573] on div "(En): Breads (Ar): الخبز" at bounding box center [839, 581] width 680 height 16
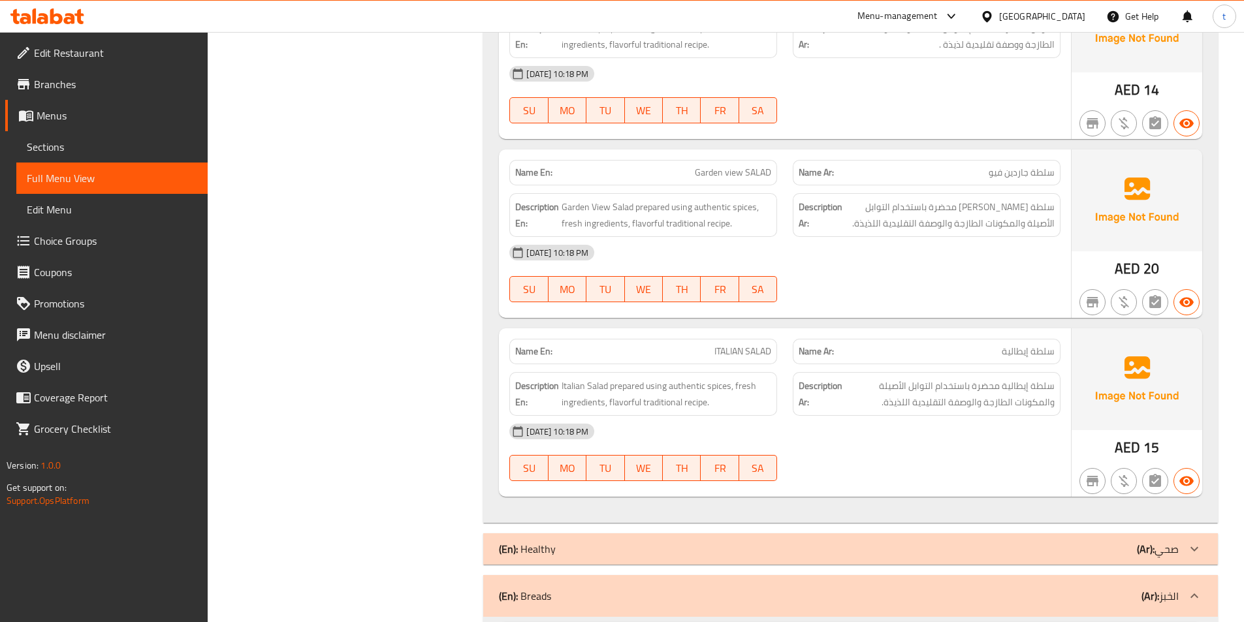
scroll to position [19807, 0]
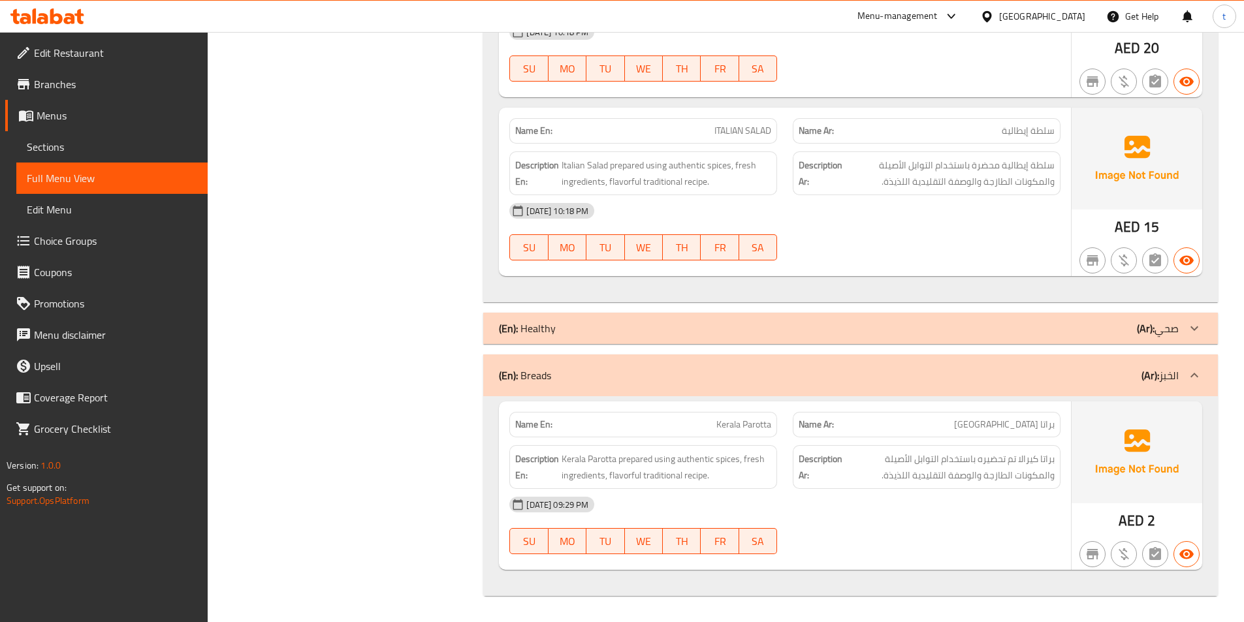
click at [1197, 374] on icon at bounding box center [1195, 376] width 16 height 16
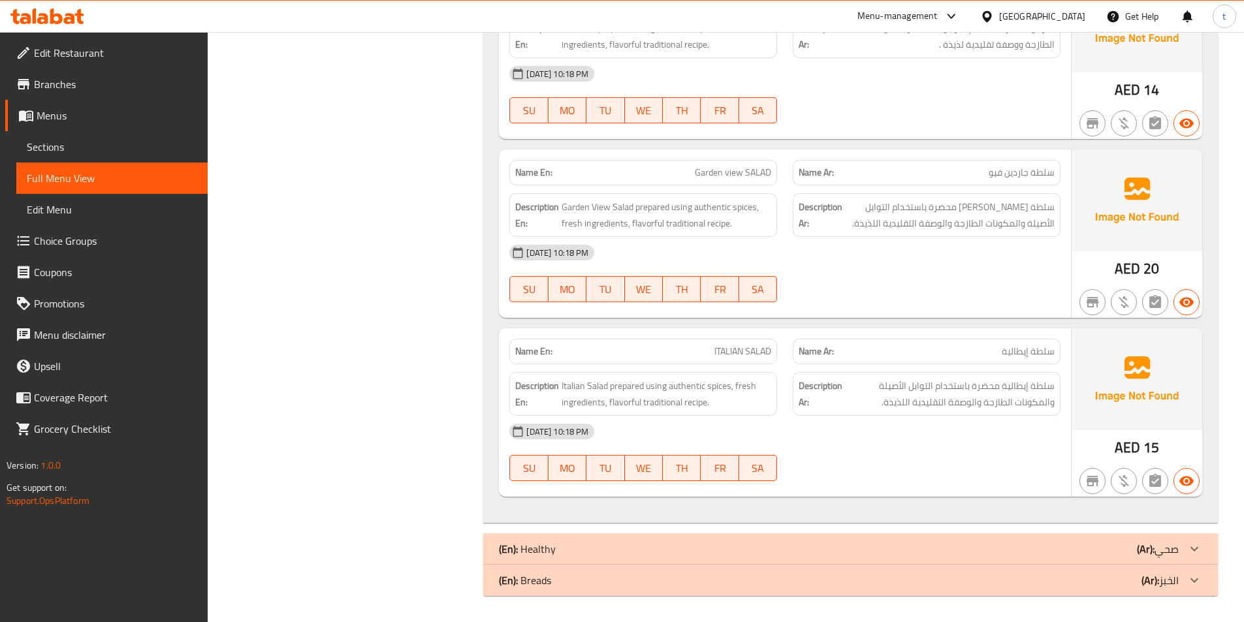
scroll to position [19586, 0]
click at [1135, 590] on div "(En): Breads (Ar): الخبز" at bounding box center [850, 580] width 735 height 31
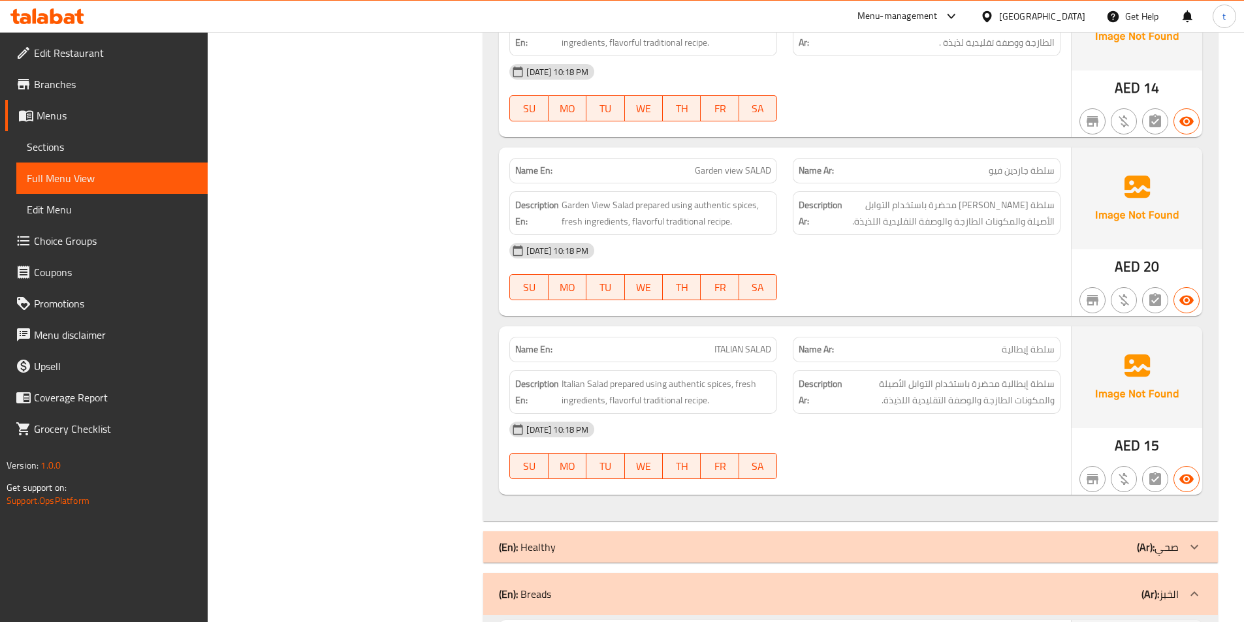
scroll to position [19807, 0]
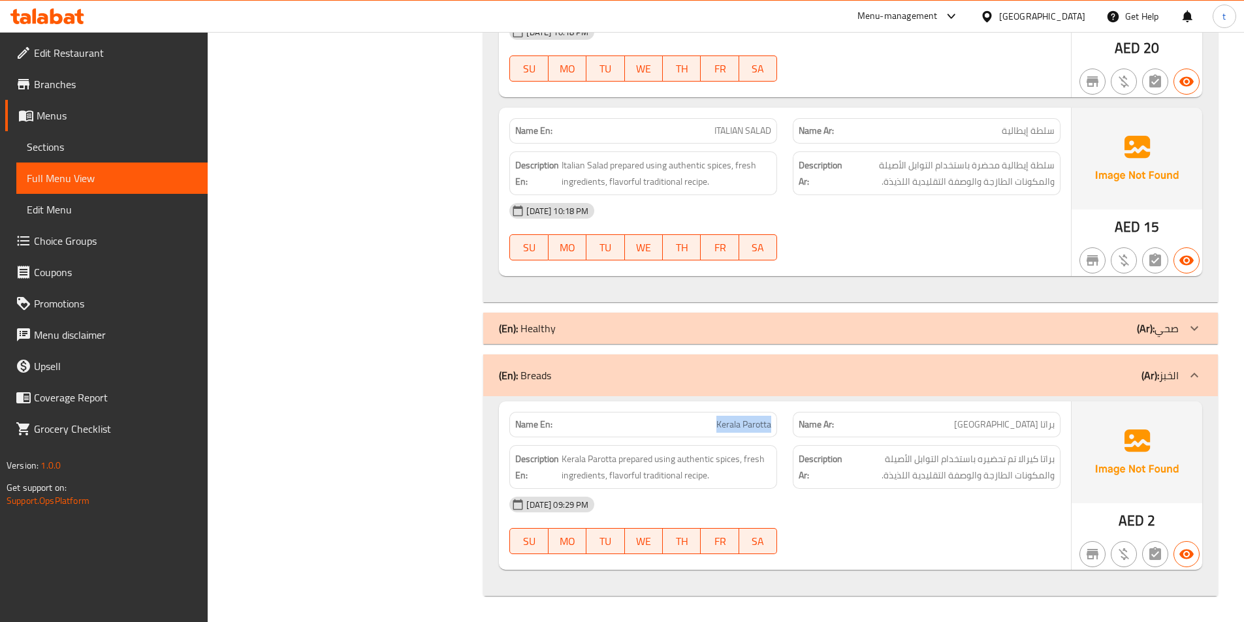
drag, startPoint x: 716, startPoint y: 425, endPoint x: 779, endPoint y: 425, distance: 63.4
click at [779, 425] on div "Name En: Kerala Parotta" at bounding box center [643, 424] width 283 height 41
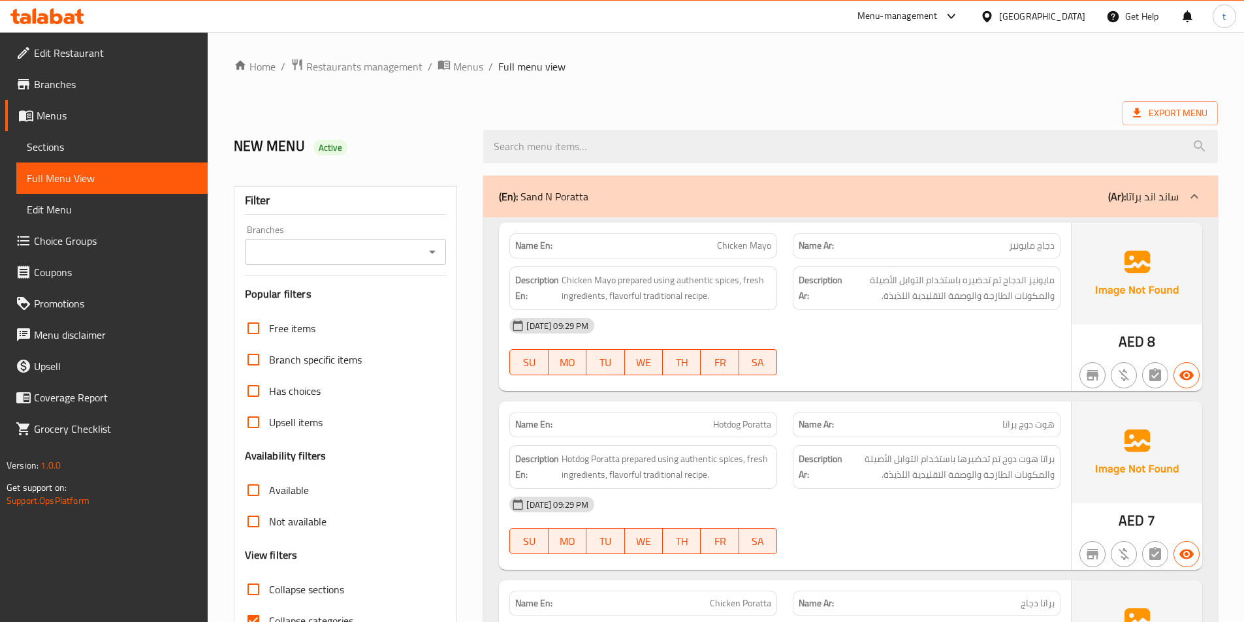
click at [251, 517] on div at bounding box center [622, 311] width 1244 height 622
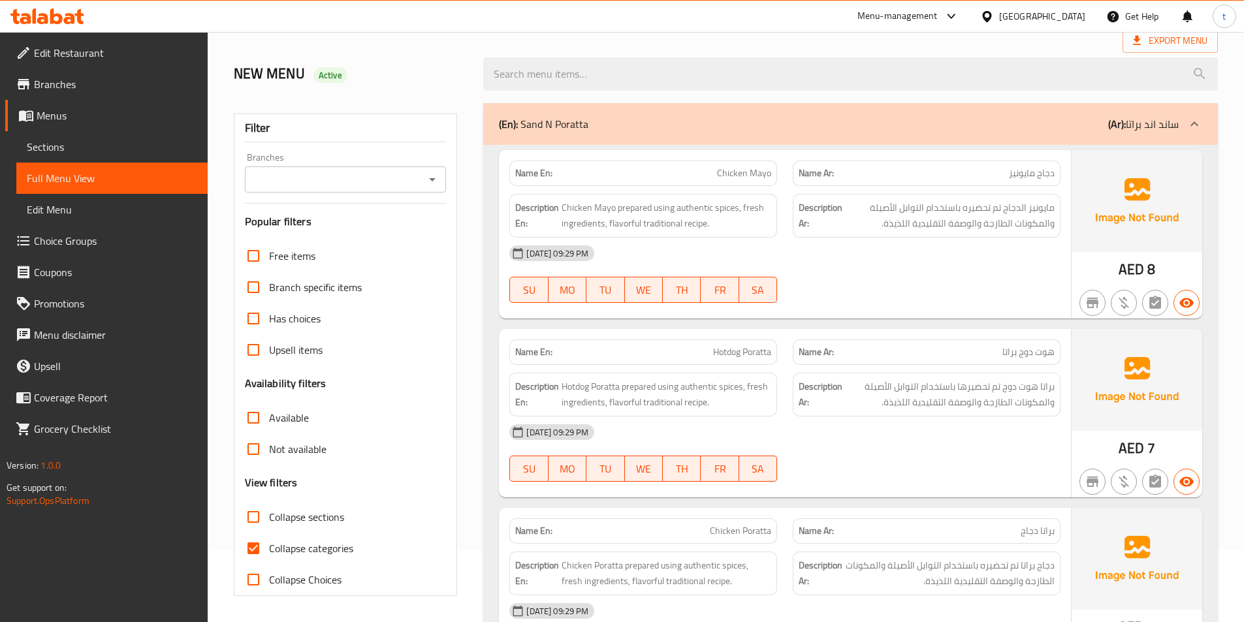
click at [257, 513] on input "Collapse sections" at bounding box center [253, 517] width 31 height 31
checkbox input "true"
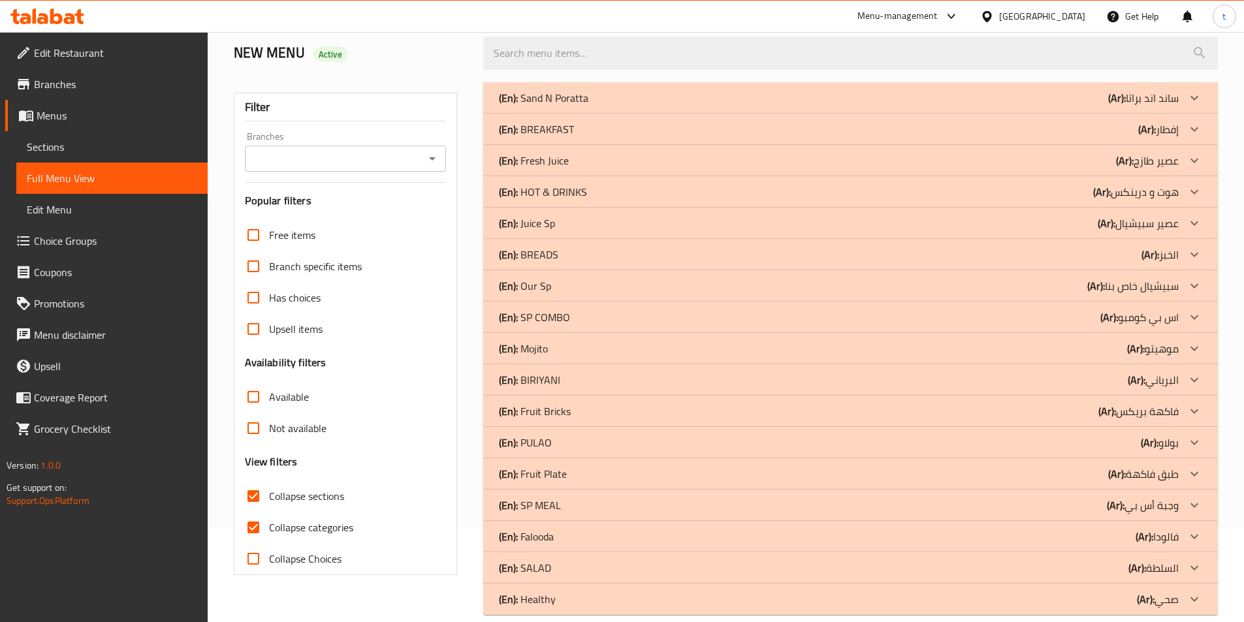
scroll to position [112, 0]
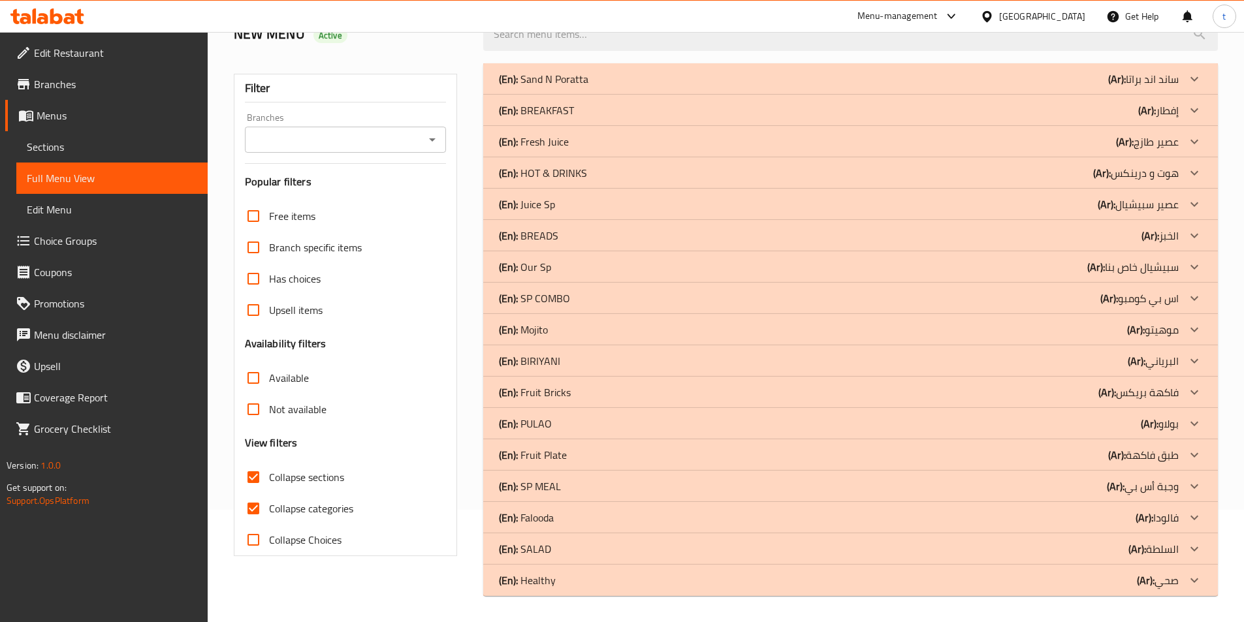
click at [1188, 110] on icon at bounding box center [1195, 111] width 16 height 16
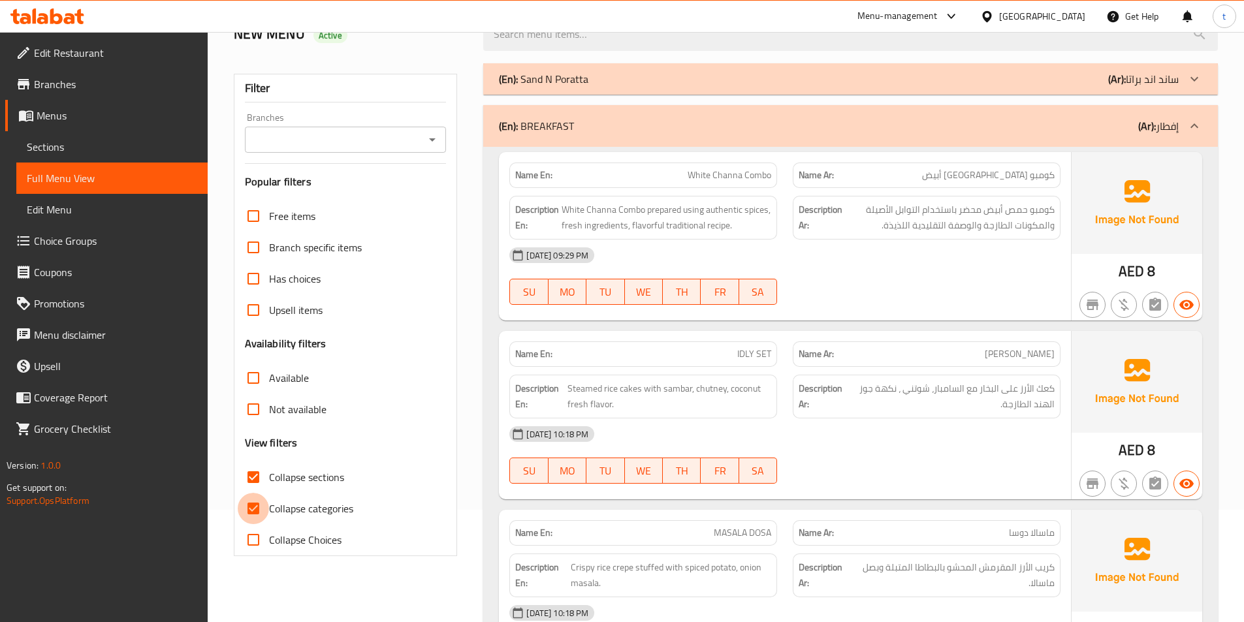
click at [248, 519] on input "Collapse categories" at bounding box center [253, 508] width 31 height 31
checkbox input "false"
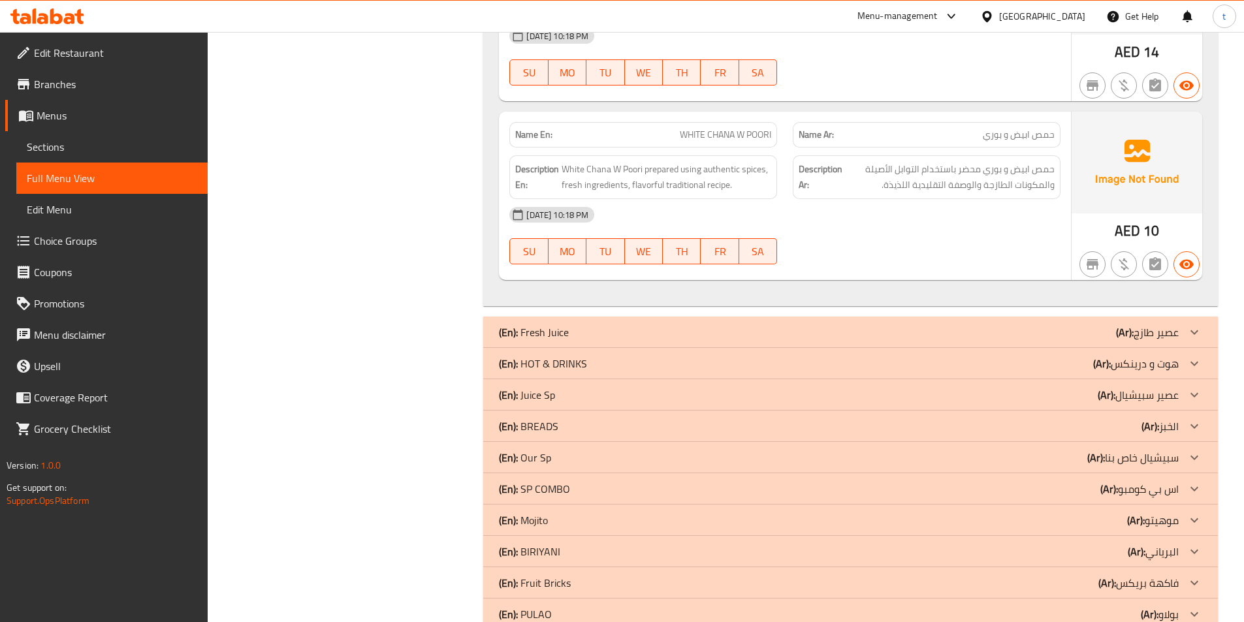
scroll to position [4815, 0]
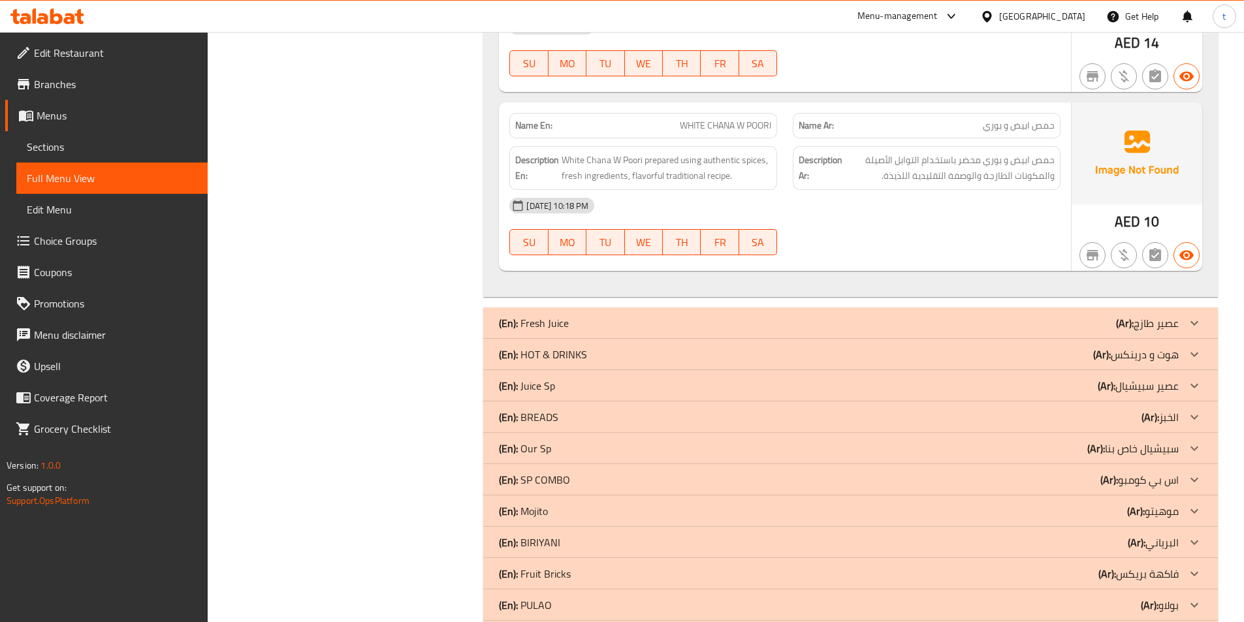
click at [1151, 353] on p "(Ar): هوت و درينكس" at bounding box center [1136, 355] width 86 height 16
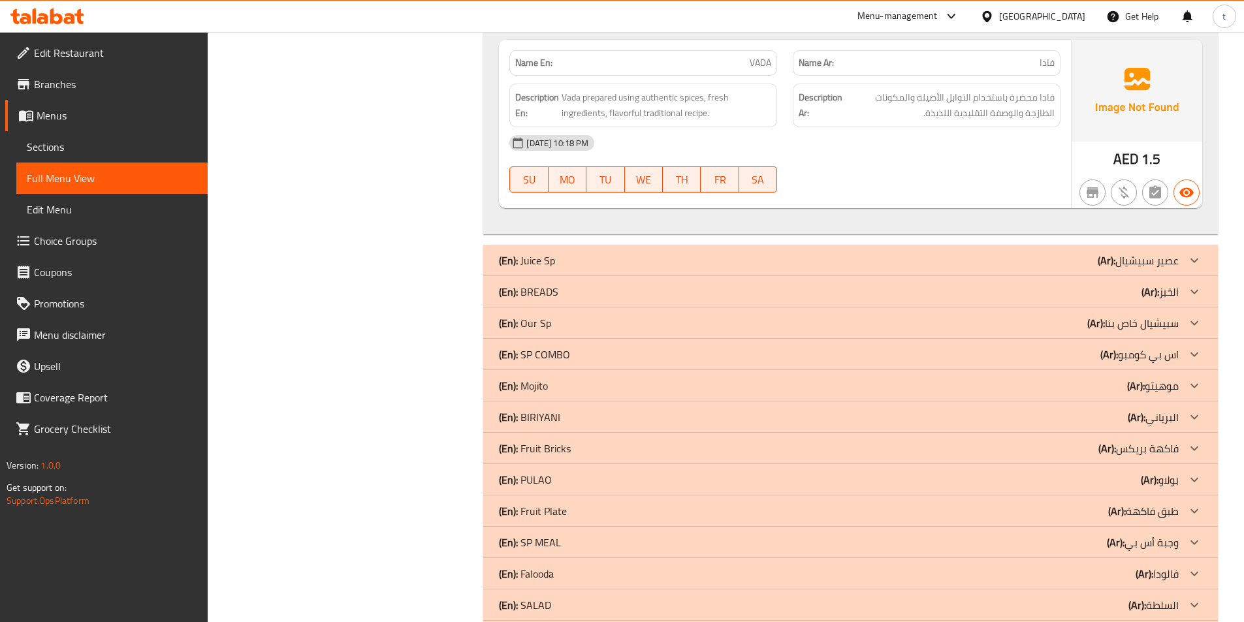
scroll to position [8270, 0]
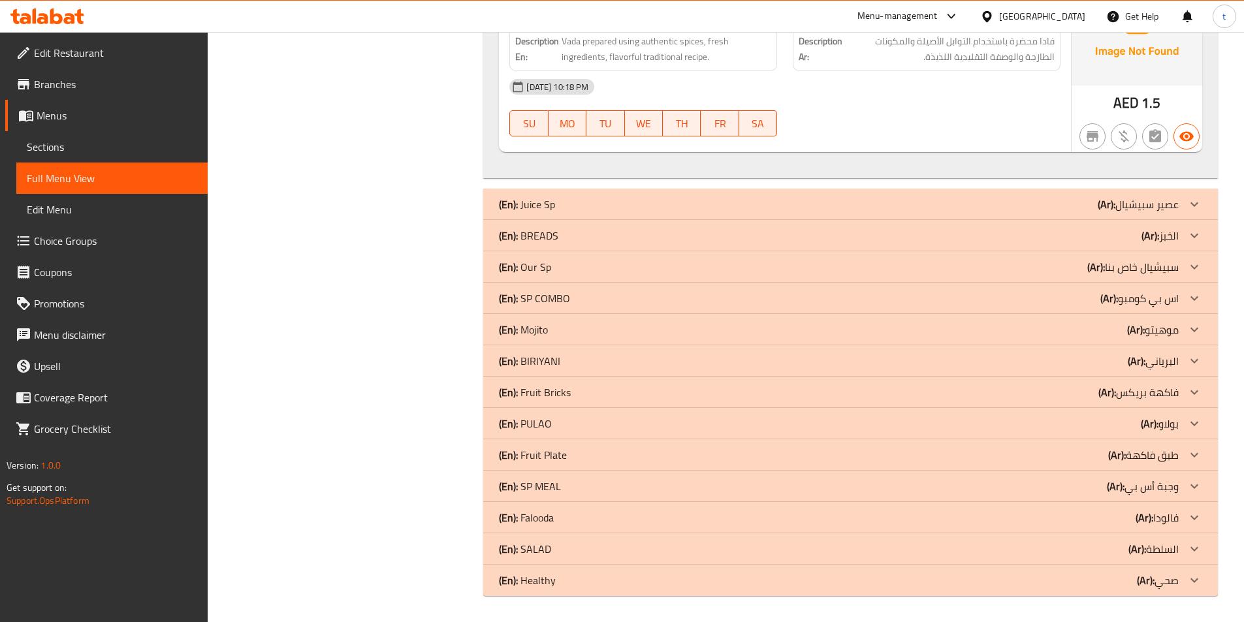
click at [1150, 234] on b "(Ar):" at bounding box center [1151, 236] width 18 height 20
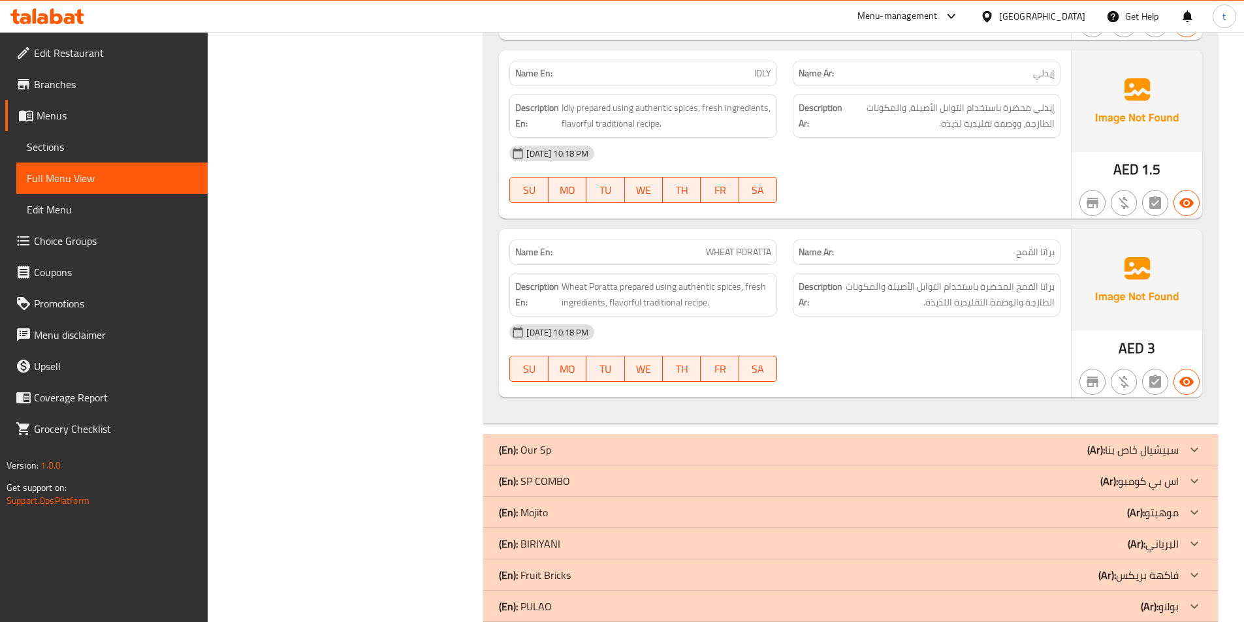
scroll to position [10034, 0]
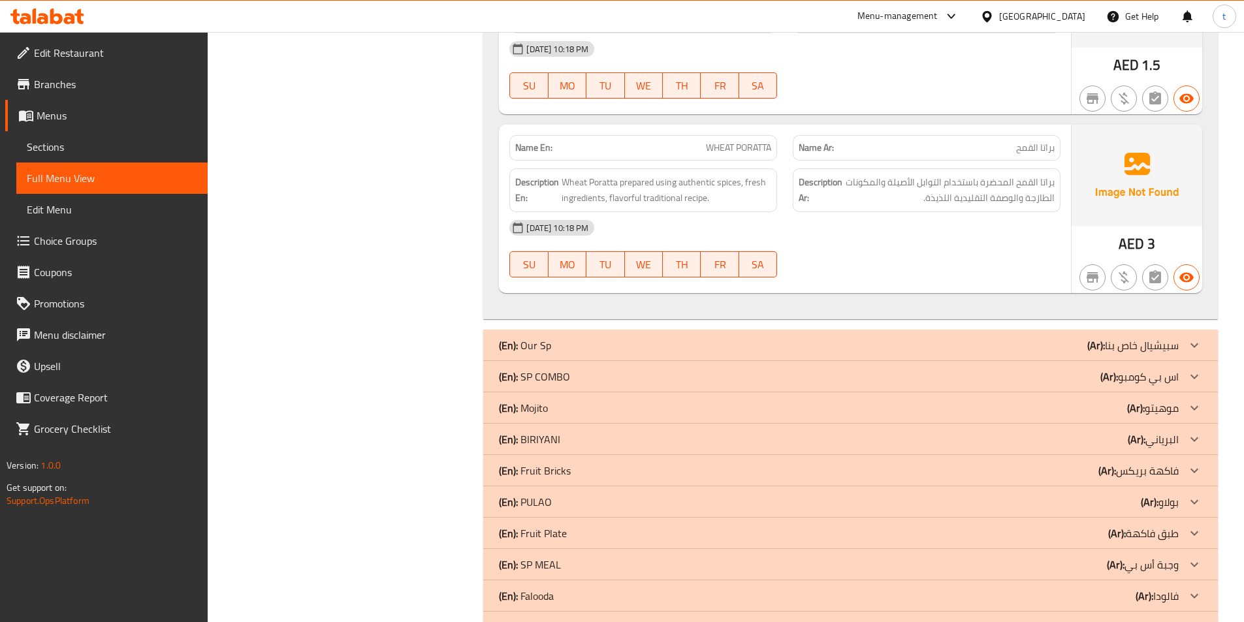
click at [1108, 383] on b "(Ar):" at bounding box center [1110, 377] width 18 height 20
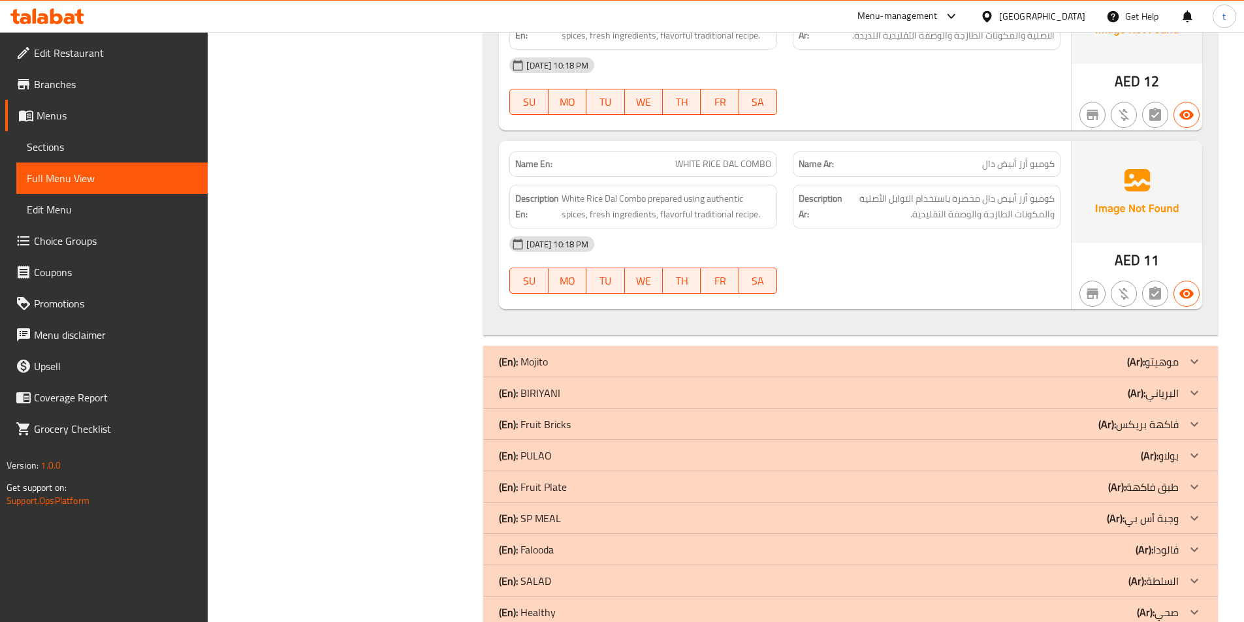
scroll to position [12065, 0]
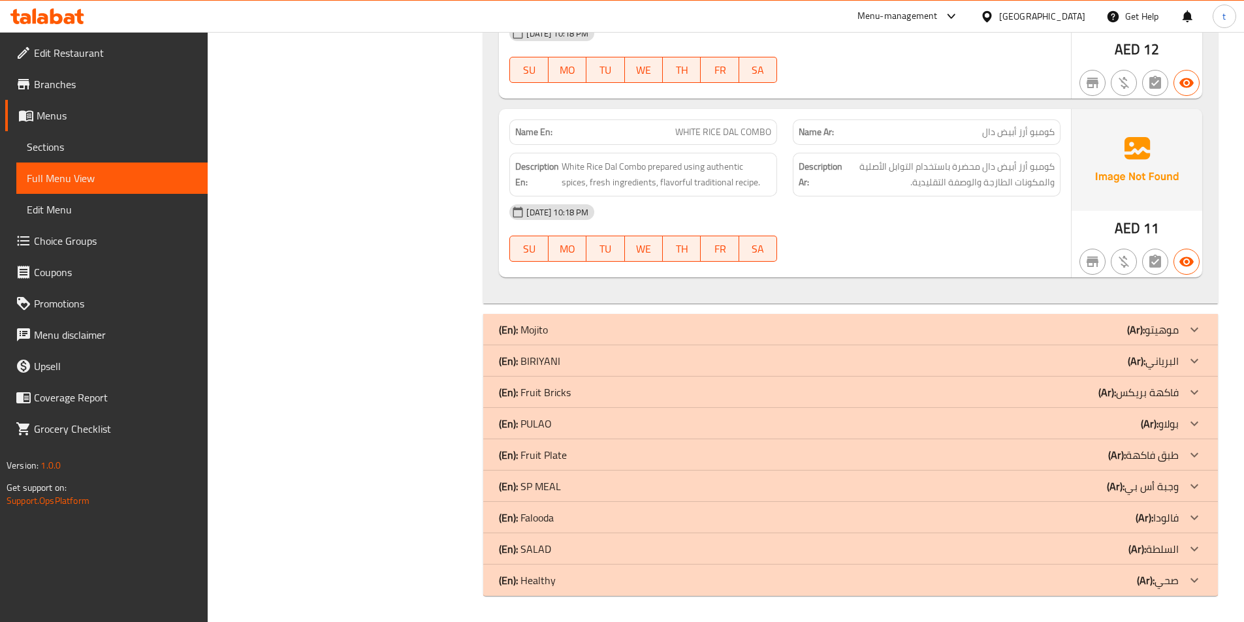
click at [1163, 358] on p "(Ar): البرياني" at bounding box center [1153, 361] width 51 height 16
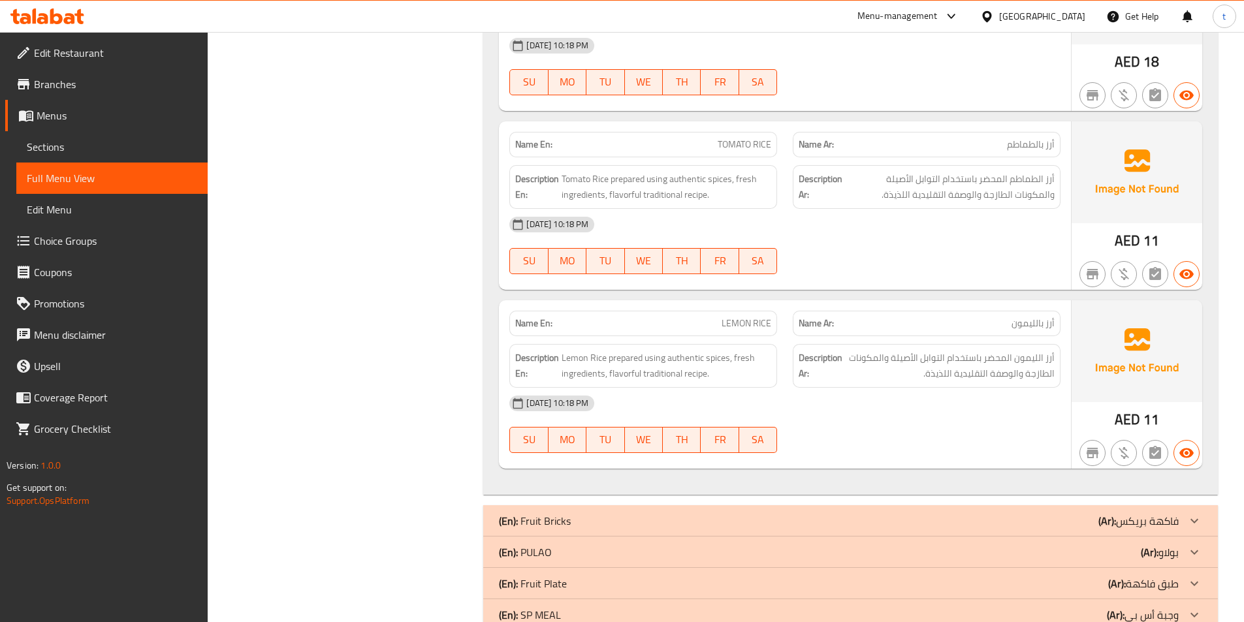
scroll to position [16308, 0]
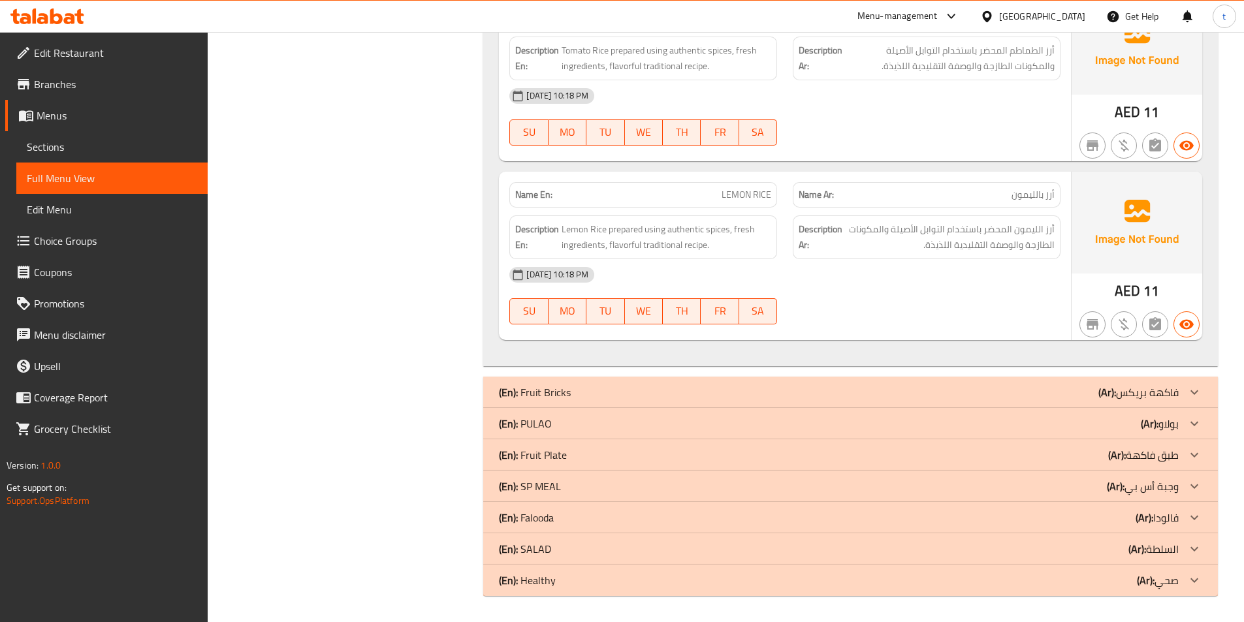
click at [1142, 430] on b "(Ar):" at bounding box center [1150, 424] width 18 height 20
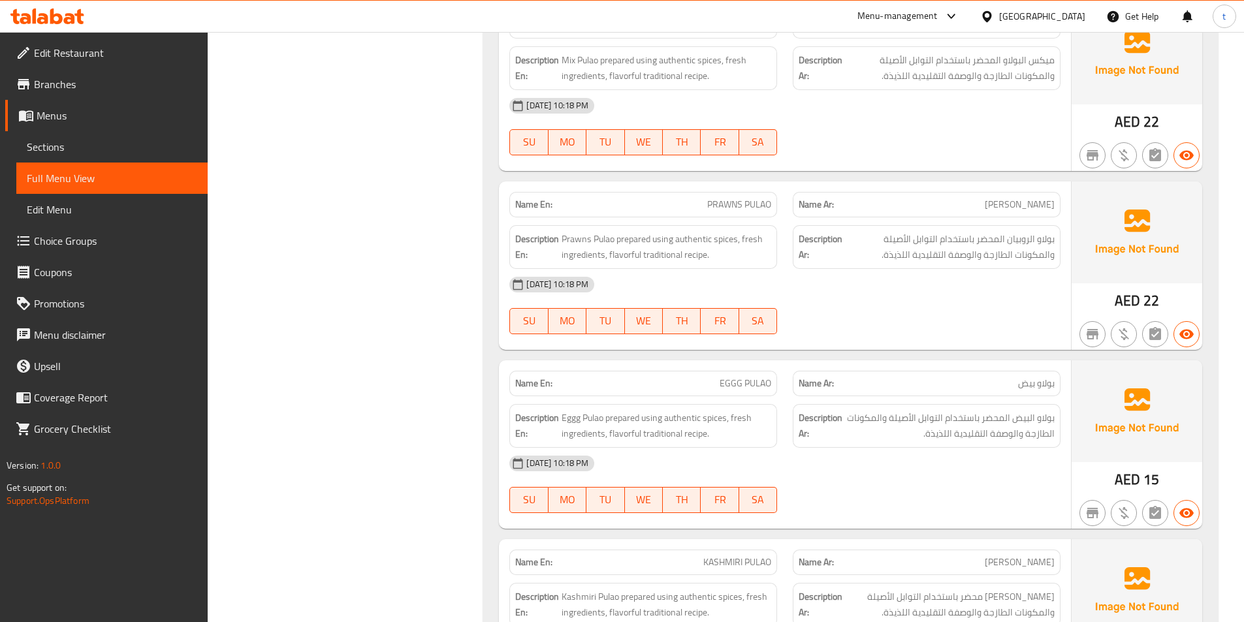
scroll to position [17792, 0]
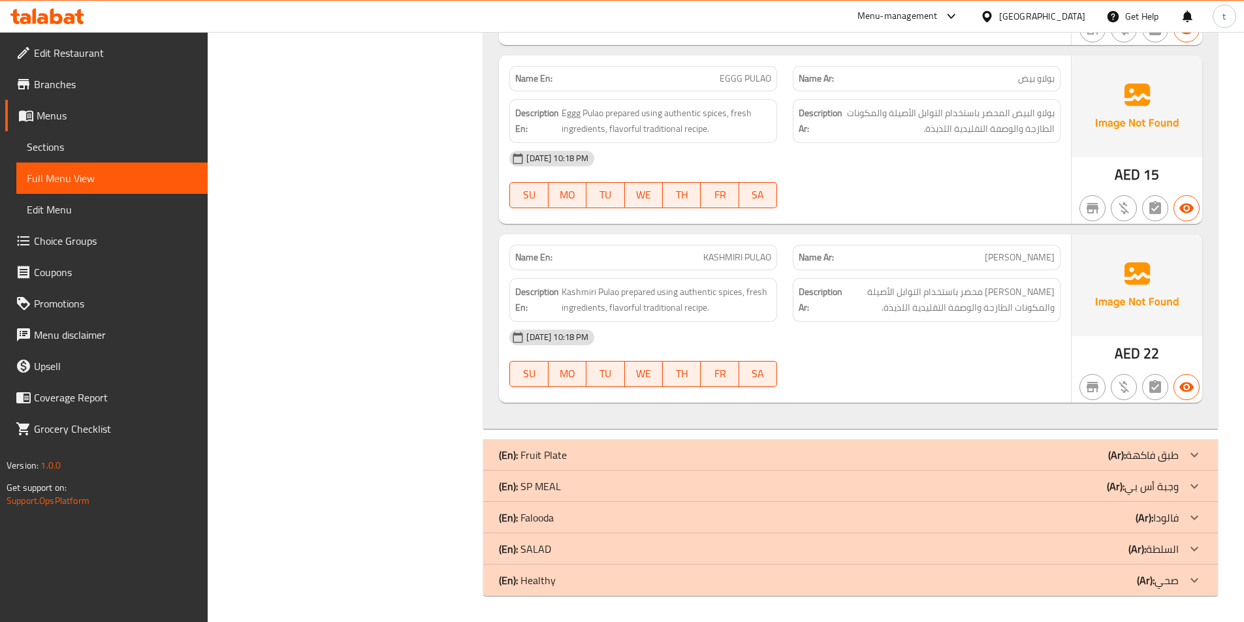
click at [1135, 492] on p "(Ar): وجبة أس بي" at bounding box center [1143, 487] width 72 height 16
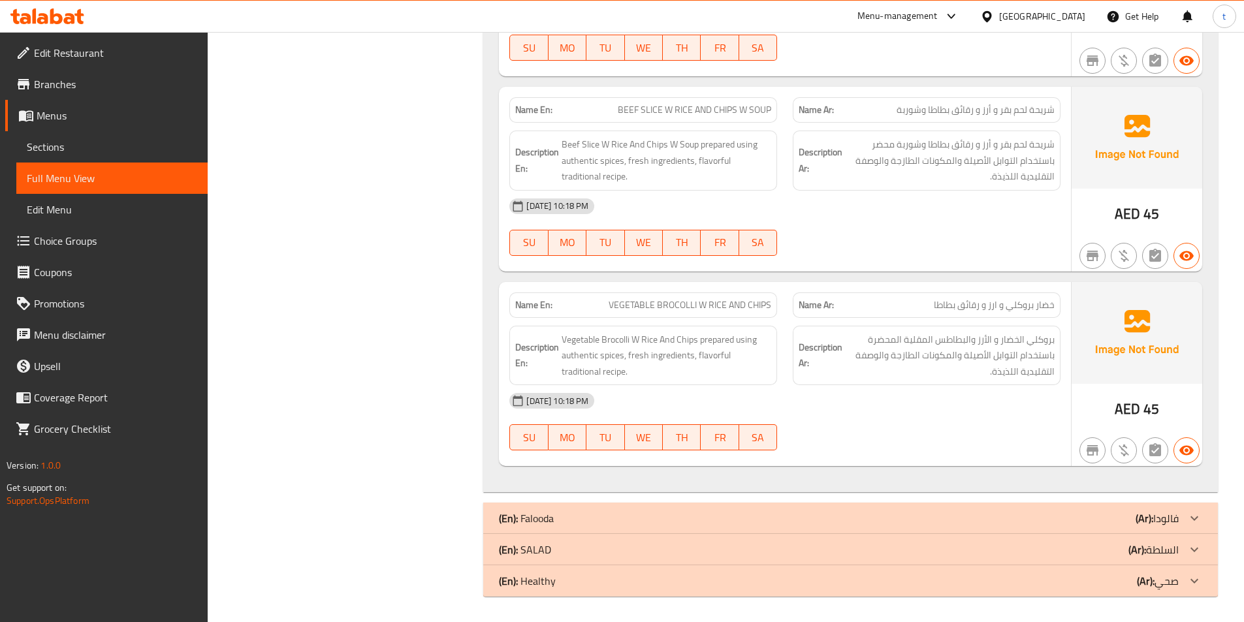
scroll to position [18429, 0]
click at [1144, 551] on b "(Ar):" at bounding box center [1138, 549] width 18 height 20
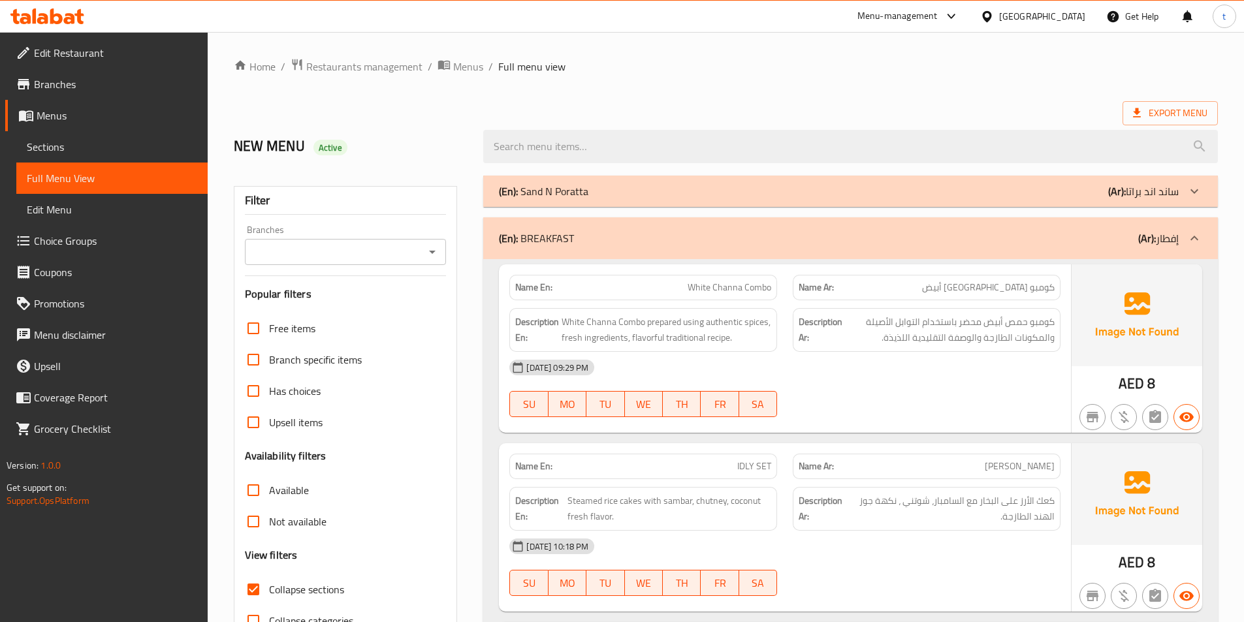
scroll to position [196, 0]
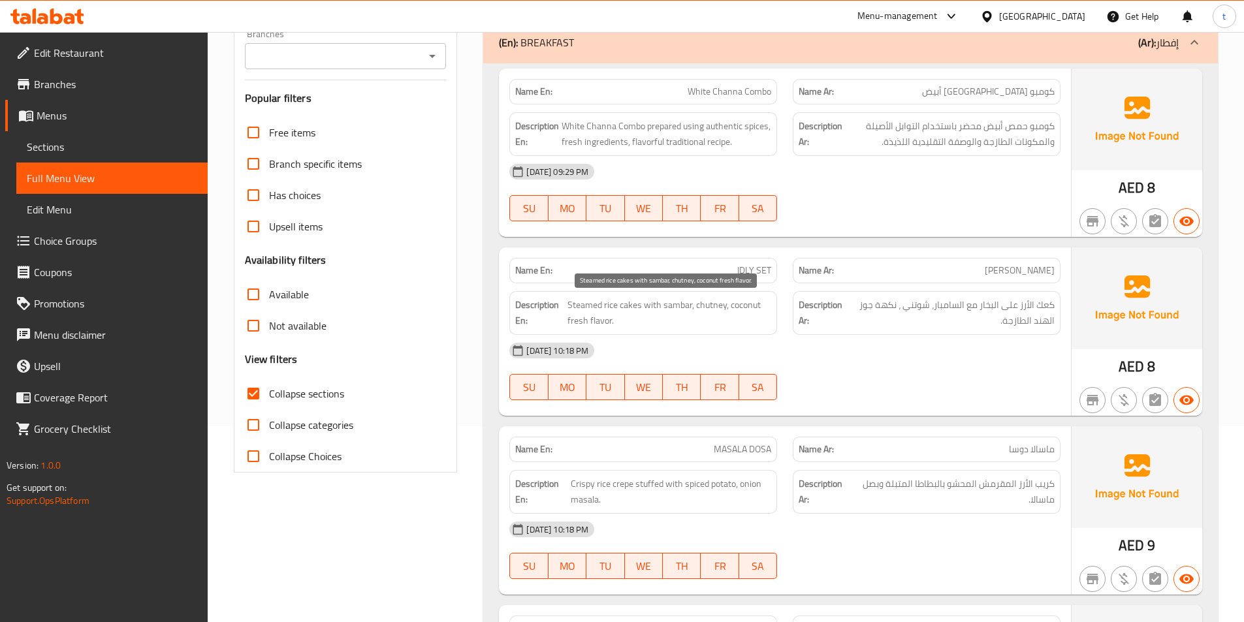
click at [626, 303] on span "Steamed rice cakes with sambar, chutney, coconut fresh flavor." at bounding box center [670, 313] width 204 height 32
copy span "cakes"
click at [833, 330] on div "Description Ar: كعك الأرز على البخار مع السامبار، شوتني ، نكهة جوز الهند الطازج…" at bounding box center [927, 313] width 268 height 44
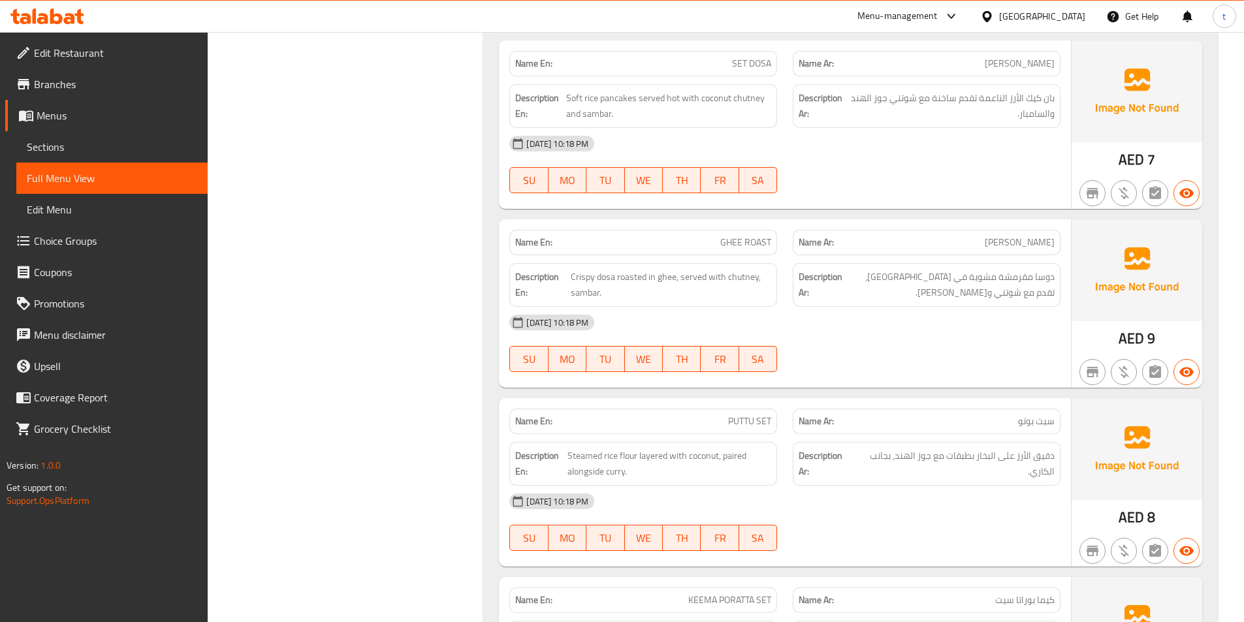
scroll to position [784, 0]
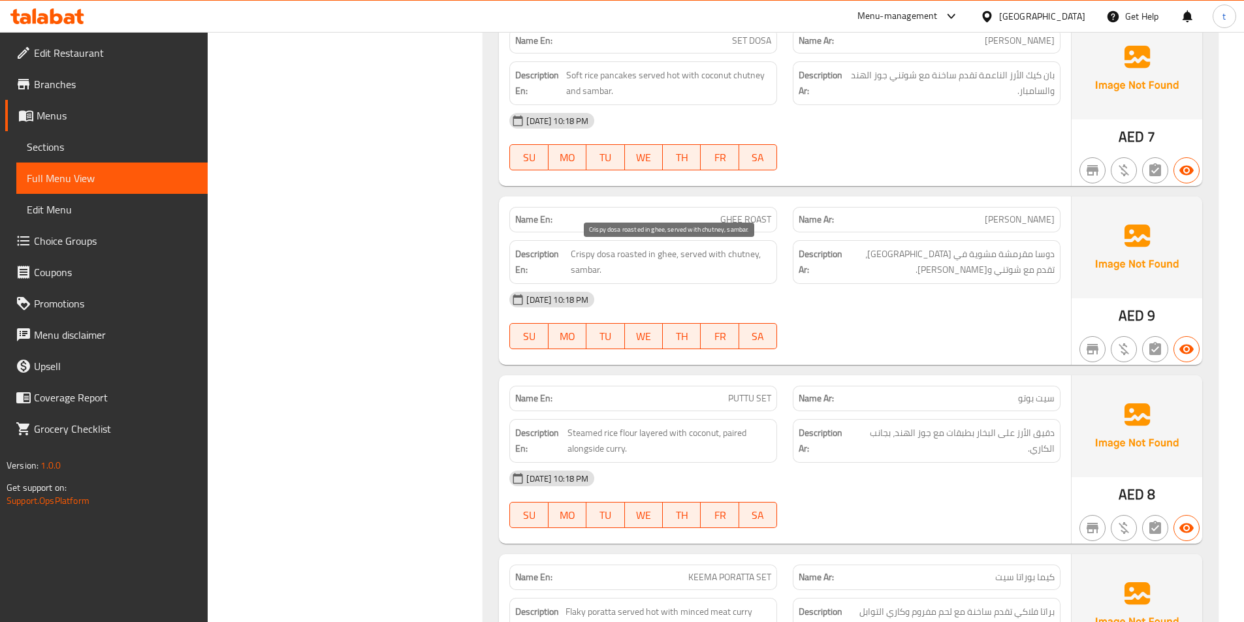
click at [582, 271] on span "Crispy dosa roasted in ghee, served with chutney, sambar." at bounding box center [671, 262] width 201 height 32
copy span "sambar"
click at [730, 221] on span "GHEE ROAST" at bounding box center [745, 220] width 51 height 14
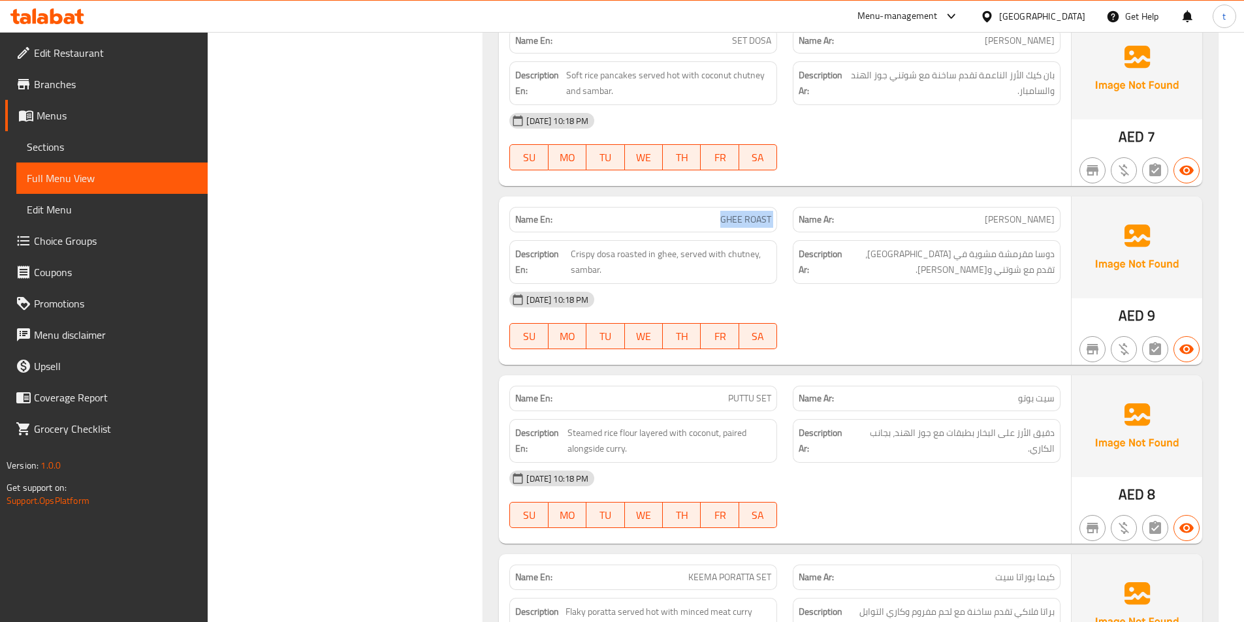
click at [730, 221] on span "GHEE ROAST" at bounding box center [745, 220] width 51 height 14
copy span "GHEE ROAST"
click at [1025, 89] on span "بان كيك الأرز الناعمة تقدم ساخنة مع شوتني جوز الهند والسامبار." at bounding box center [952, 83] width 206 height 32
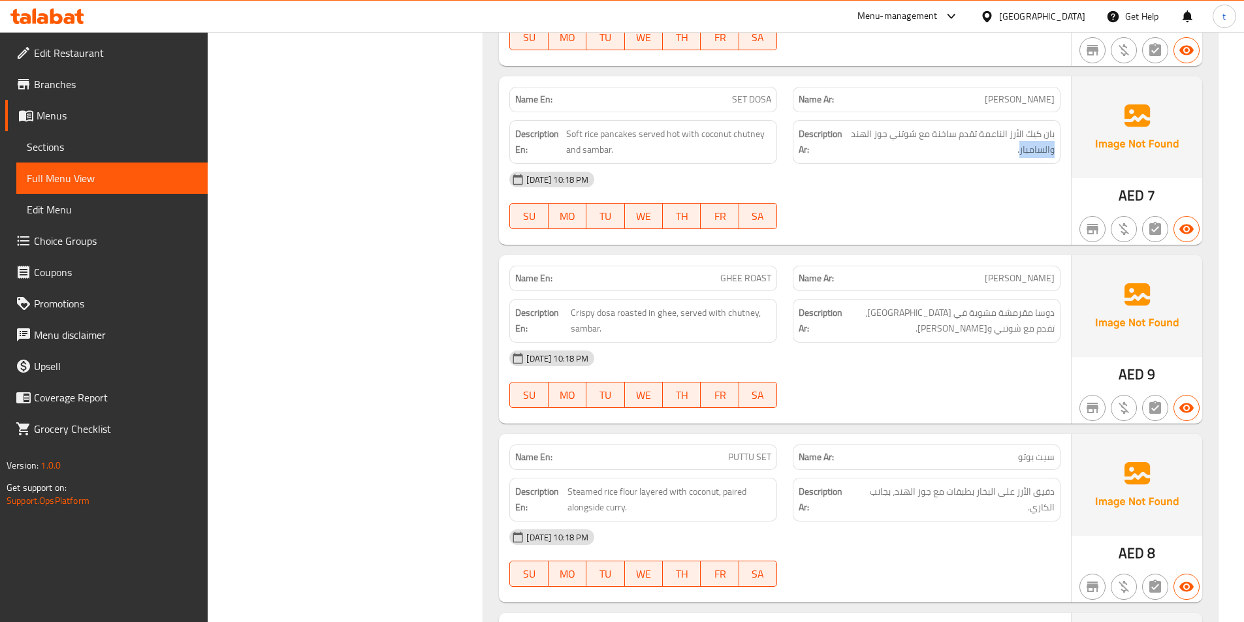
scroll to position [653, 0]
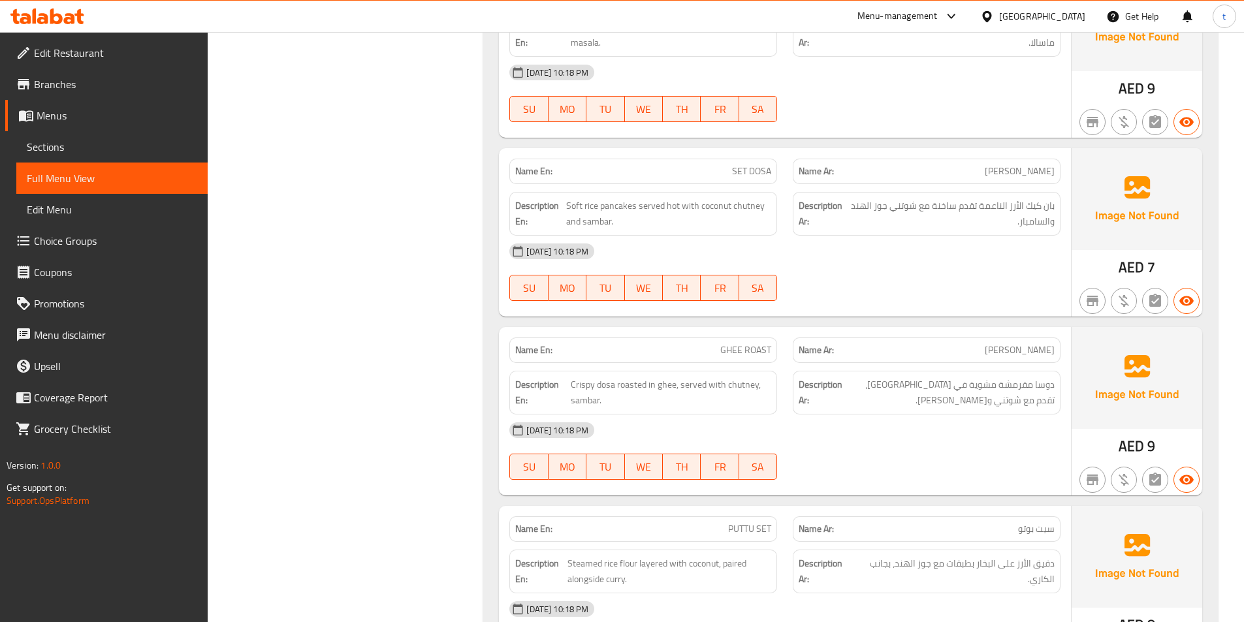
click at [752, 167] on span "SET DOSA" at bounding box center [751, 172] width 39 height 14
copy span "SET DOSA"
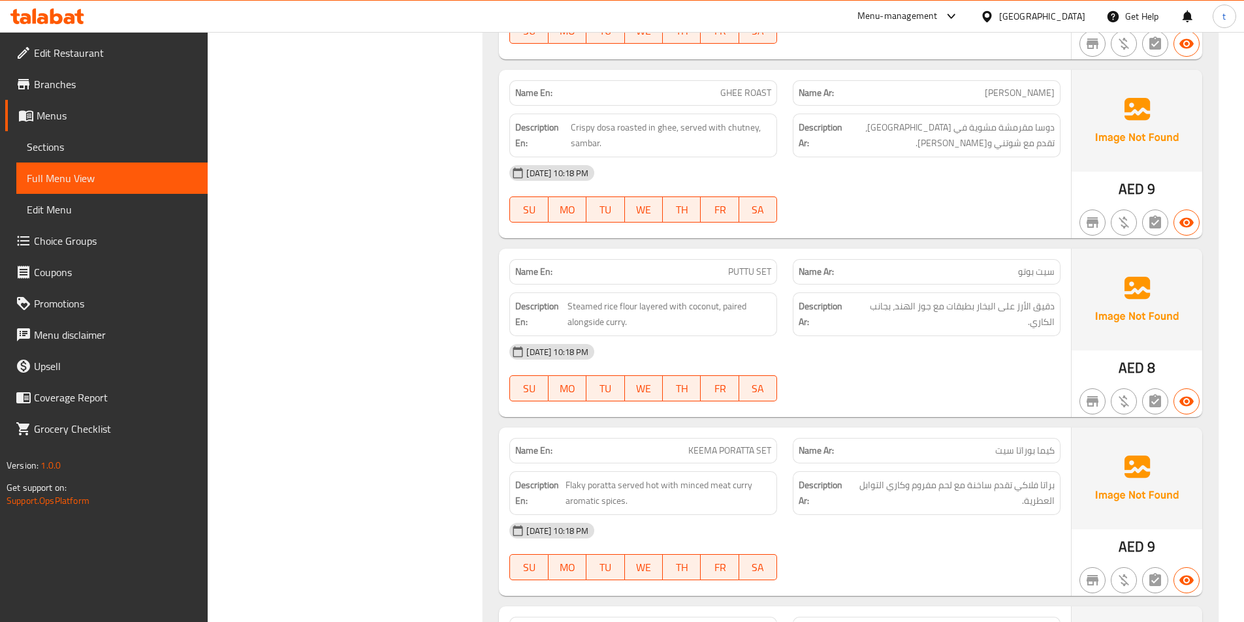
scroll to position [914, 0]
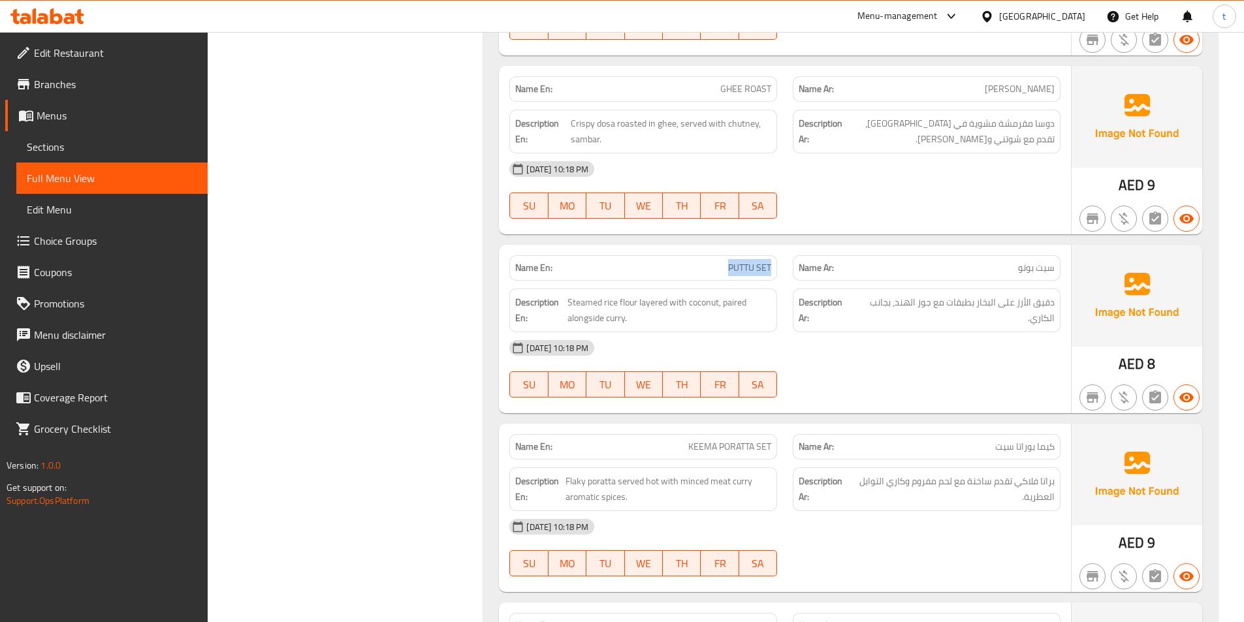
drag, startPoint x: 726, startPoint y: 267, endPoint x: 773, endPoint y: 269, distance: 47.1
click at [773, 269] on div "Name En: PUTTU SET" at bounding box center [643, 267] width 268 height 25
copy span "PUTTU SET"
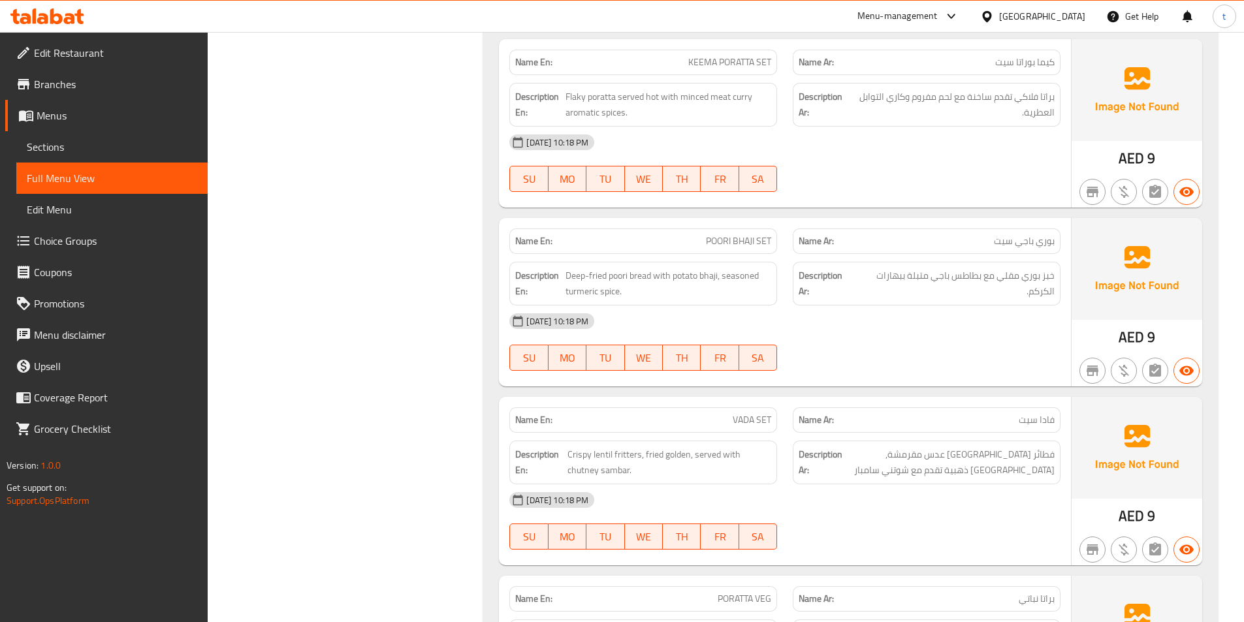
scroll to position [1372, 0]
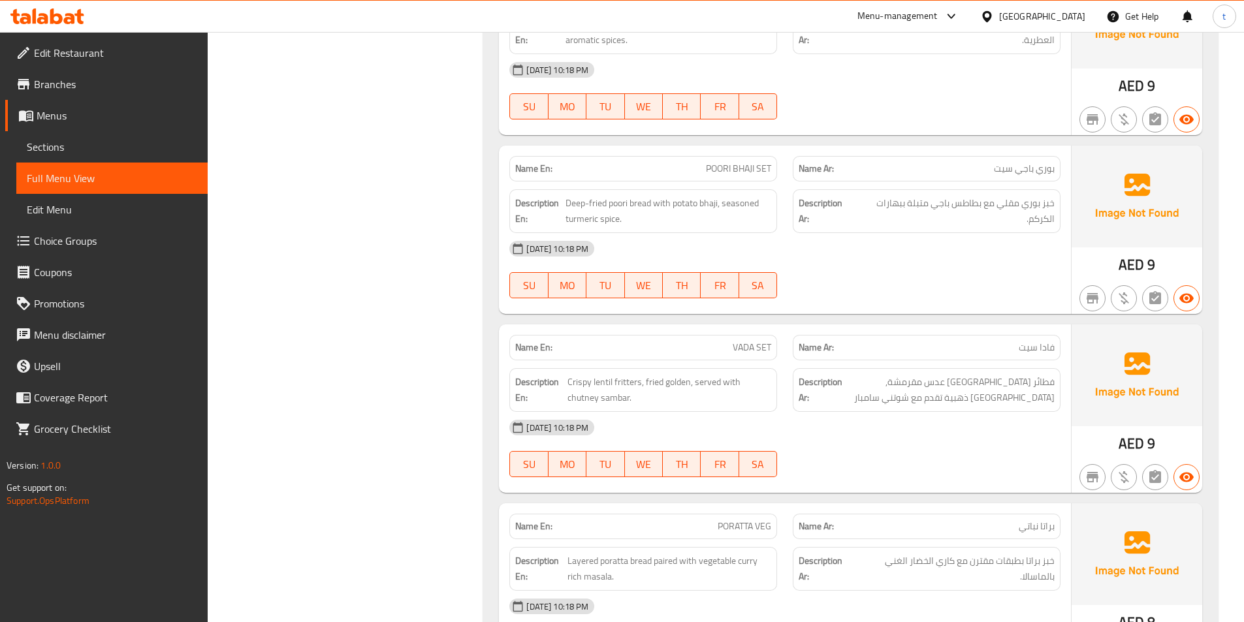
click at [745, 350] on span "VADA SET" at bounding box center [752, 348] width 39 height 14
copy span "VADA SET"
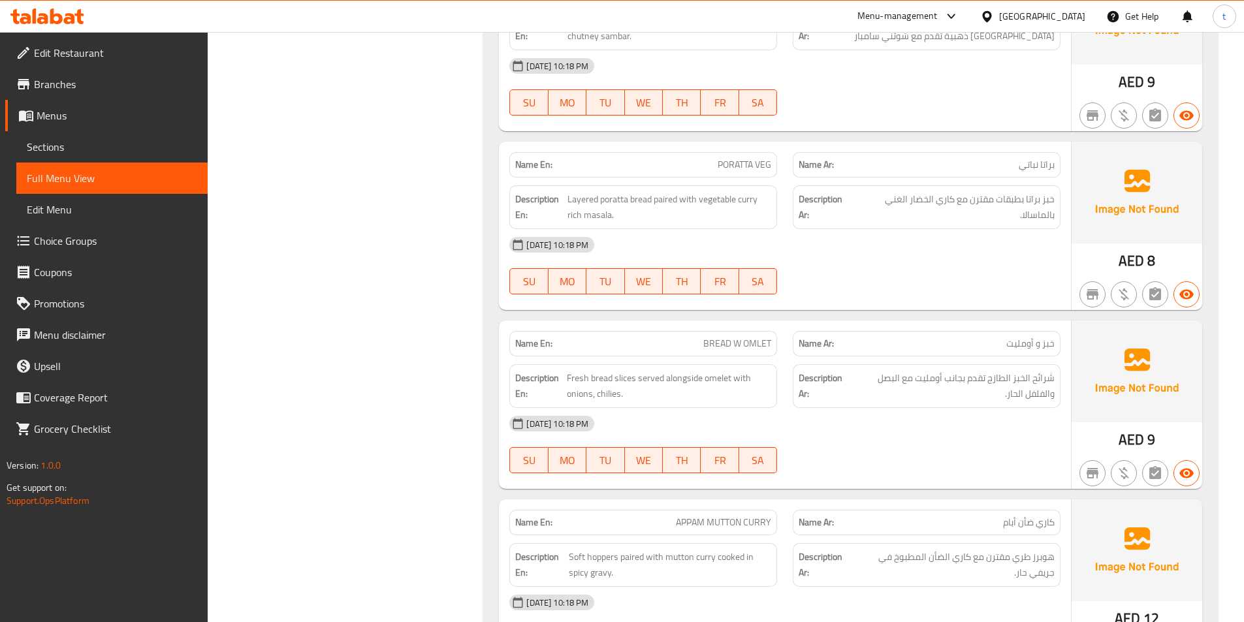
scroll to position [1763, 0]
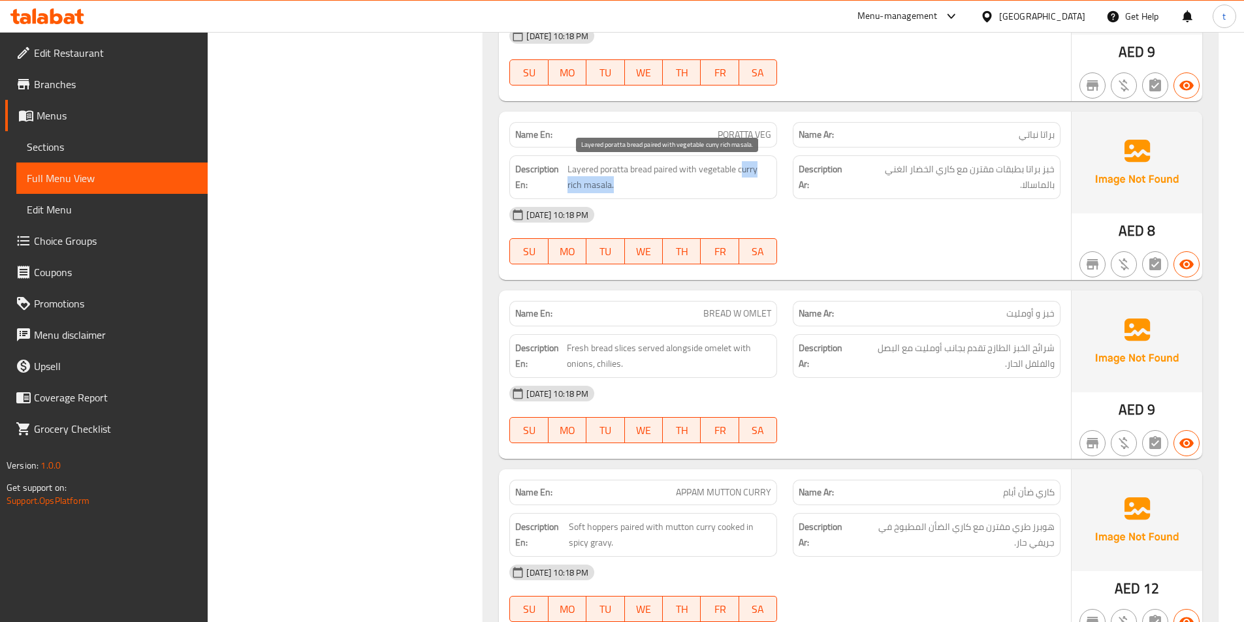
drag, startPoint x: 741, startPoint y: 170, endPoint x: 746, endPoint y: 186, distance: 16.5
click at [746, 186] on span "Layered poratta bread paired with vegetable curry rich masala." at bounding box center [670, 177] width 204 height 32
copy span "urry rich masala."
drag, startPoint x: 700, startPoint y: 169, endPoint x: 739, endPoint y: 186, distance: 42.4
click at [739, 186] on span "Layered poratta bread paired with vegetable curry rich masala." at bounding box center [670, 177] width 204 height 32
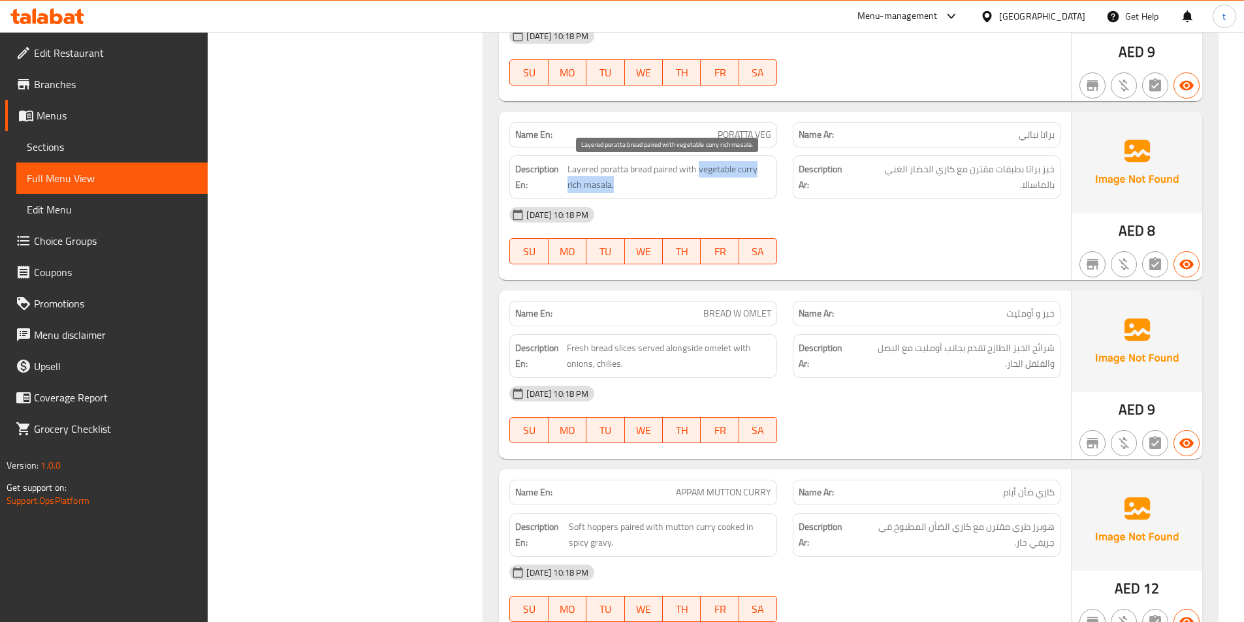
copy span "vegetable curry rich masala."
click at [861, 223] on div "[DATE] 10:18 PM" at bounding box center [785, 214] width 567 height 31
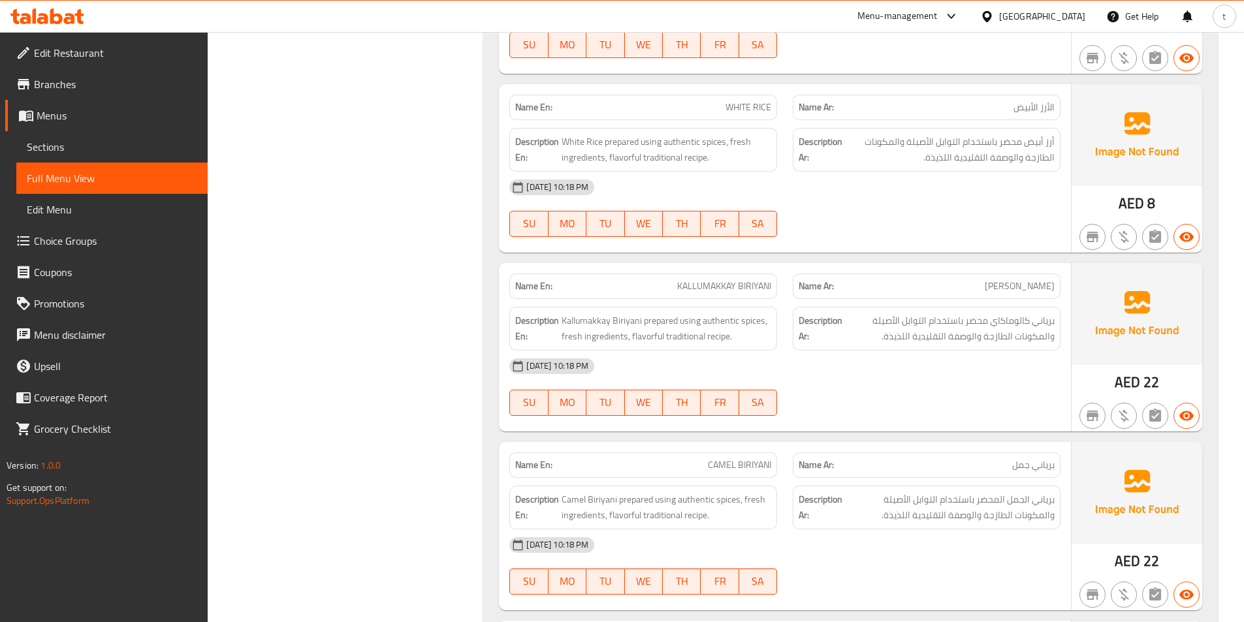
scroll to position [15349, 0]
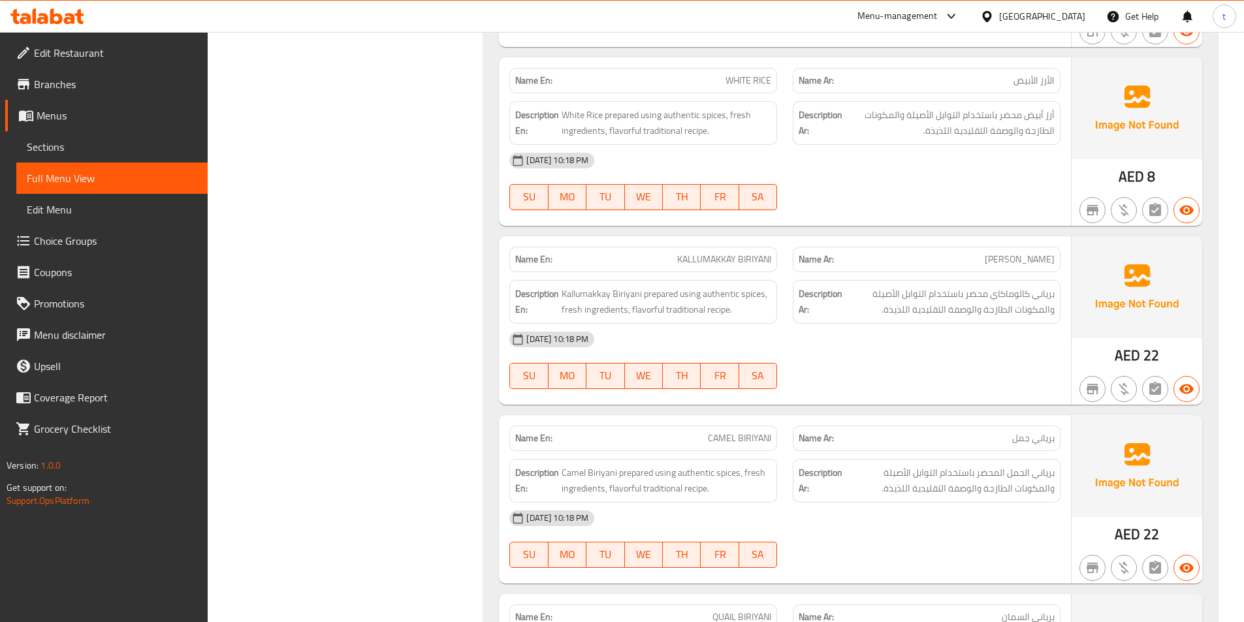
click at [688, 257] on span "KALLUMAKKAY BIRIYANI" at bounding box center [724, 260] width 94 height 14
copy span "KALLUMAKKAY"
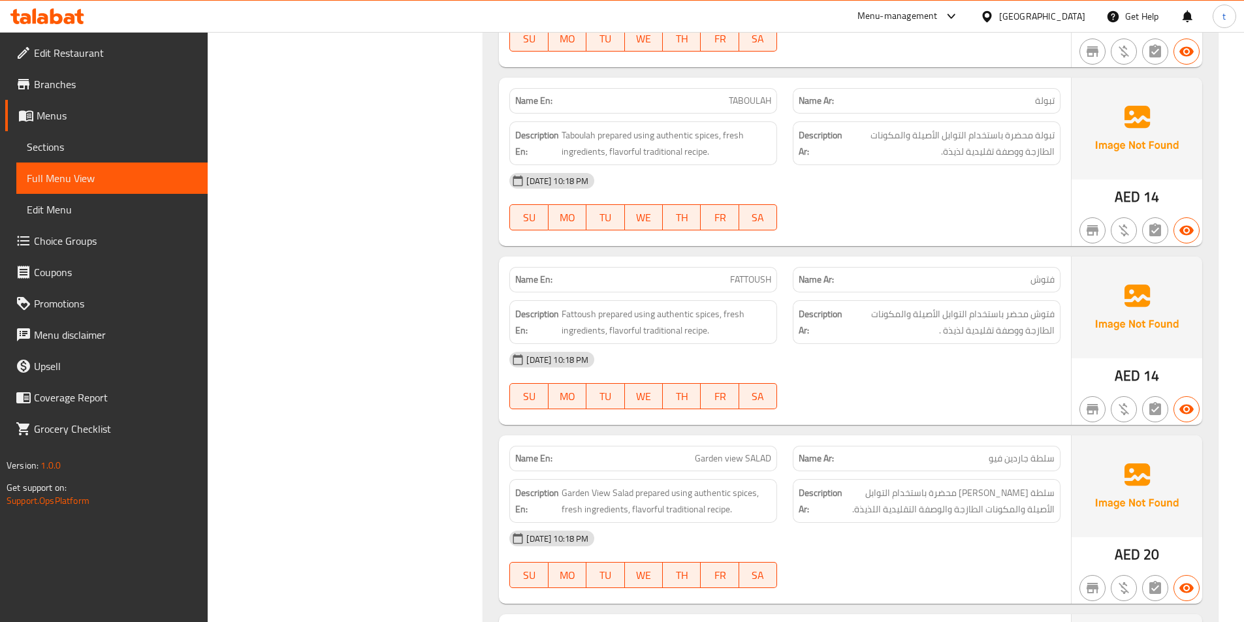
scroll to position [19734, 0]
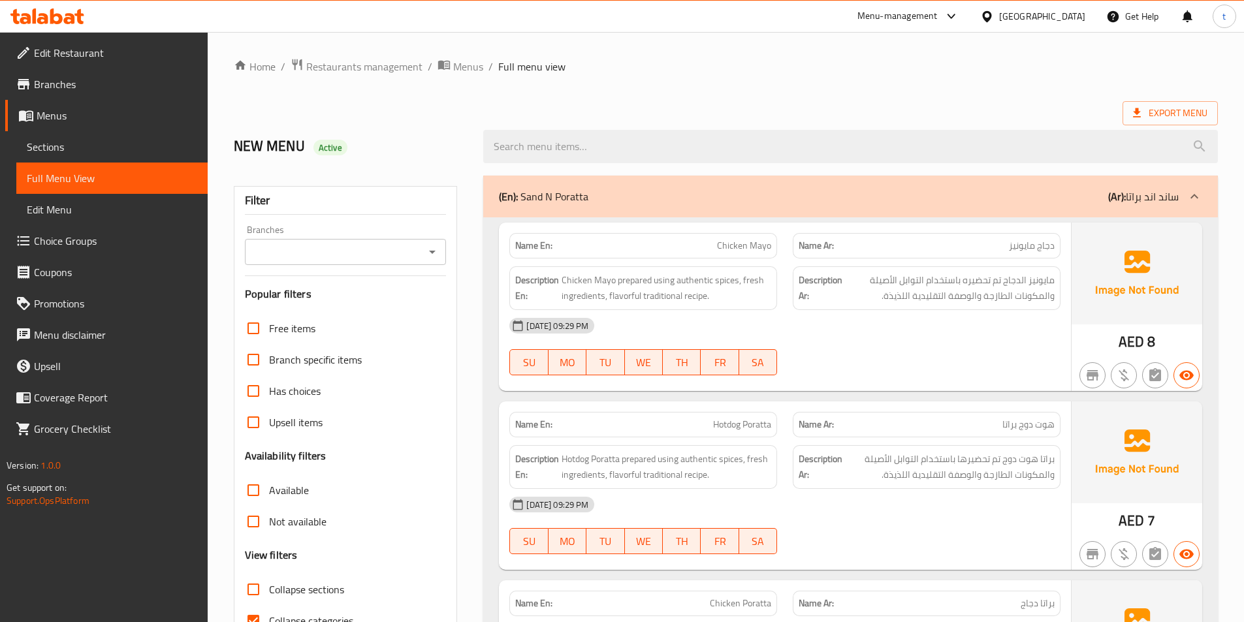
drag, startPoint x: 676, startPoint y: 74, endPoint x: 662, endPoint y: 79, distance: 15.1
click at [676, 74] on ol "Home / Restaurants management / Menus / Full menu view" at bounding box center [726, 66] width 984 height 17
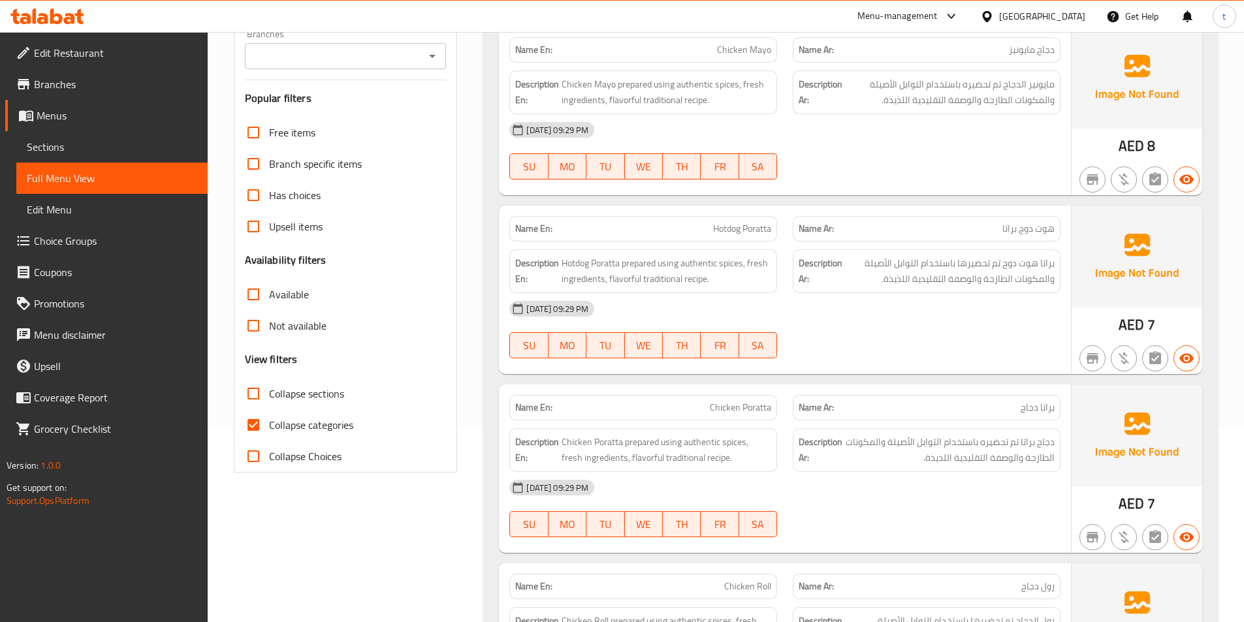
click at [253, 420] on input "Collapse categories" at bounding box center [253, 425] width 31 height 31
checkbox input "false"
click at [252, 391] on input "Collapse sections" at bounding box center [253, 393] width 31 height 31
checkbox input "true"
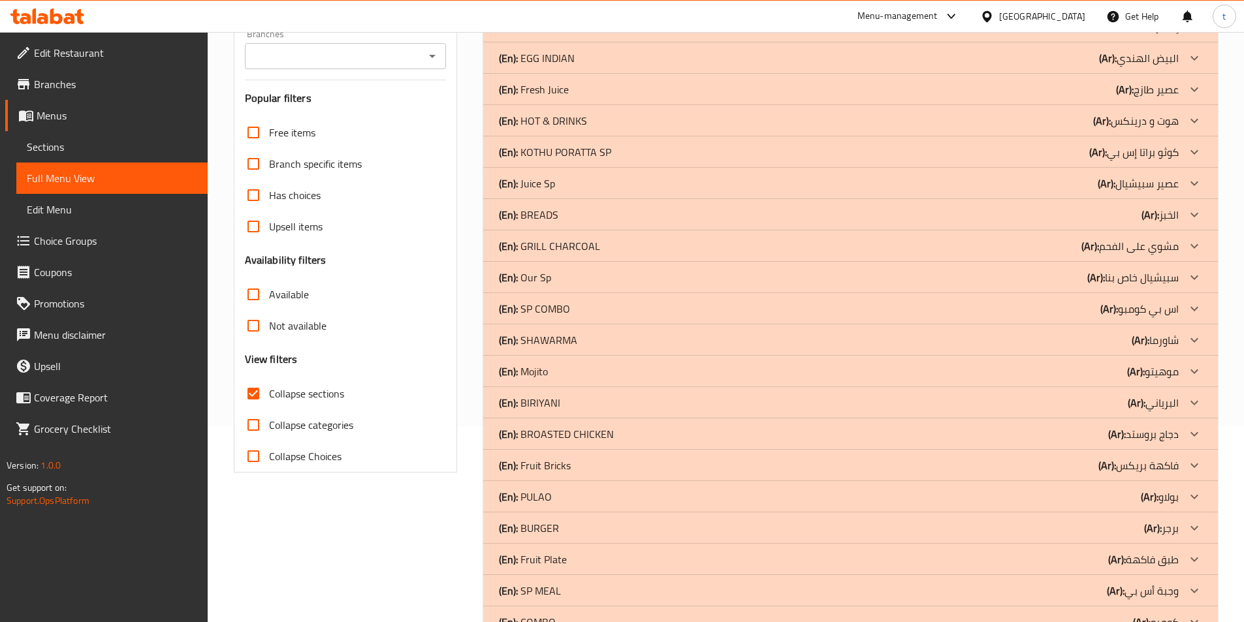
scroll to position [0, 0]
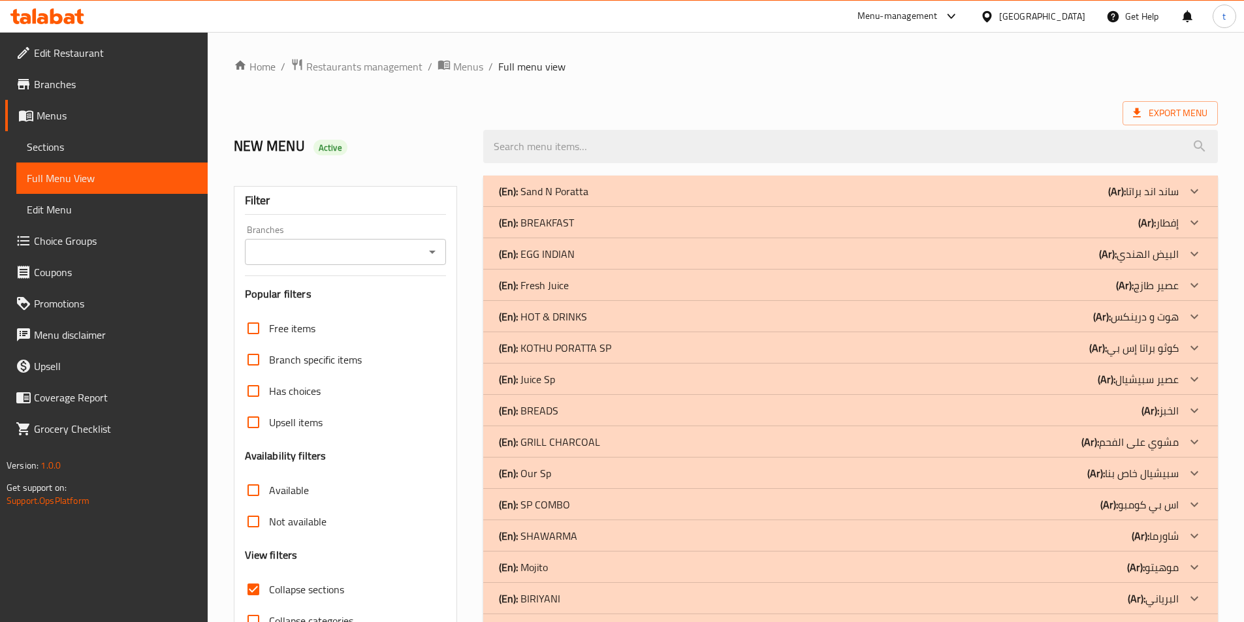
click at [1054, 229] on div "(En): BREAKFAST (Ar): إفطار" at bounding box center [839, 223] width 680 height 16
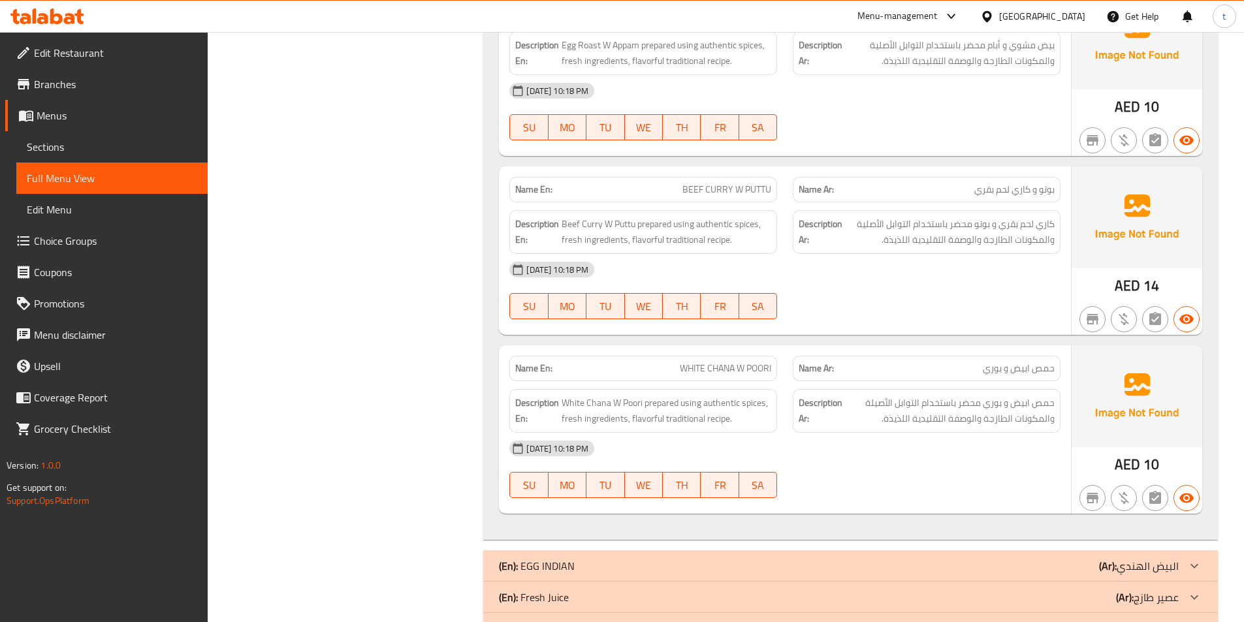
scroll to position [4899, 0]
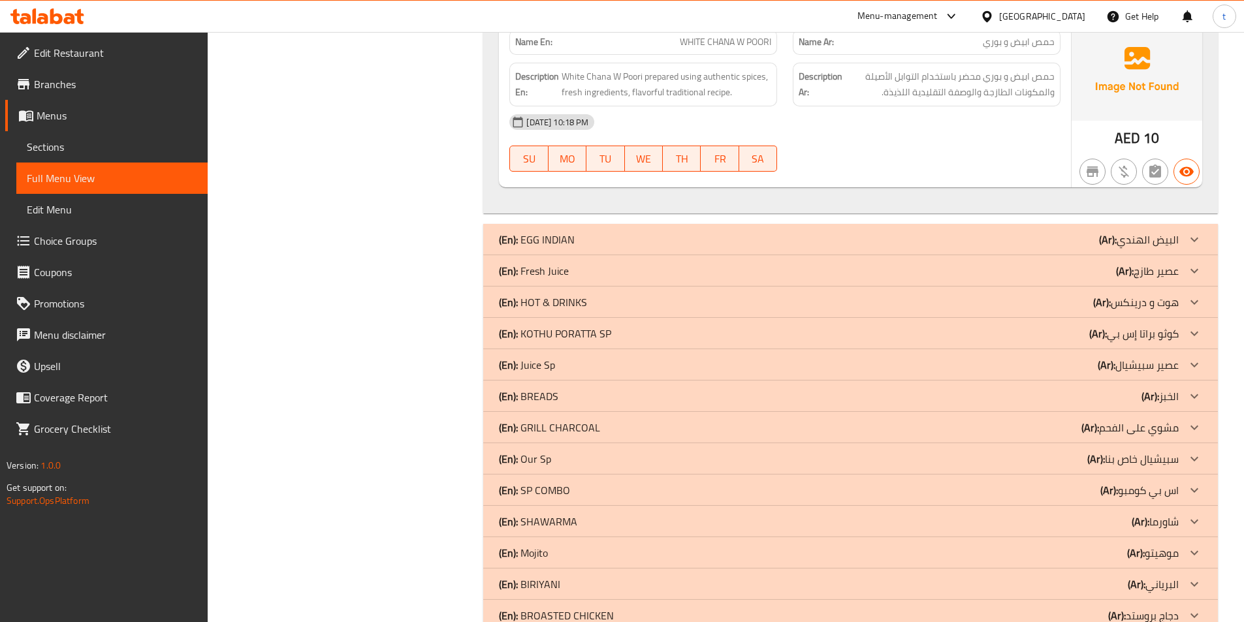
click at [1136, 304] on p "(Ar): هوت و درينكس" at bounding box center [1136, 303] width 86 height 16
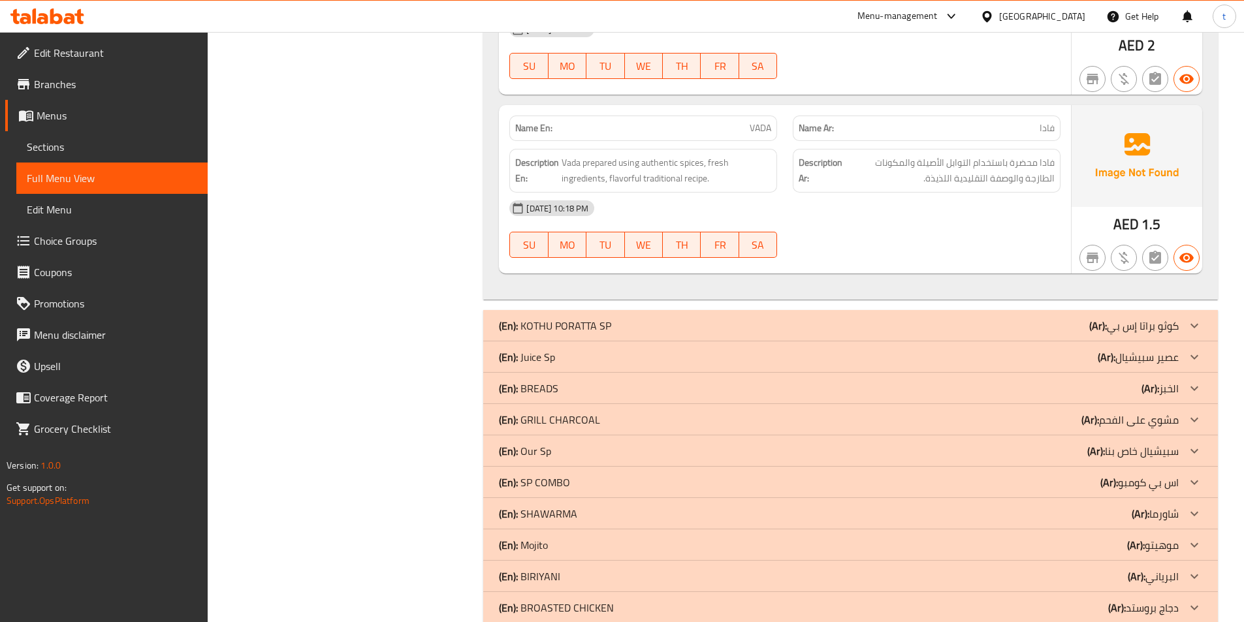
scroll to position [8321, 0]
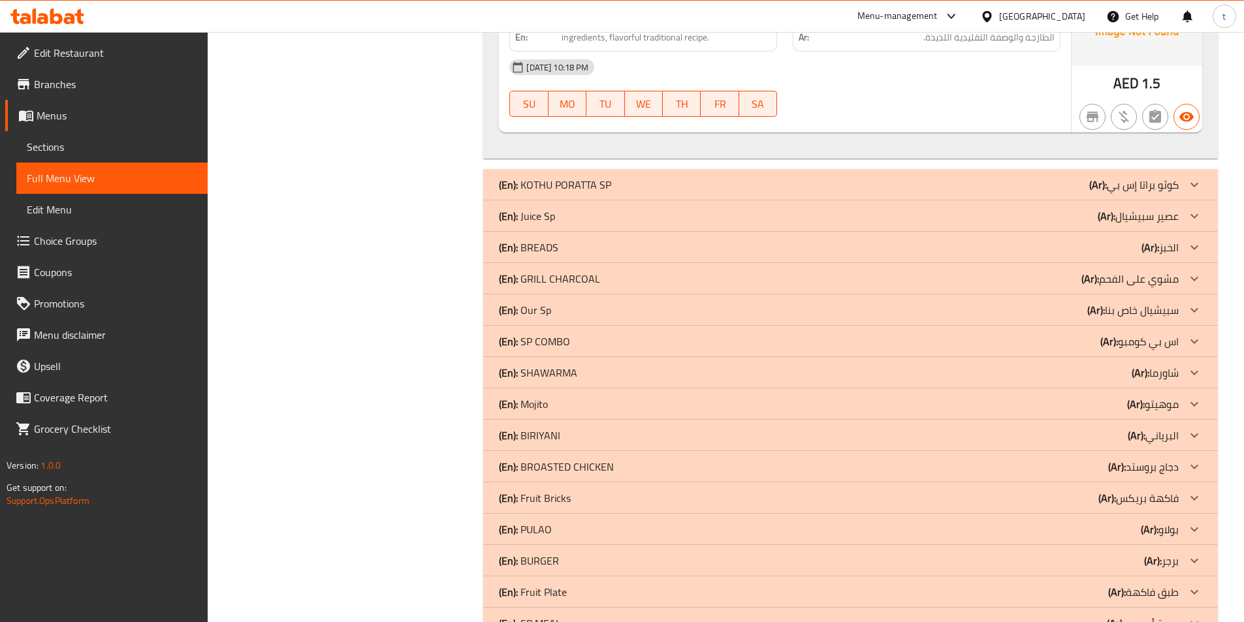
click at [1165, 246] on p "(Ar): الخبز" at bounding box center [1160, 248] width 37 height 16
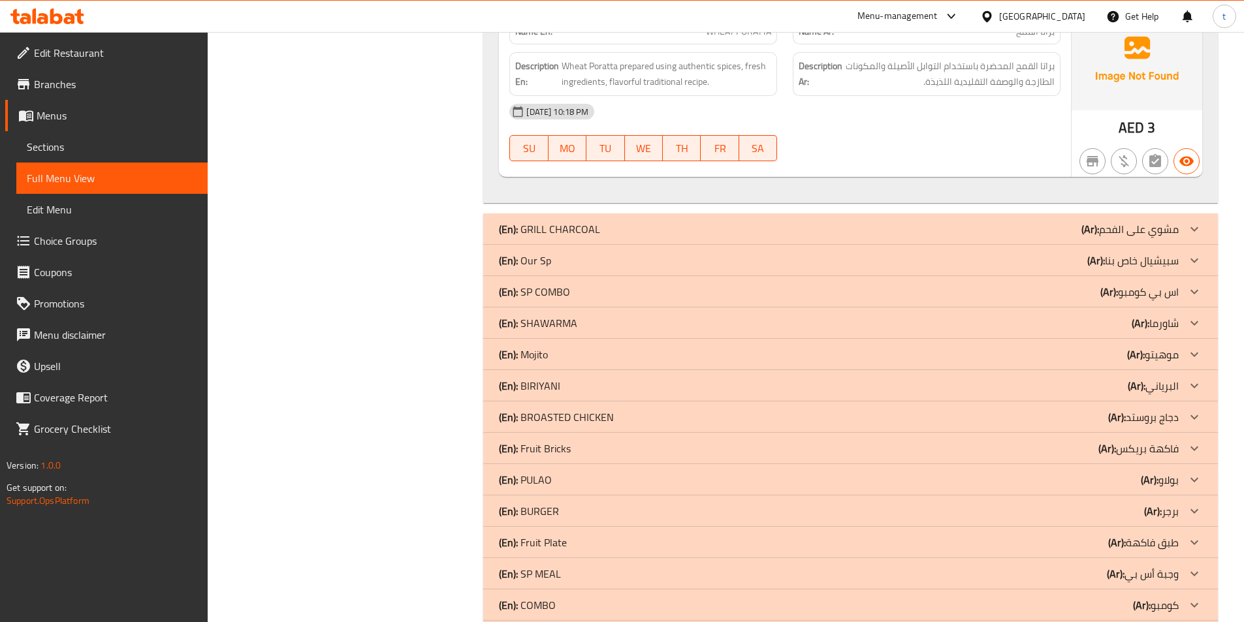
scroll to position [10223, 0]
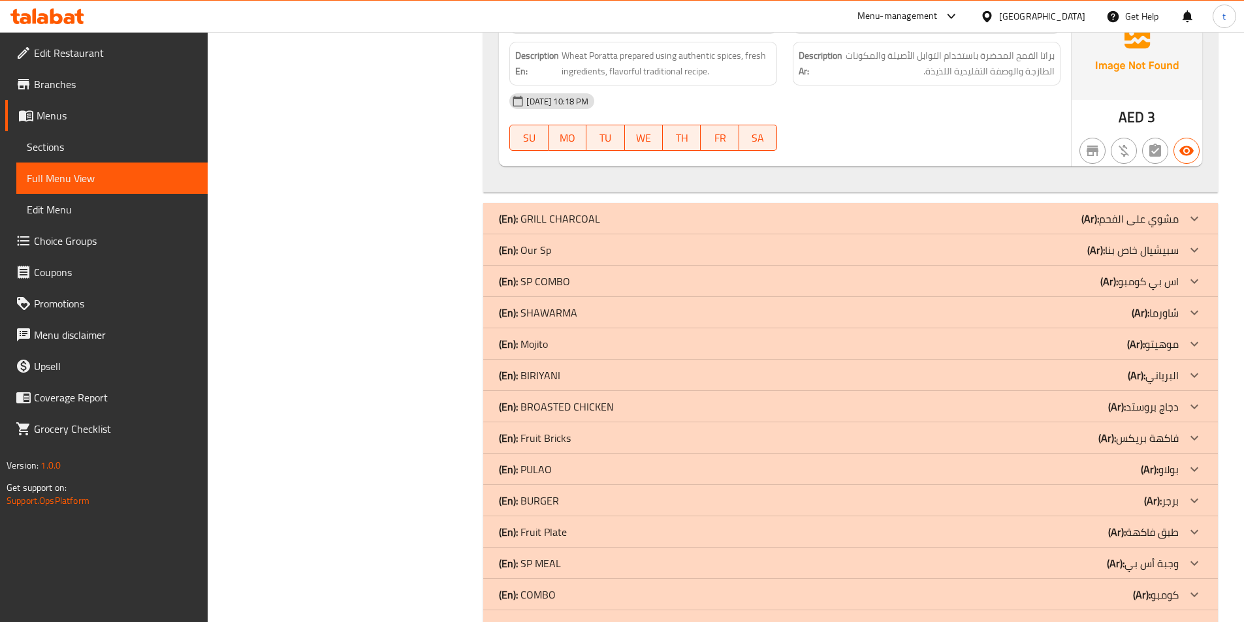
click at [1127, 278] on p "(Ar): اس بي كومبو" at bounding box center [1140, 282] width 78 height 16
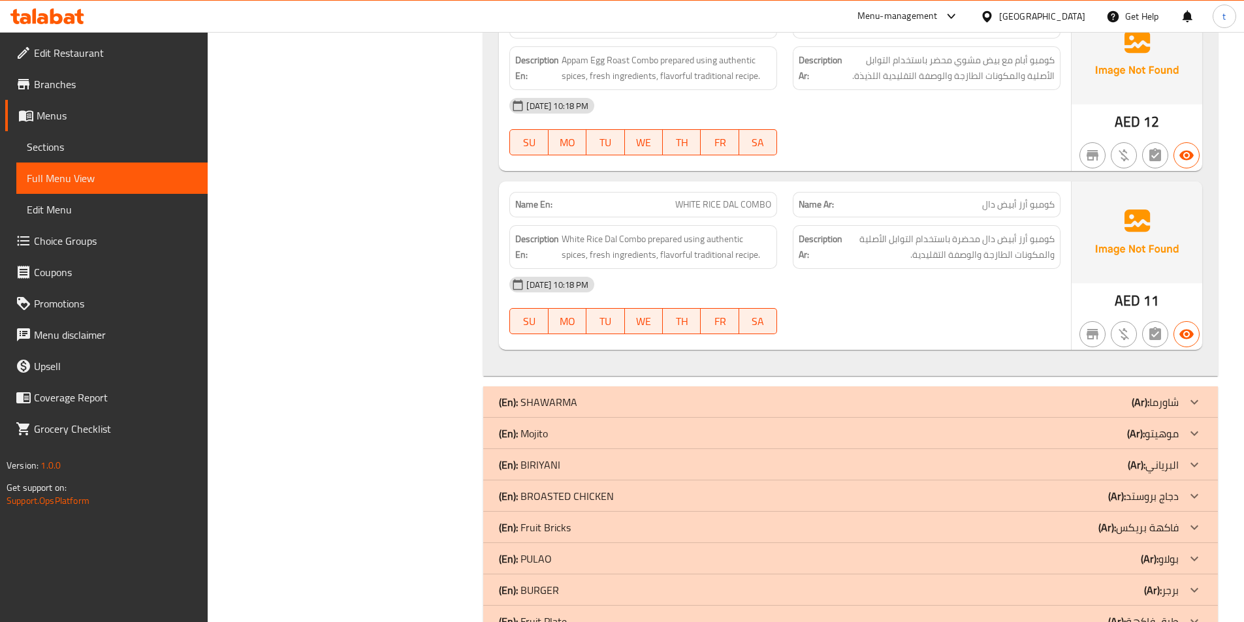
scroll to position [12257, 0]
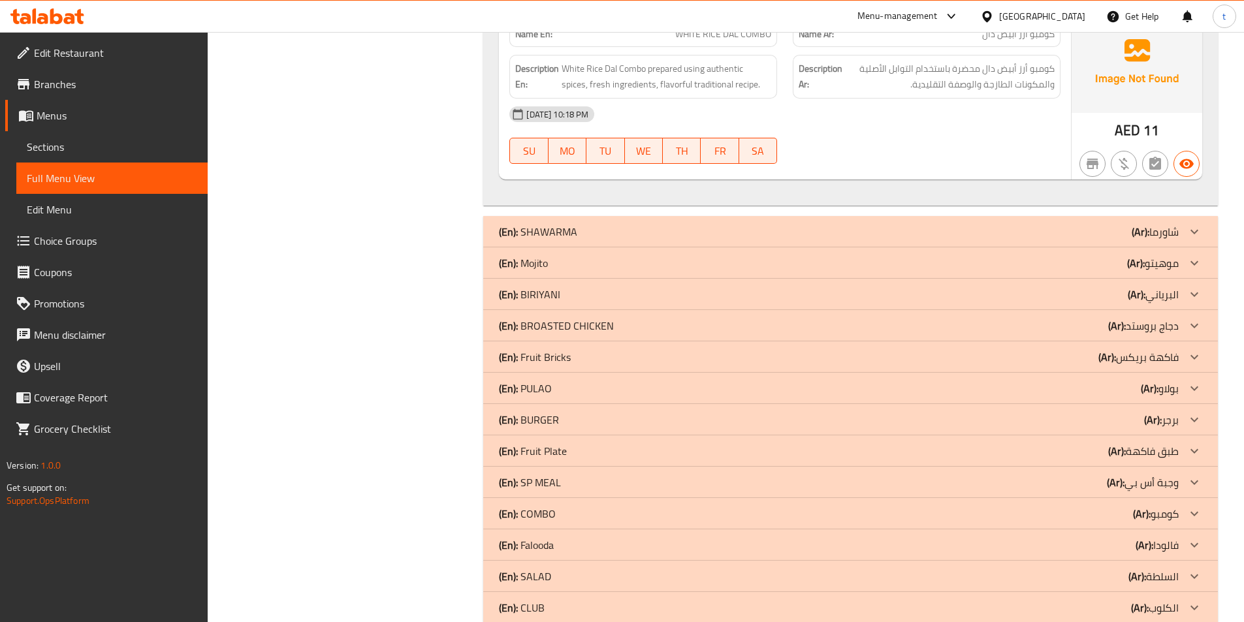
click at [1116, 296] on div "(En): [PERSON_NAME] (Ar): البرياني" at bounding box center [839, 295] width 680 height 16
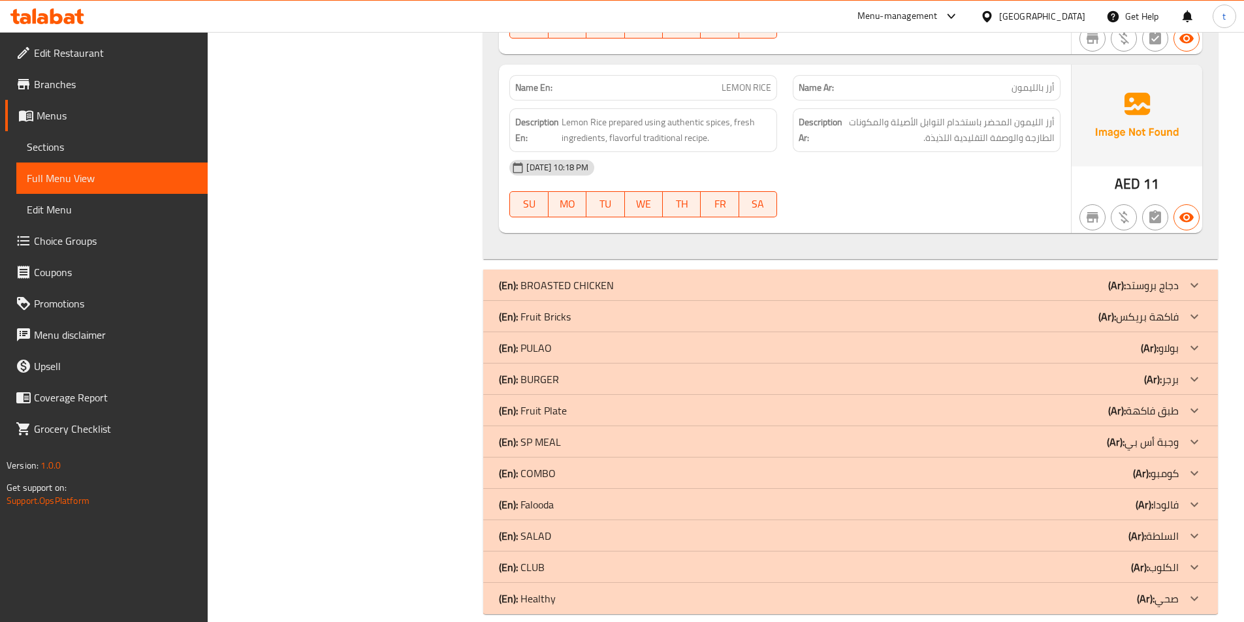
scroll to position [16559, 0]
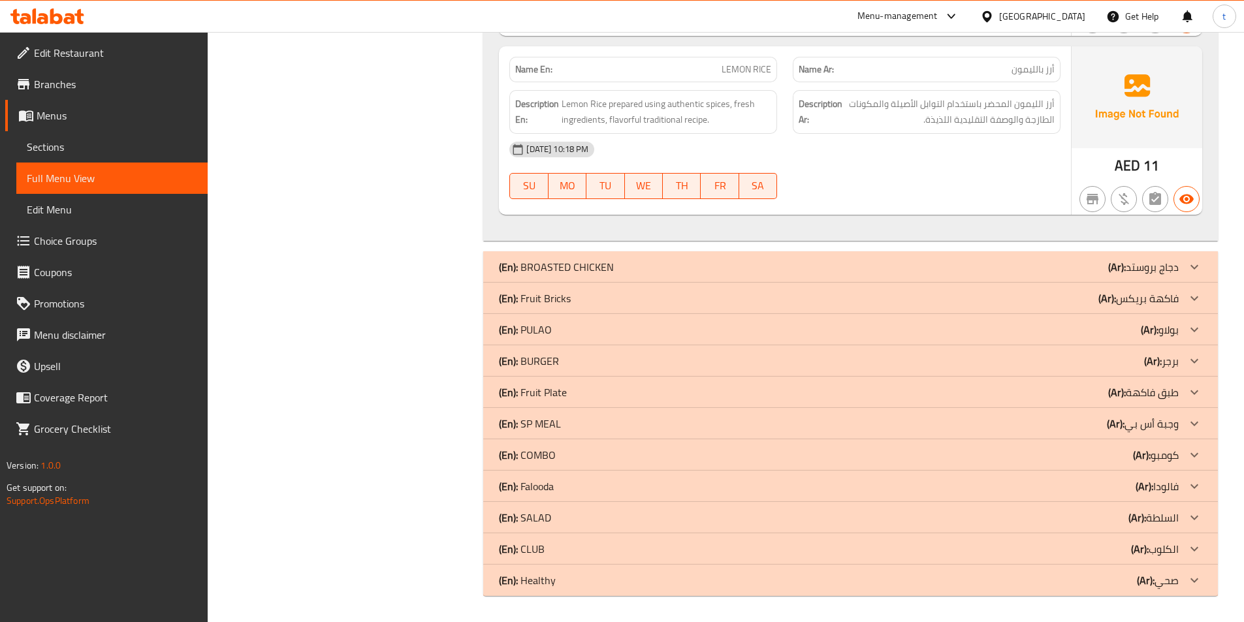
click at [1130, 327] on div "(En): PULAO (Ar): بولاو" at bounding box center [839, 330] width 680 height 16
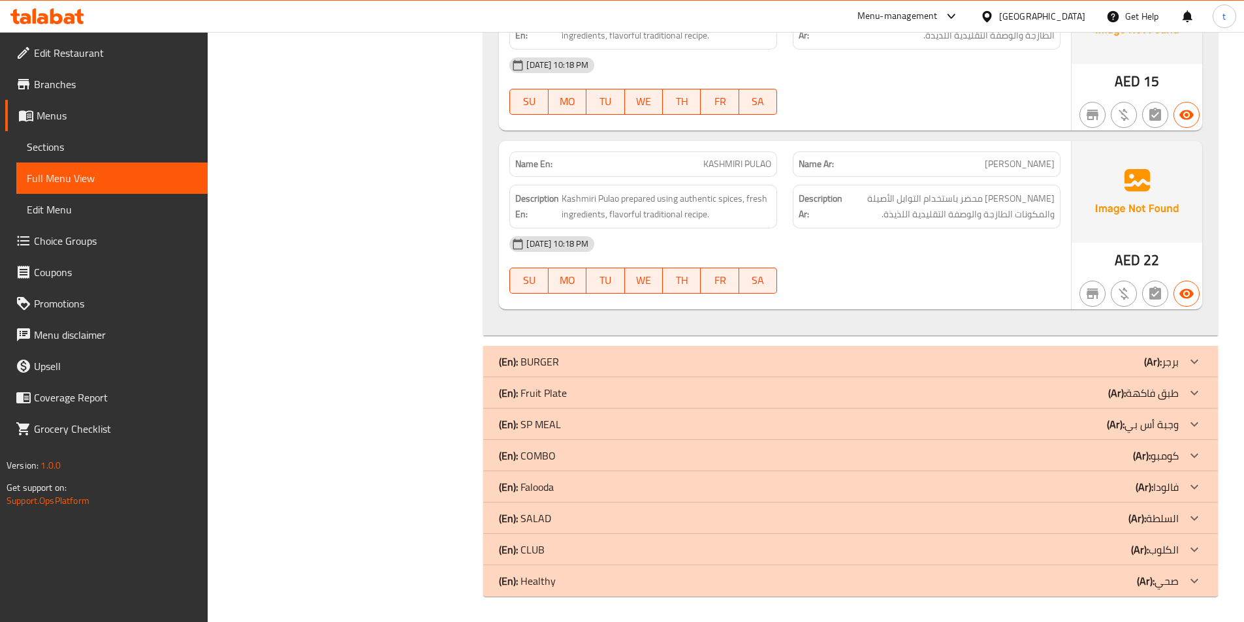
scroll to position [18043, 0]
click at [1085, 425] on div "(En): SP MEAL (Ar): وجبة أس بي" at bounding box center [839, 424] width 680 height 16
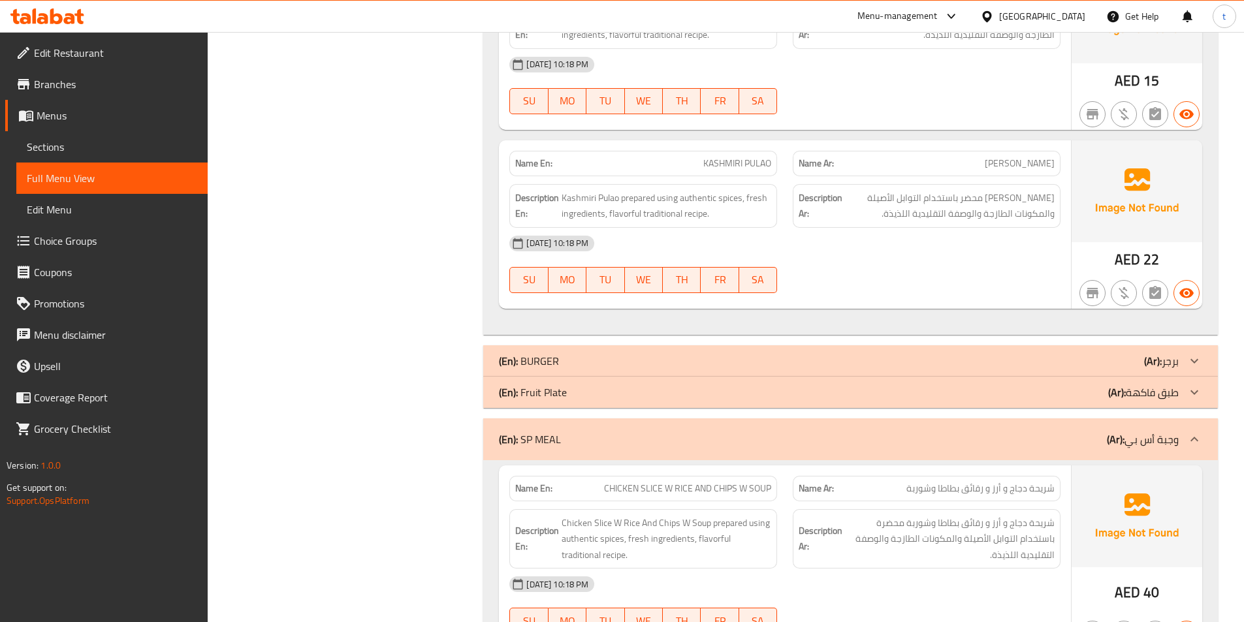
scroll to position [18680, 0]
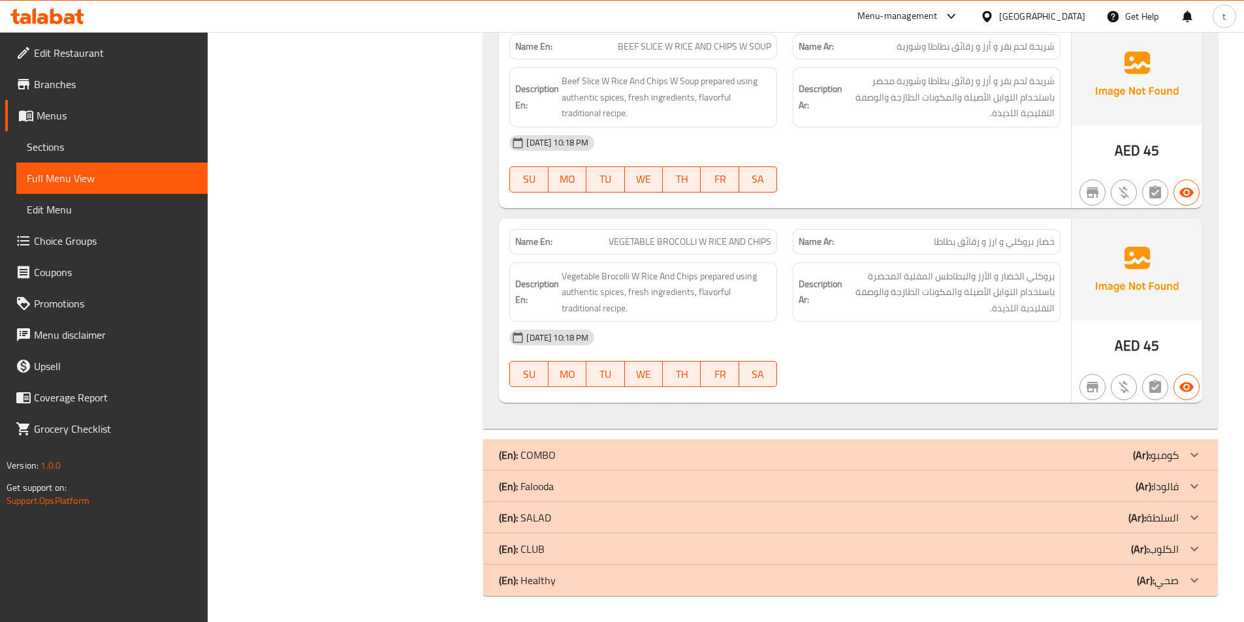
click at [1123, 523] on div "(En): SALAD (Ar): السلطة" at bounding box center [839, 518] width 680 height 16
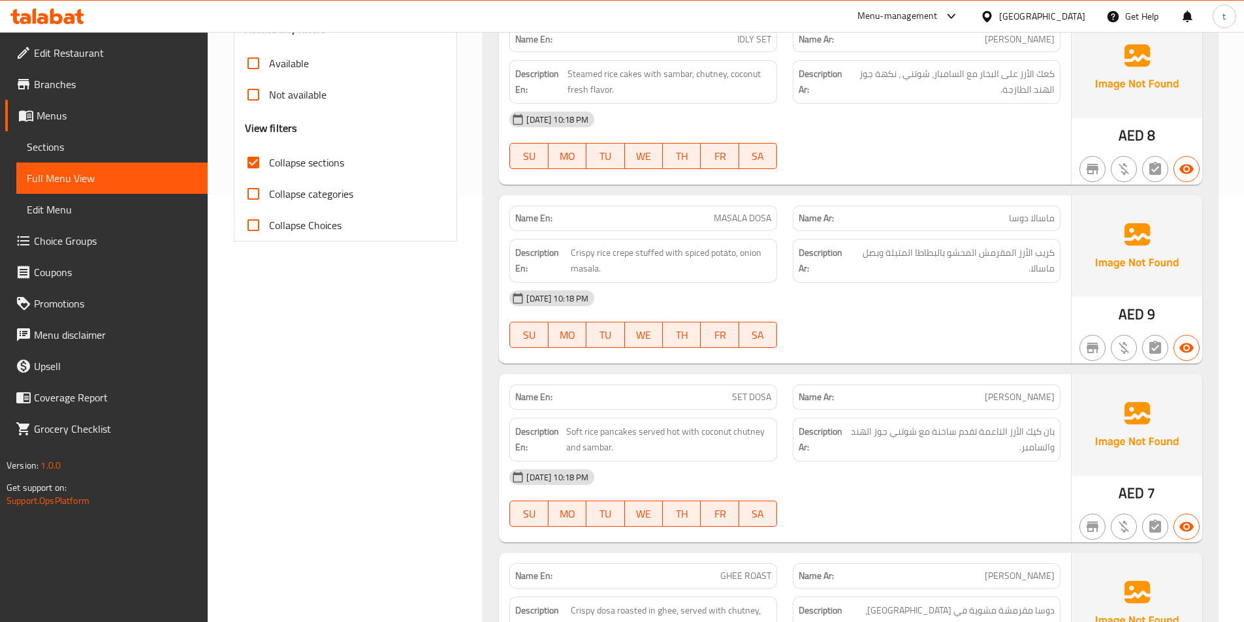
scroll to position [0, 0]
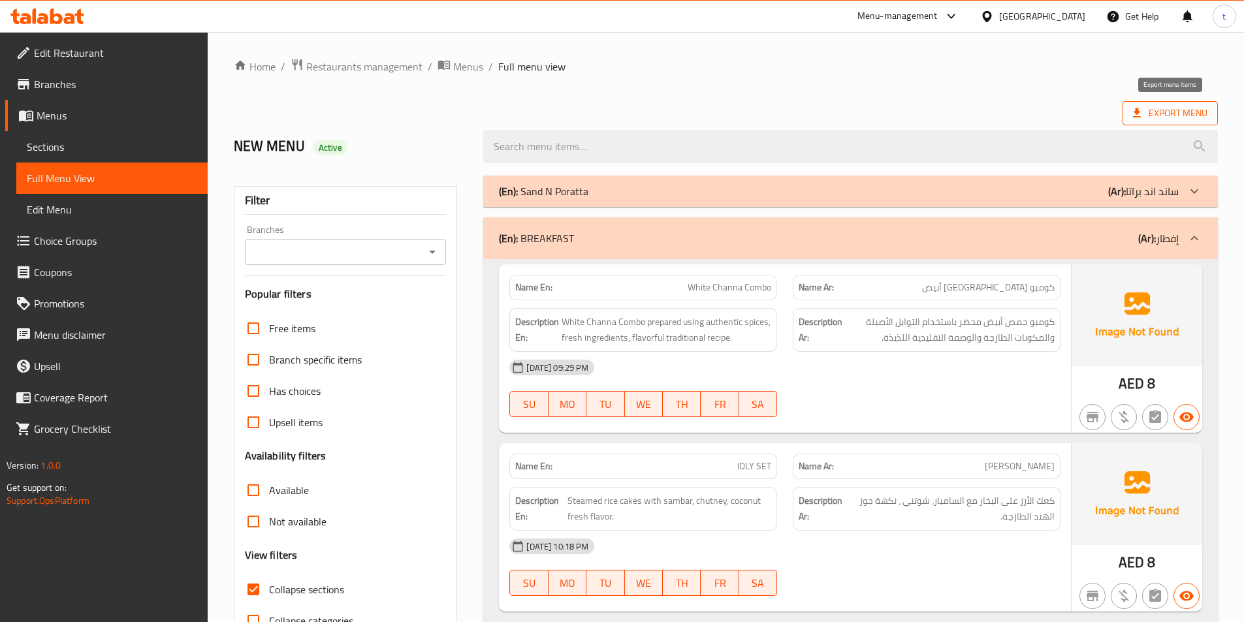
click at [1172, 110] on span "Export Menu" at bounding box center [1170, 113] width 74 height 16
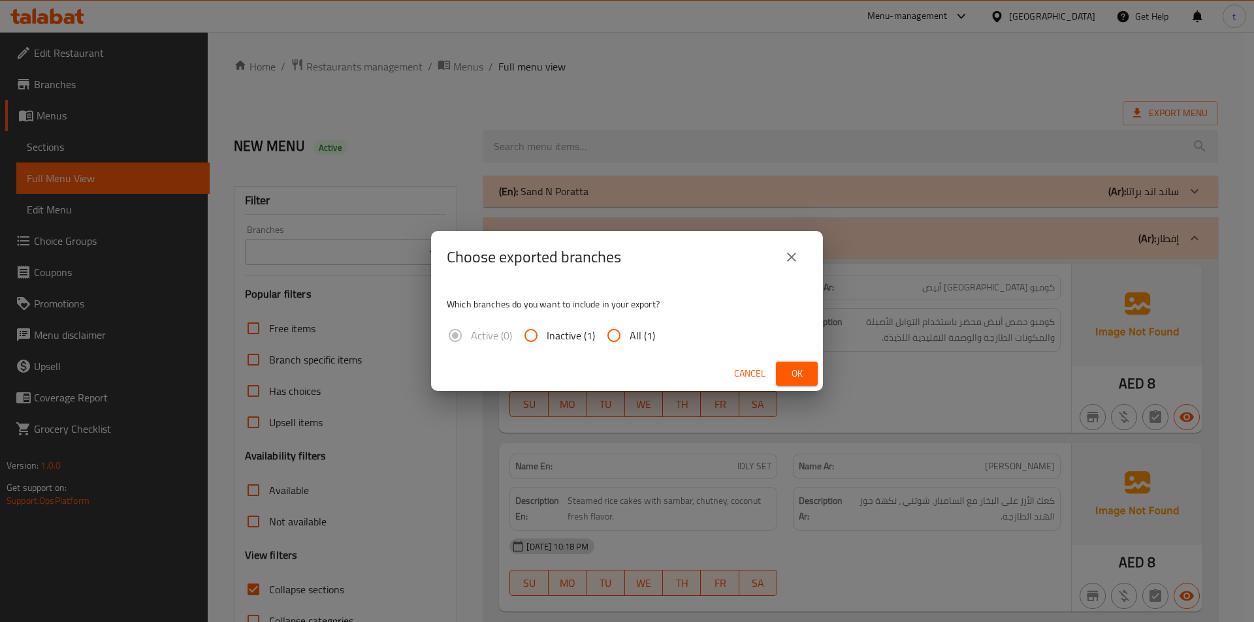
click at [611, 336] on input "All (1)" at bounding box center [613, 335] width 31 height 31
radio input "true"
click at [803, 366] on span "Ok" at bounding box center [796, 374] width 21 height 16
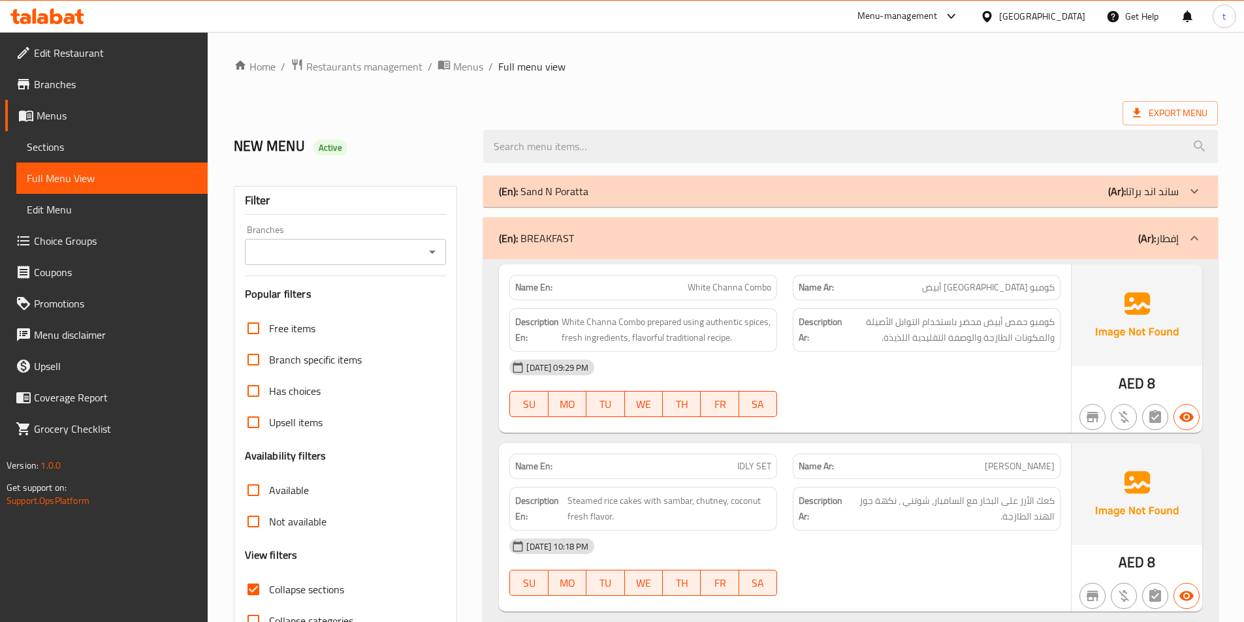
click at [74, 159] on link "Sections" at bounding box center [111, 146] width 191 height 31
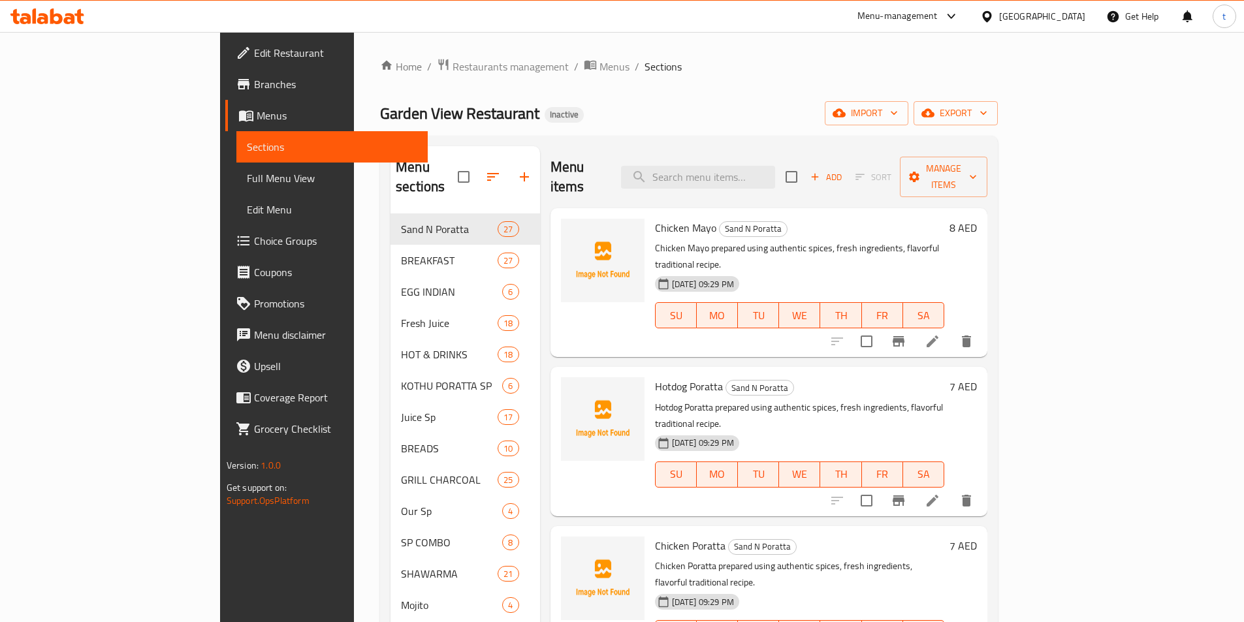
click at [247, 171] on span "Full Menu View" at bounding box center [332, 178] width 170 height 16
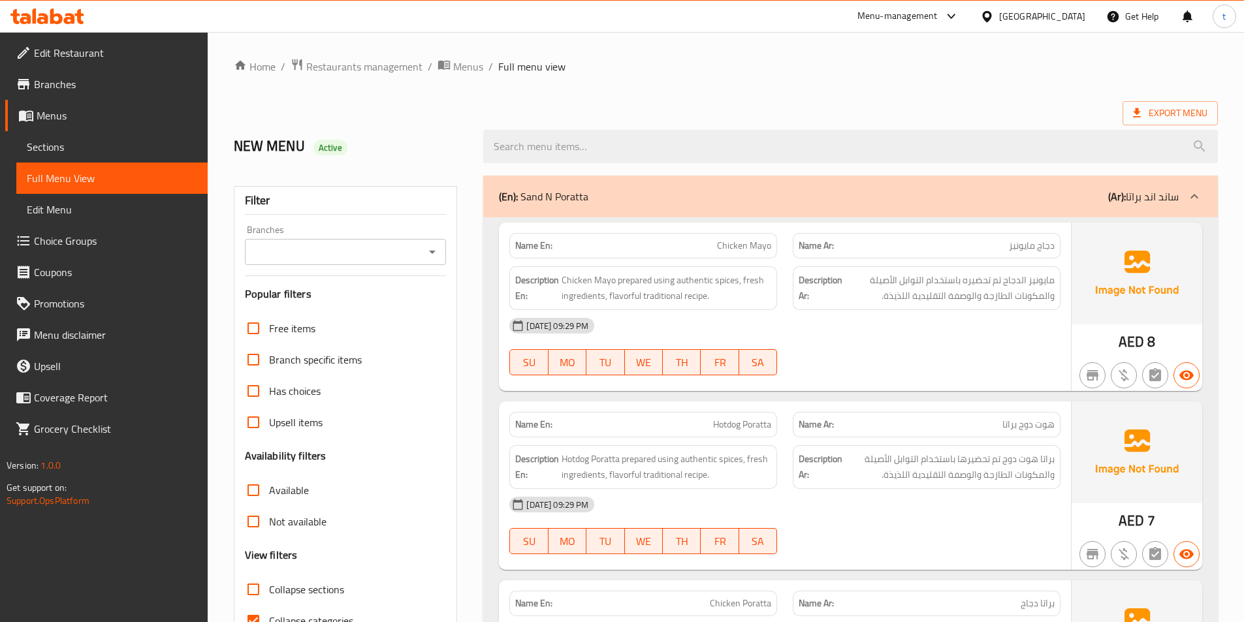
click at [47, 147] on span "Sections" at bounding box center [112, 147] width 170 height 16
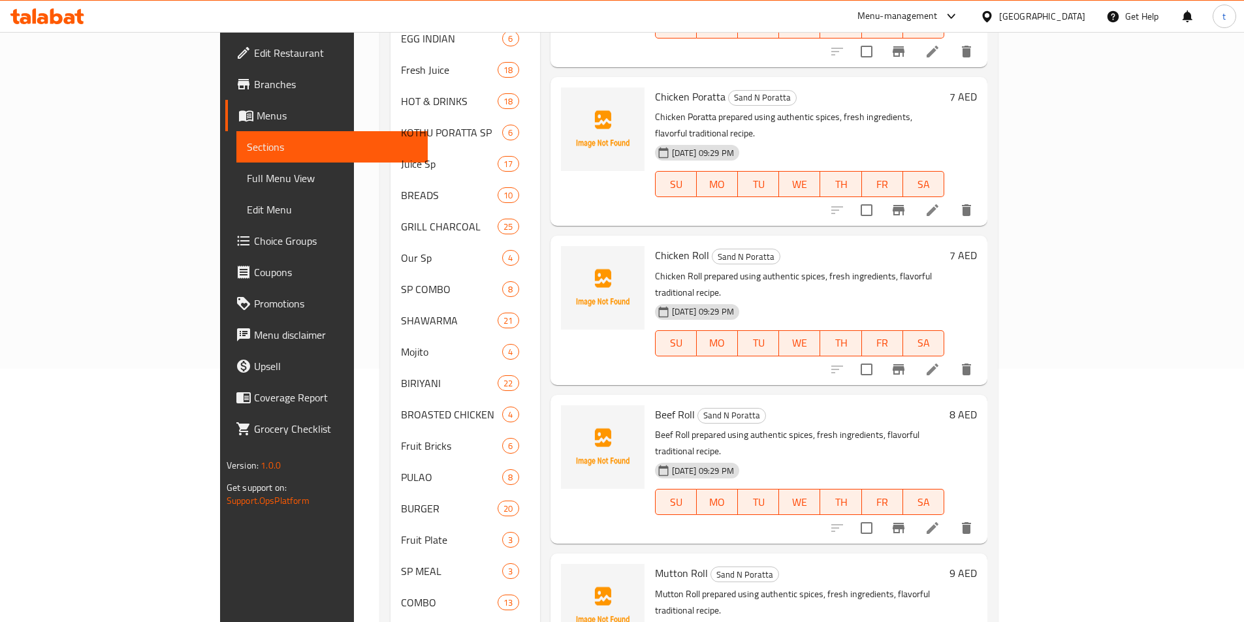
scroll to position [201, 0]
